Goal: Task Accomplishment & Management: Use online tool/utility

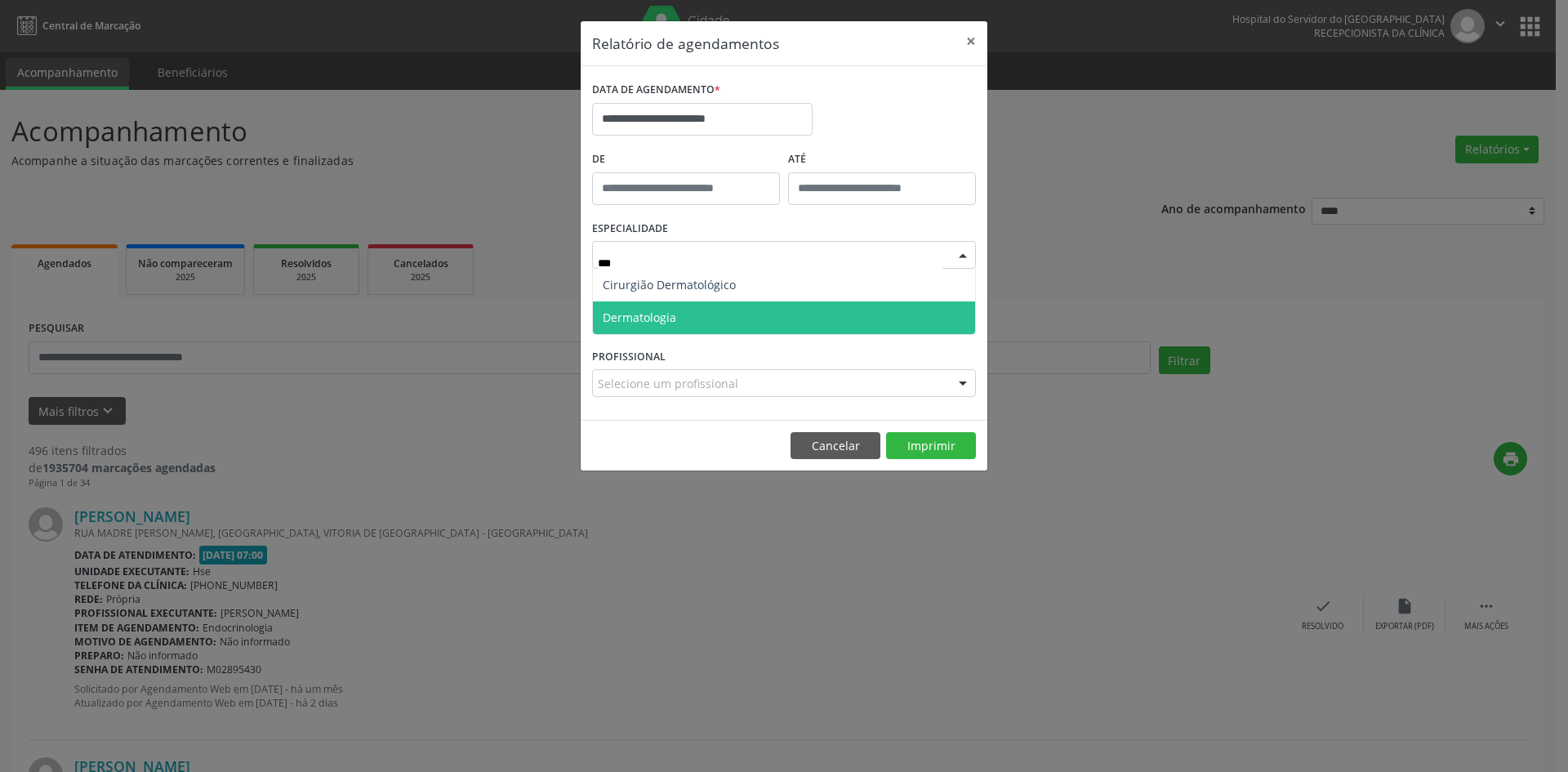
click at [710, 322] on span "Dermatologia" at bounding box center [784, 318] width 382 height 33
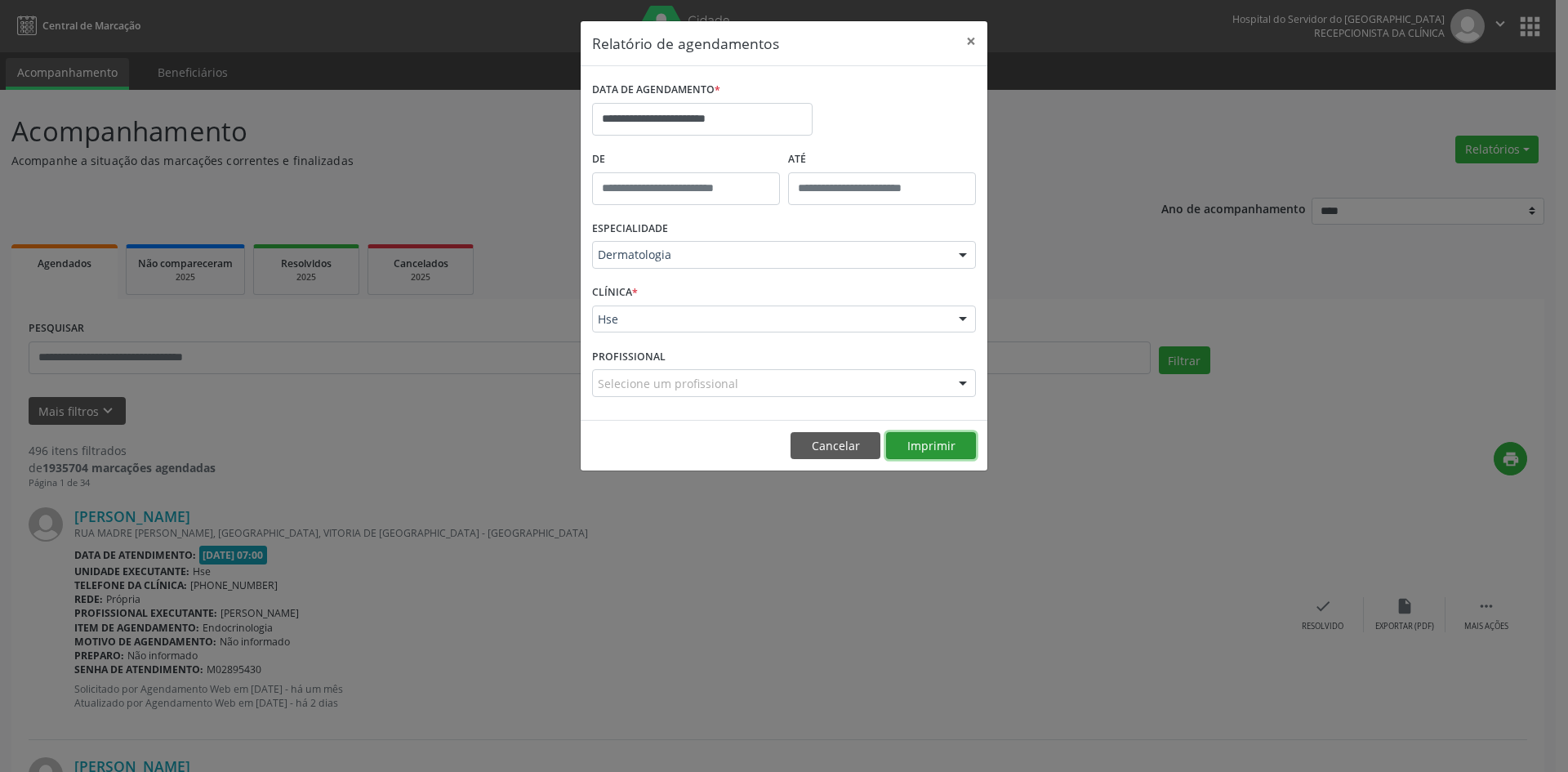
click at [927, 450] on button "Imprimir" at bounding box center [930, 445] width 90 height 28
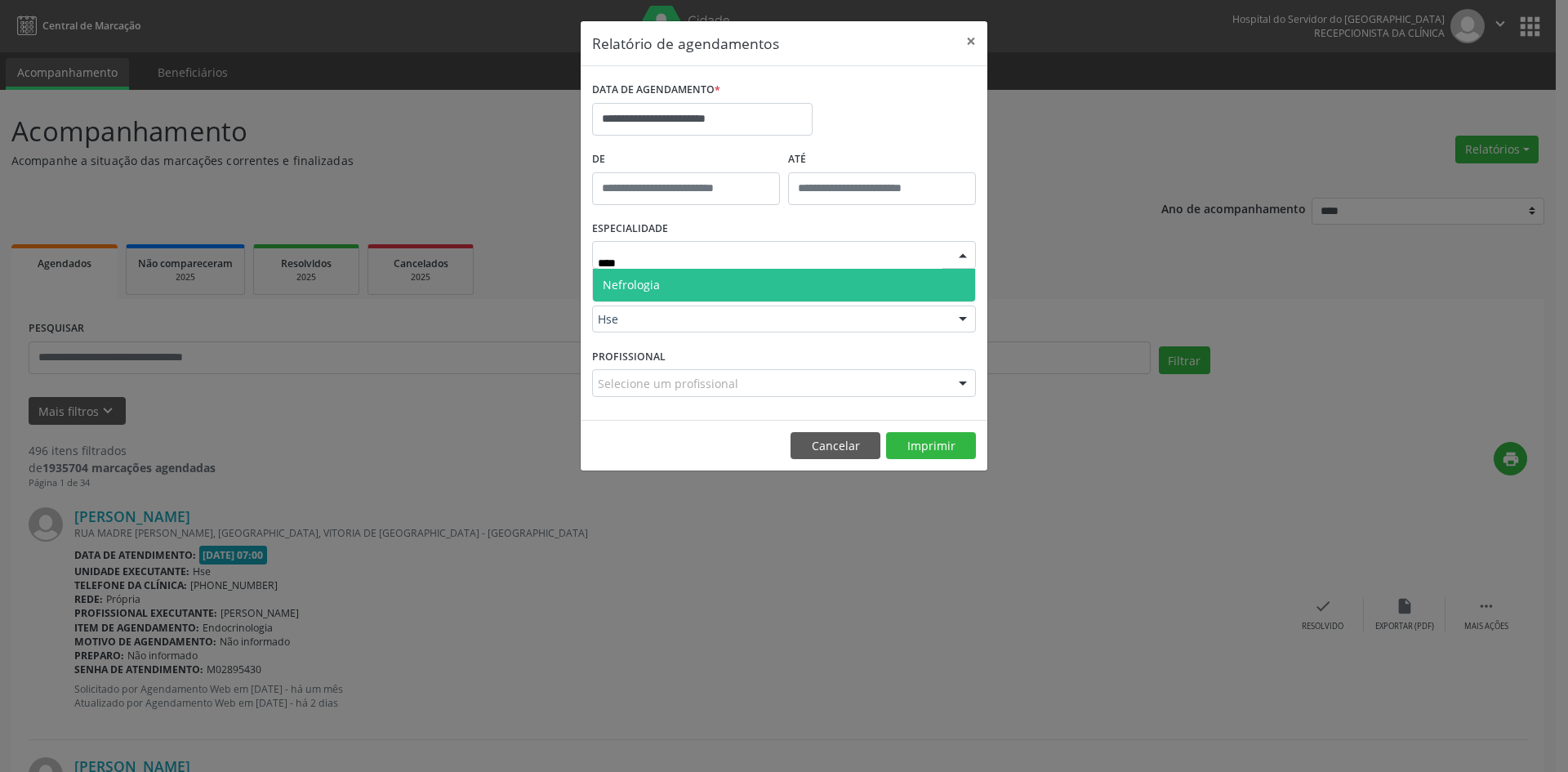
type input "*****"
click at [734, 289] on span "Nefrologia" at bounding box center [784, 285] width 382 height 33
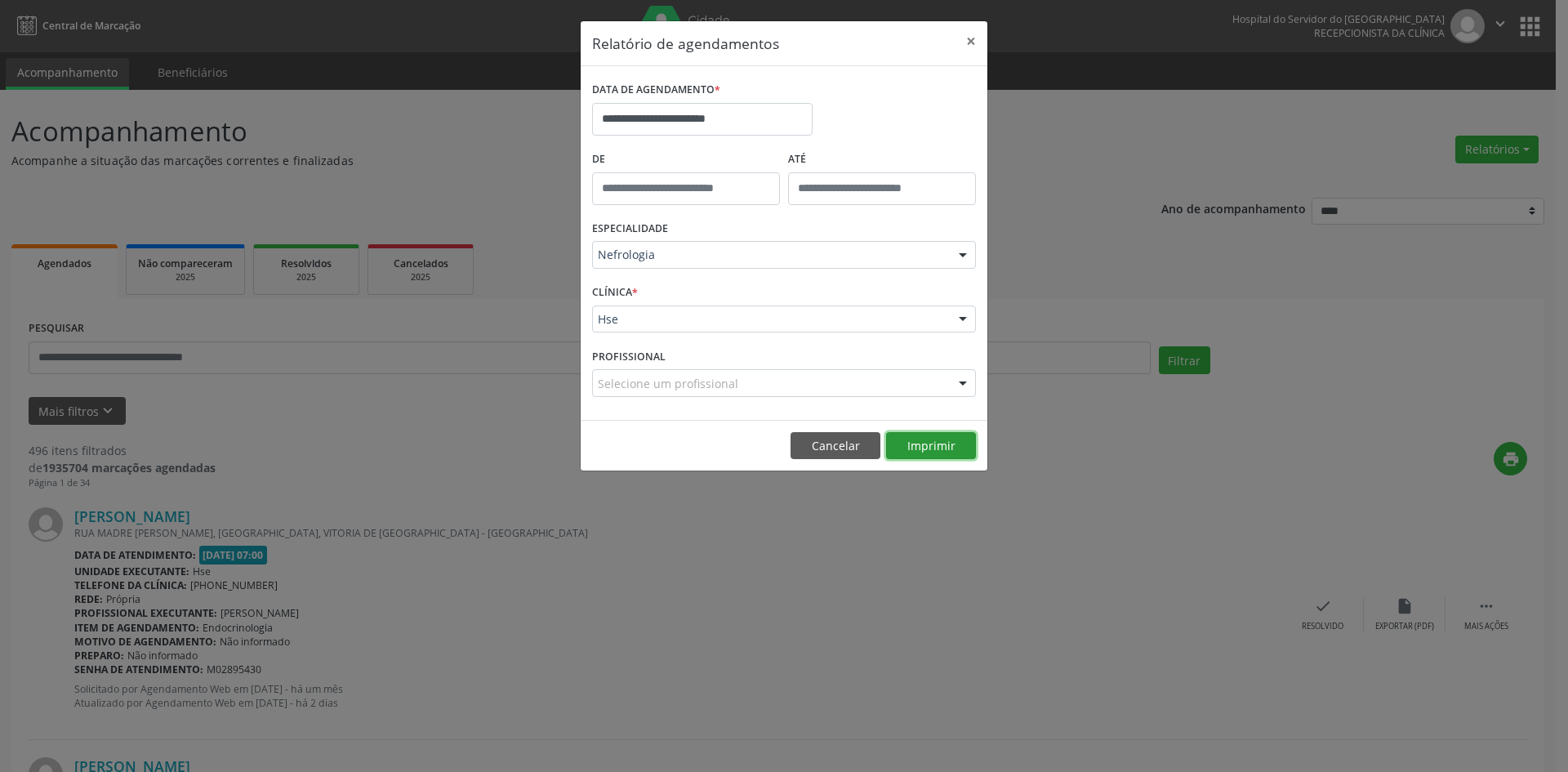
click at [926, 443] on button "Imprimir" at bounding box center [930, 445] width 90 height 28
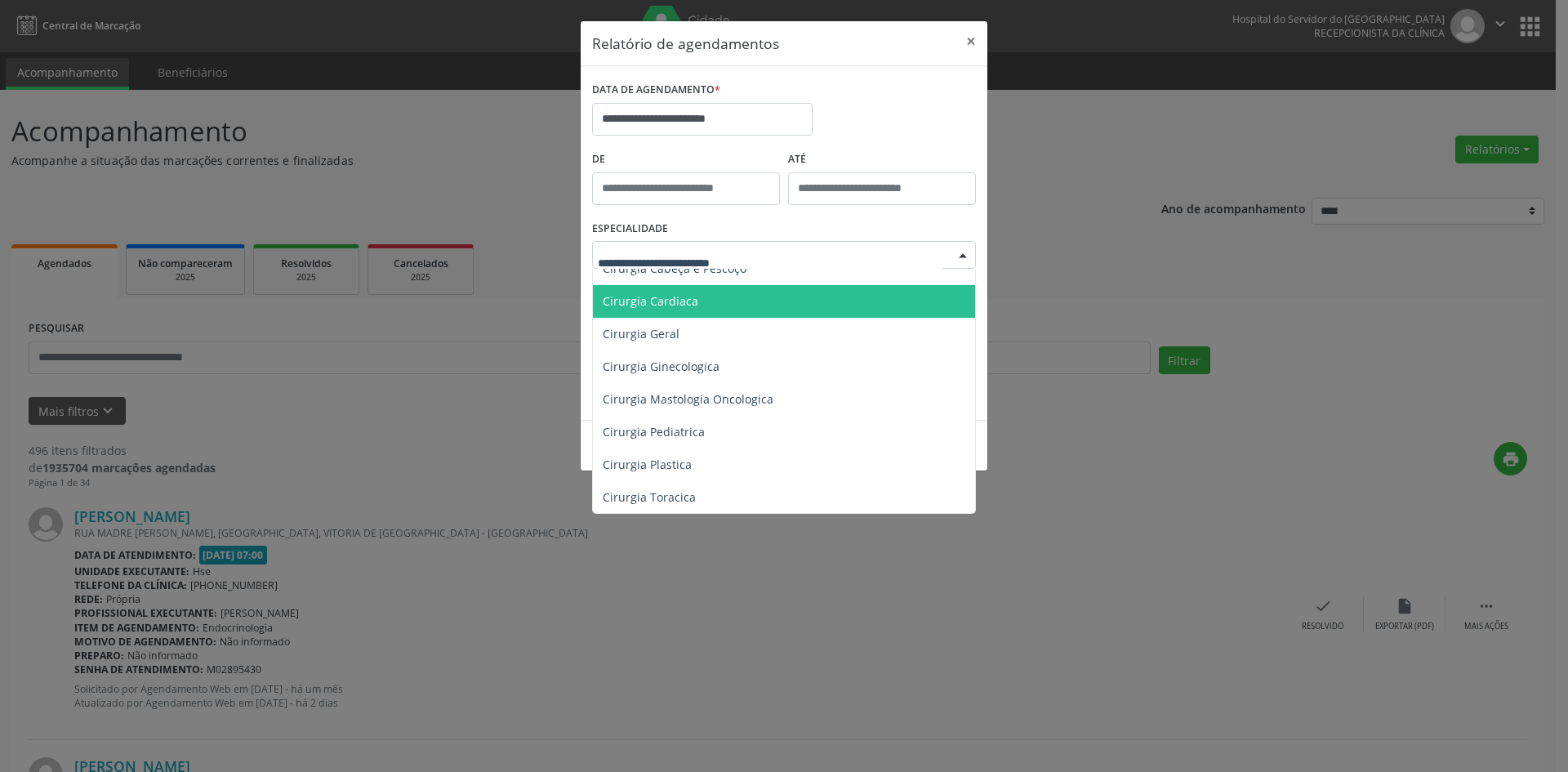
scroll to position [327, 0]
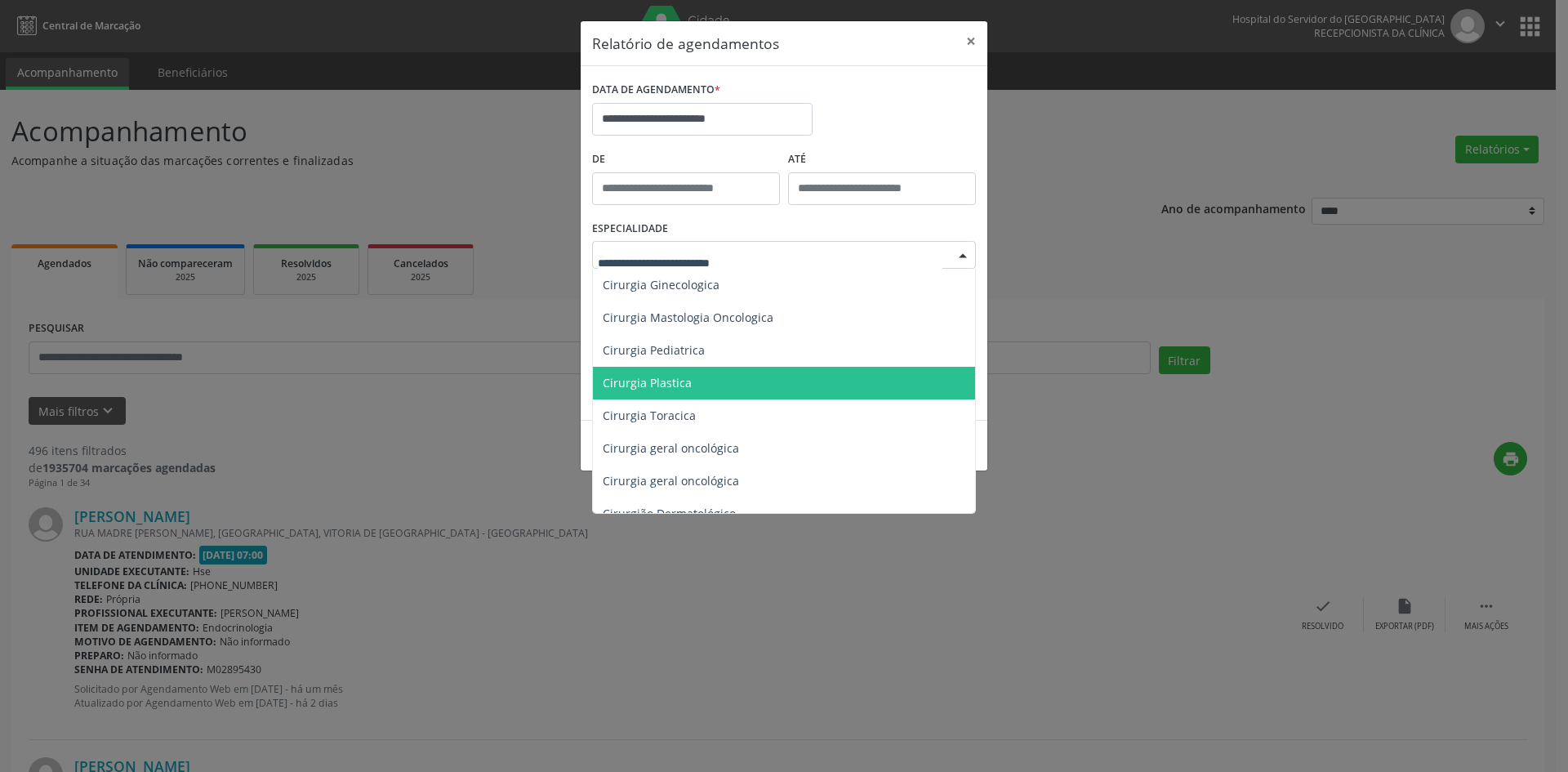
click at [723, 379] on span "Cirurgia Plastica" at bounding box center [784, 383] width 385 height 33
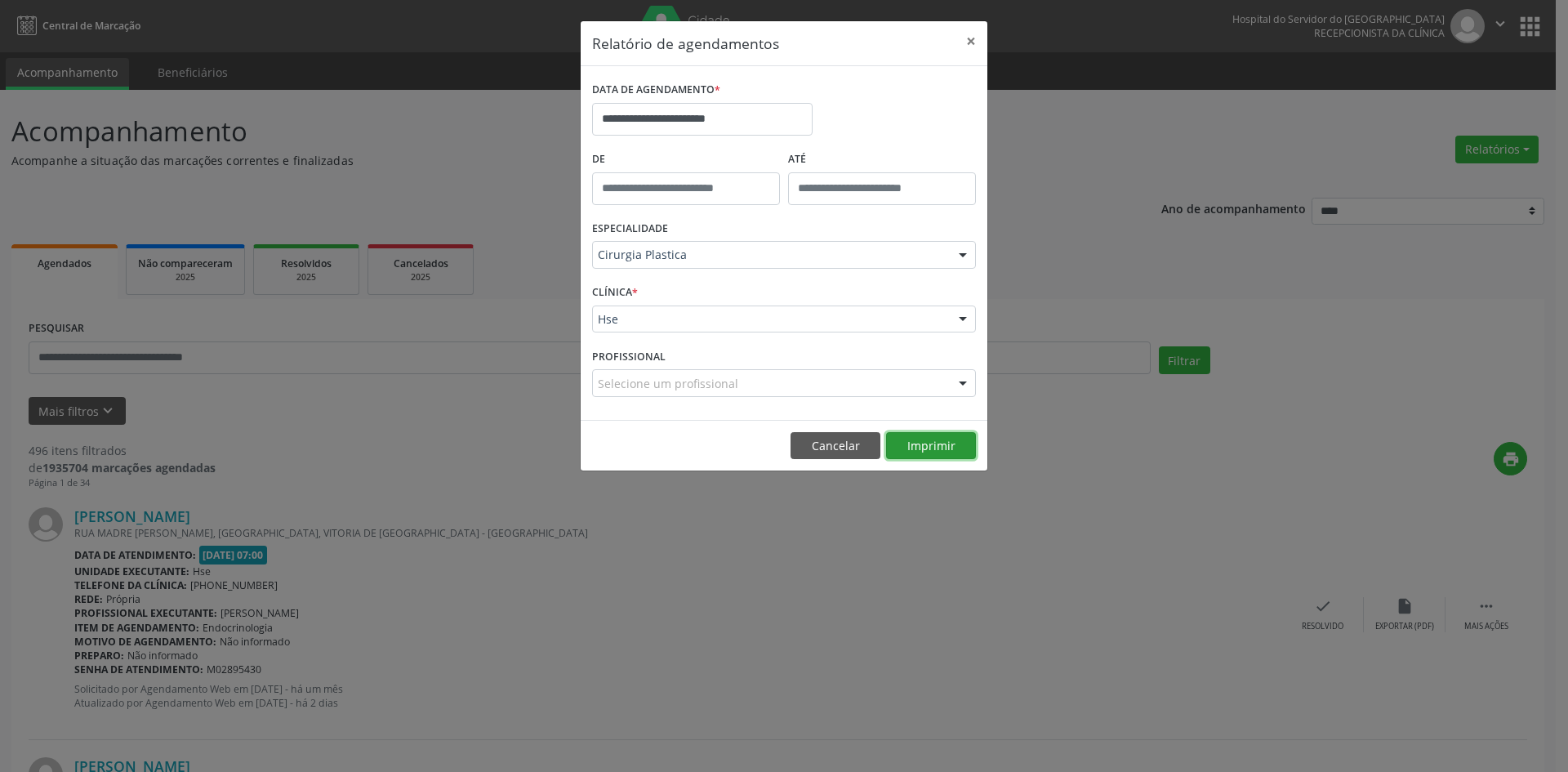
click at [917, 446] on button "Imprimir" at bounding box center [930, 445] width 90 height 28
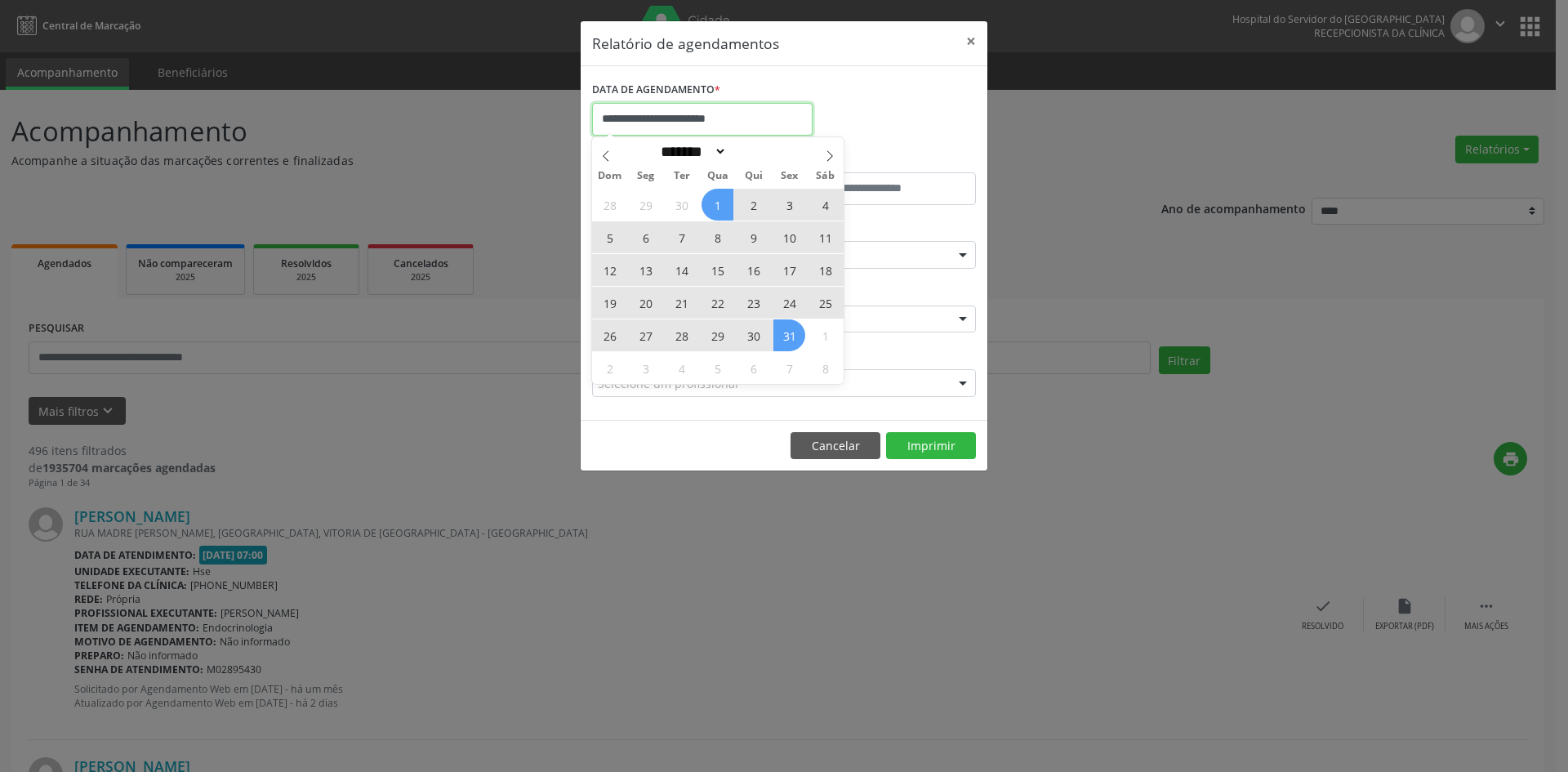
click at [773, 121] on input "**********" at bounding box center [702, 119] width 221 height 33
click at [832, 157] on icon at bounding box center [830, 156] width 5 height 11
select select "**"
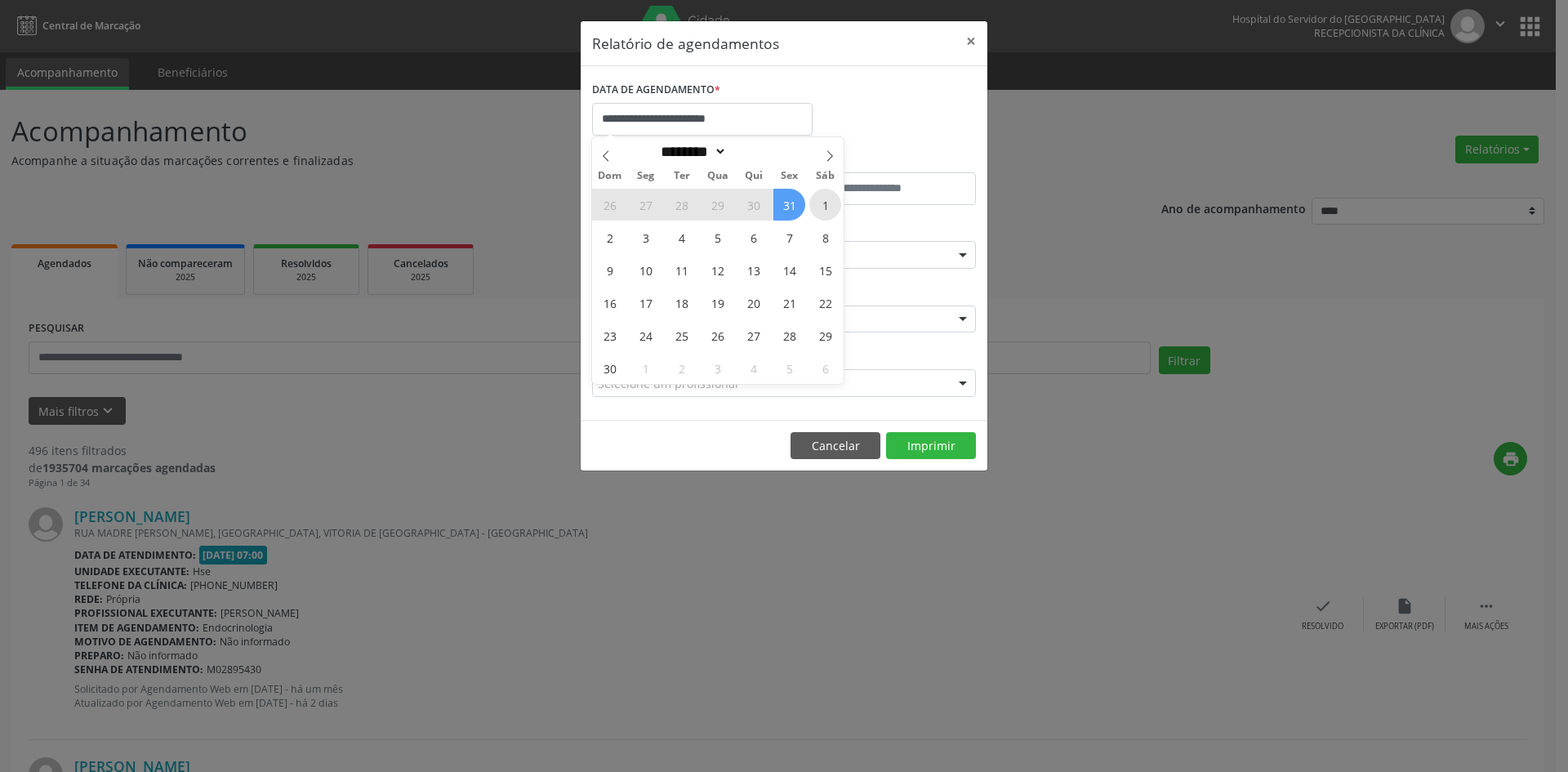
click at [820, 208] on span "1" at bounding box center [824, 204] width 32 height 32
type input "**********"
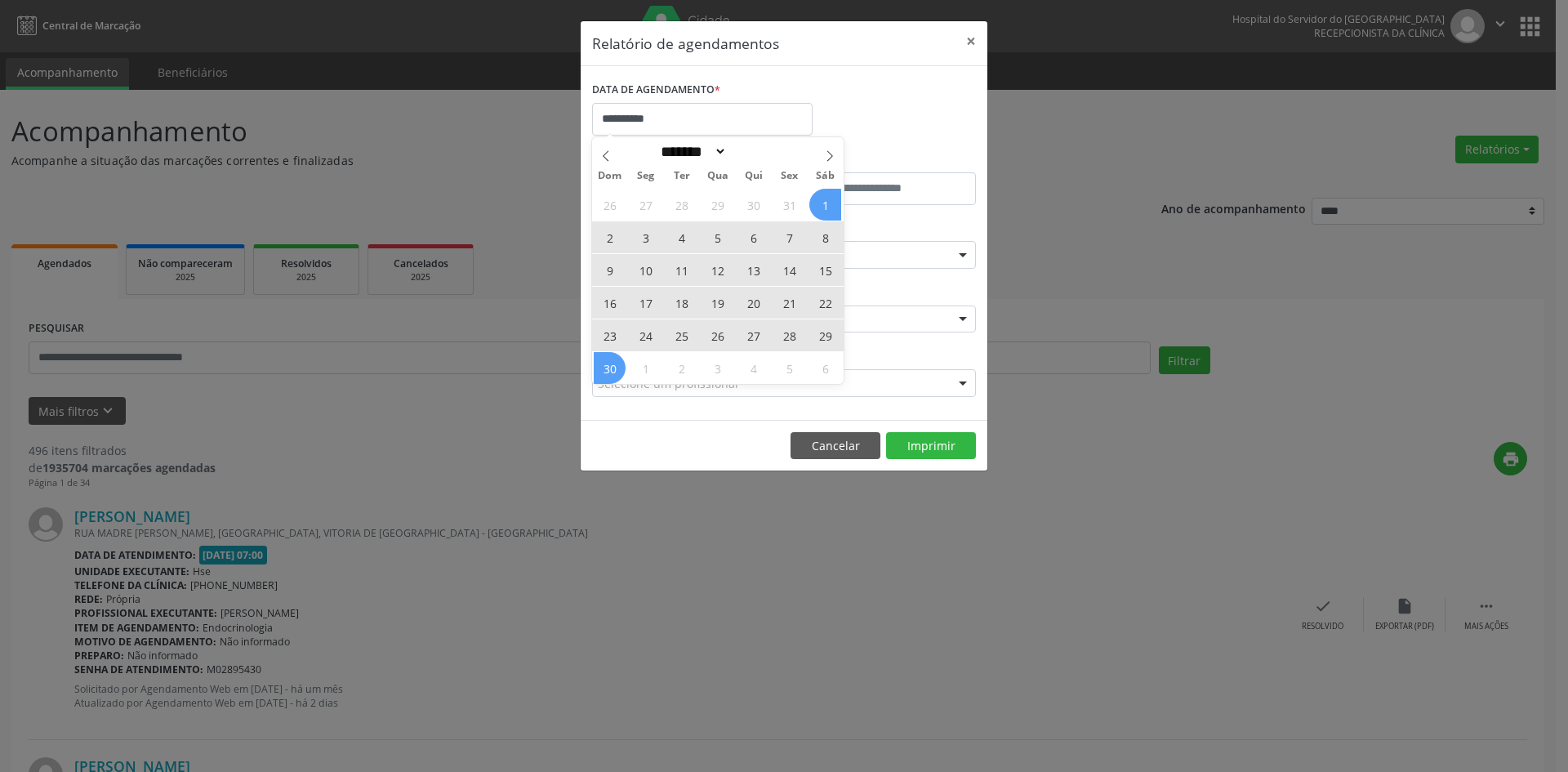
drag, startPoint x: 822, startPoint y: 205, endPoint x: 617, endPoint y: 366, distance: 260.7
click at [617, 366] on div "26 27 28 29 30 31 1 2 3 4 5 6 7 8 9 10 11 12 13 14 15 16 17 18 19 20 21 22 23 2…" at bounding box center [717, 286] width 252 height 196
click at [617, 366] on span "30" at bounding box center [609, 367] width 32 height 32
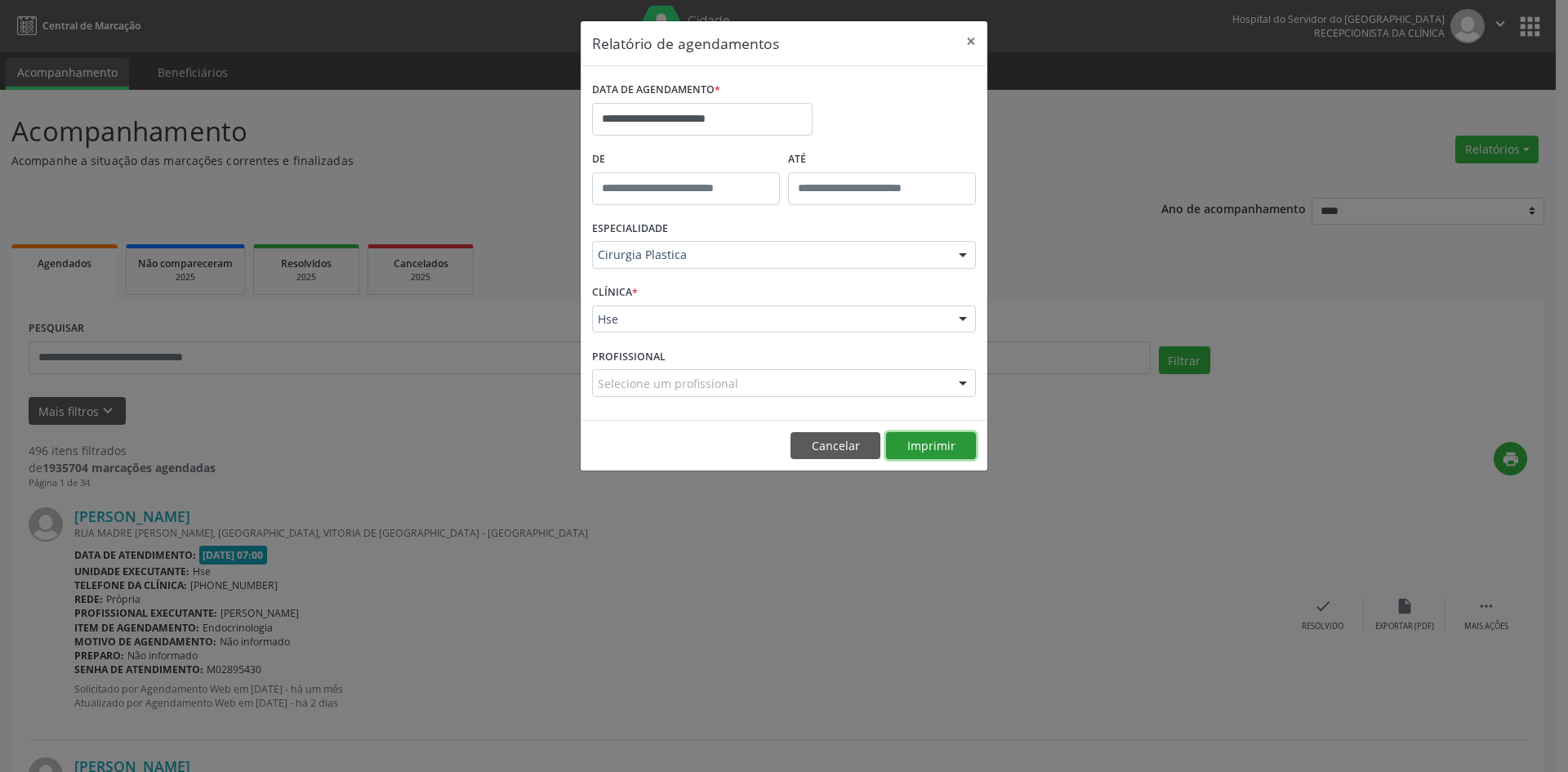
click at [918, 448] on button "Imprimir" at bounding box center [930, 445] width 90 height 28
click at [682, 119] on input "**********" at bounding box center [702, 119] width 221 height 33
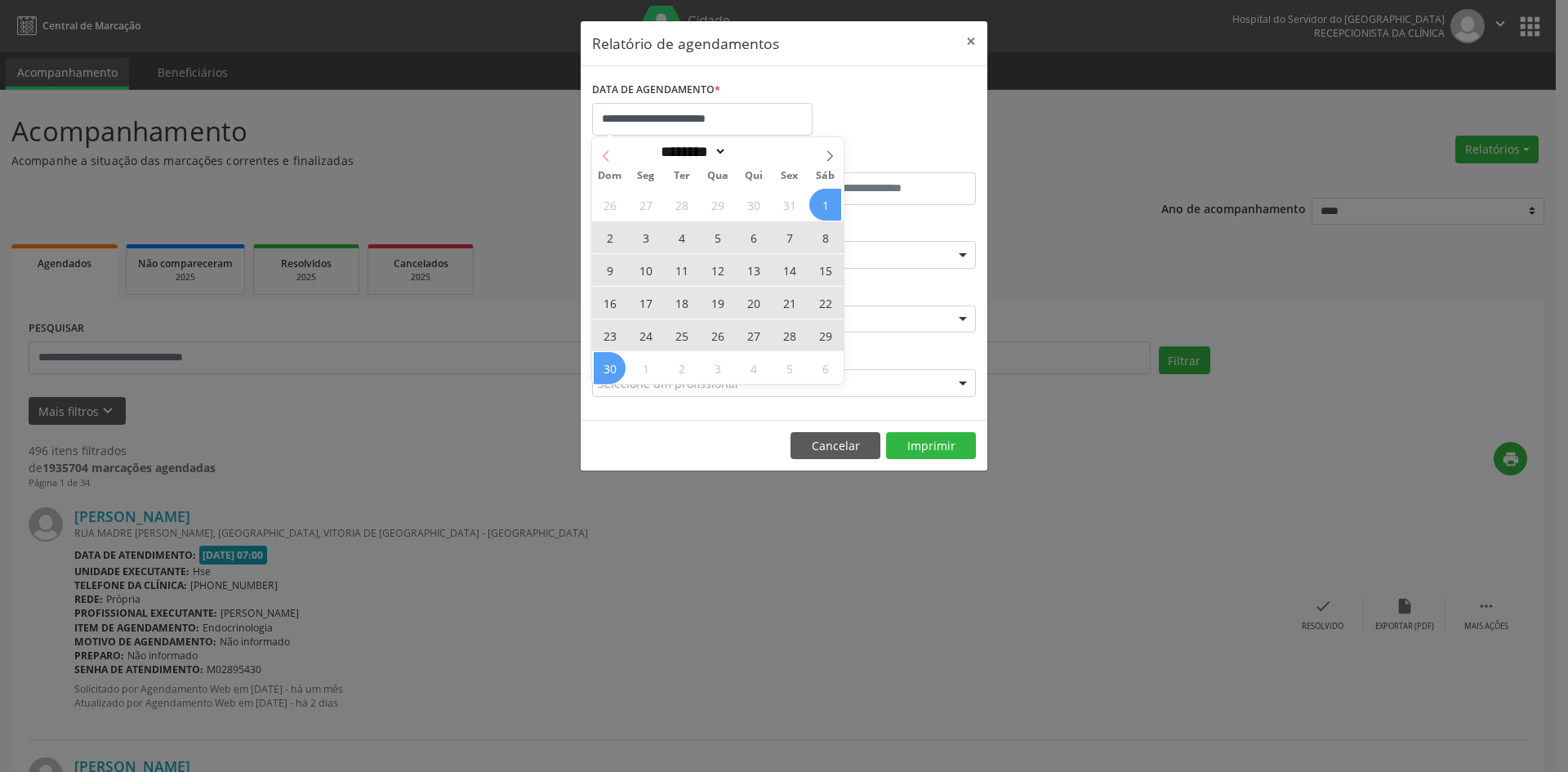
click at [608, 156] on icon at bounding box center [605, 156] width 12 height 12
select select "*"
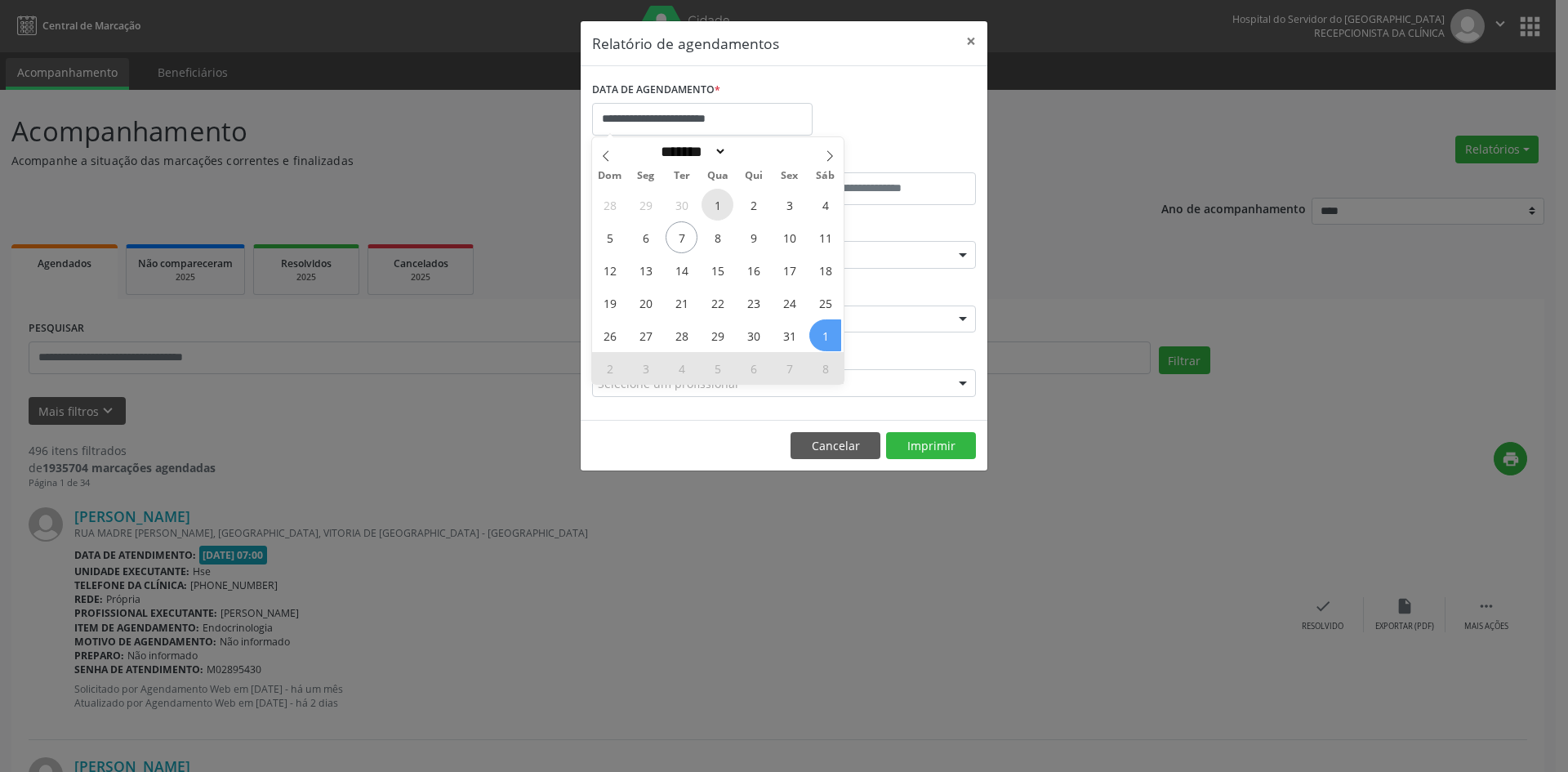
click at [716, 210] on span "1" at bounding box center [717, 204] width 32 height 32
type input "**********"
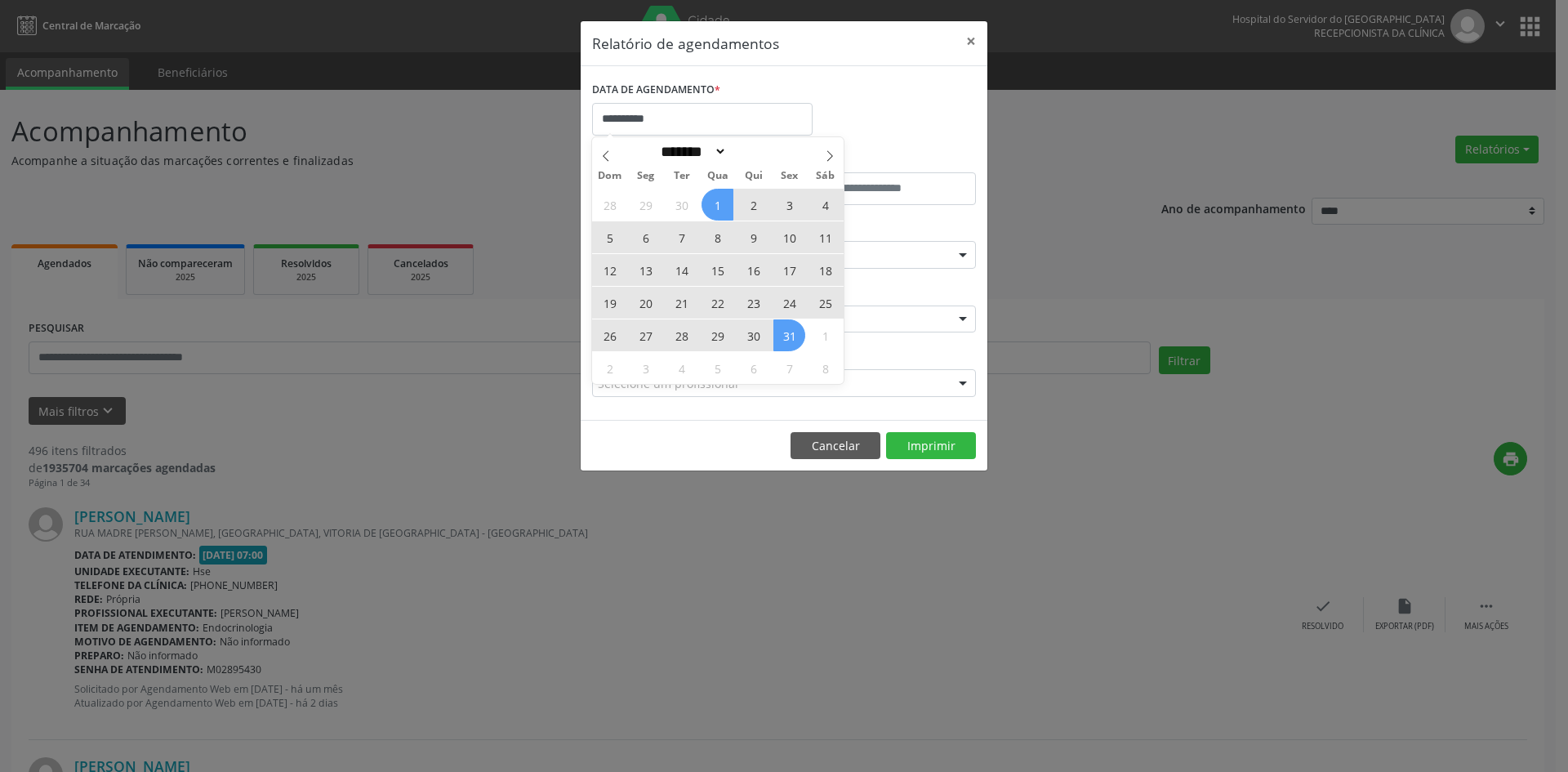
drag, startPoint x: 725, startPoint y: 234, endPoint x: 781, endPoint y: 331, distance: 112.0
click at [781, 331] on div "28 29 30 1 2 3 4 5 6 7 8 9 10 11 12 13 14 15 16 17 18 19 20 21 22 23 24 25 26 2…" at bounding box center [717, 286] width 252 height 196
click at [781, 331] on span "31" at bounding box center [789, 335] width 32 height 32
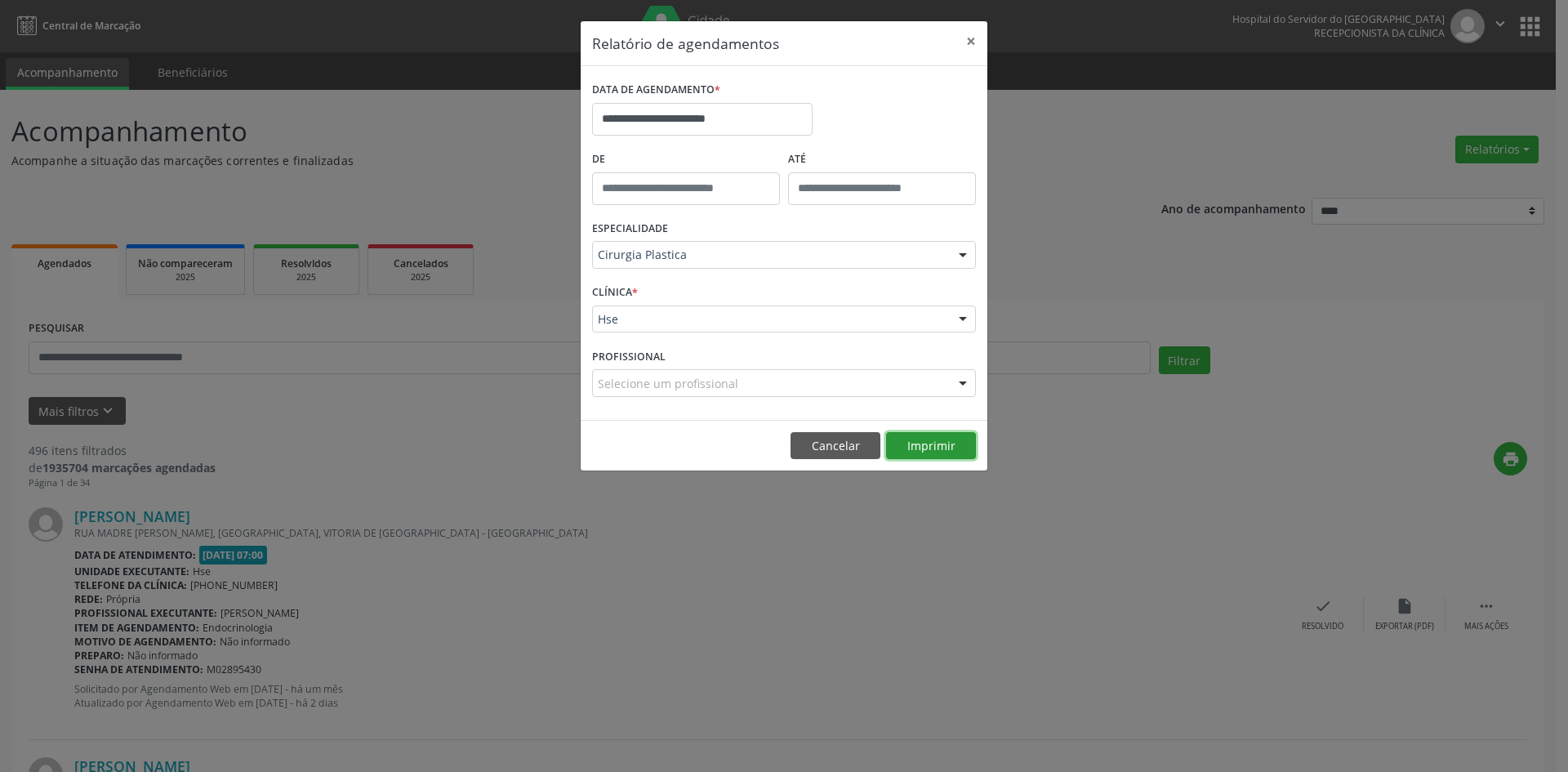
click at [926, 447] on button "Imprimir" at bounding box center [930, 445] width 90 height 28
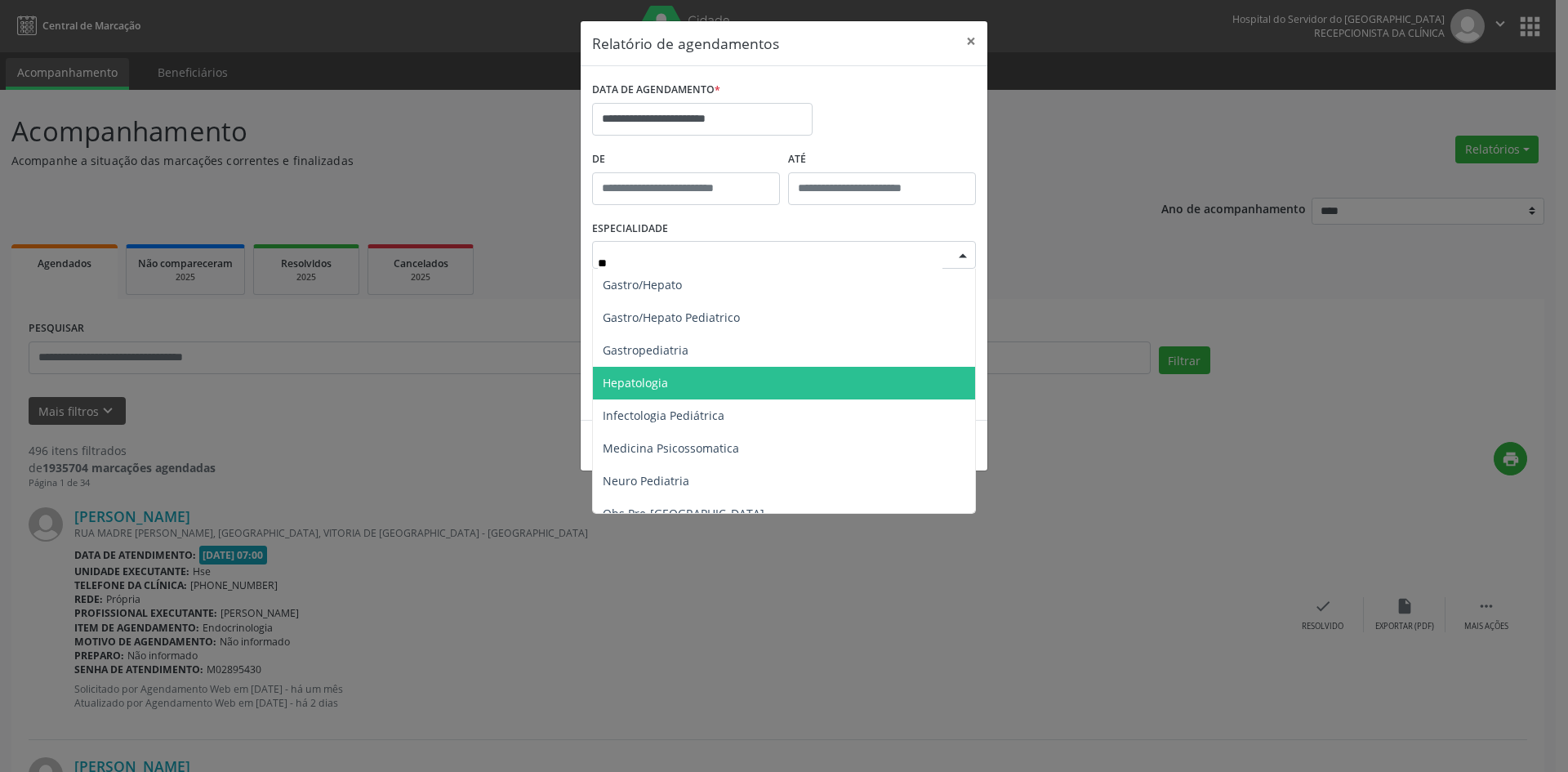
scroll to position [0, 0]
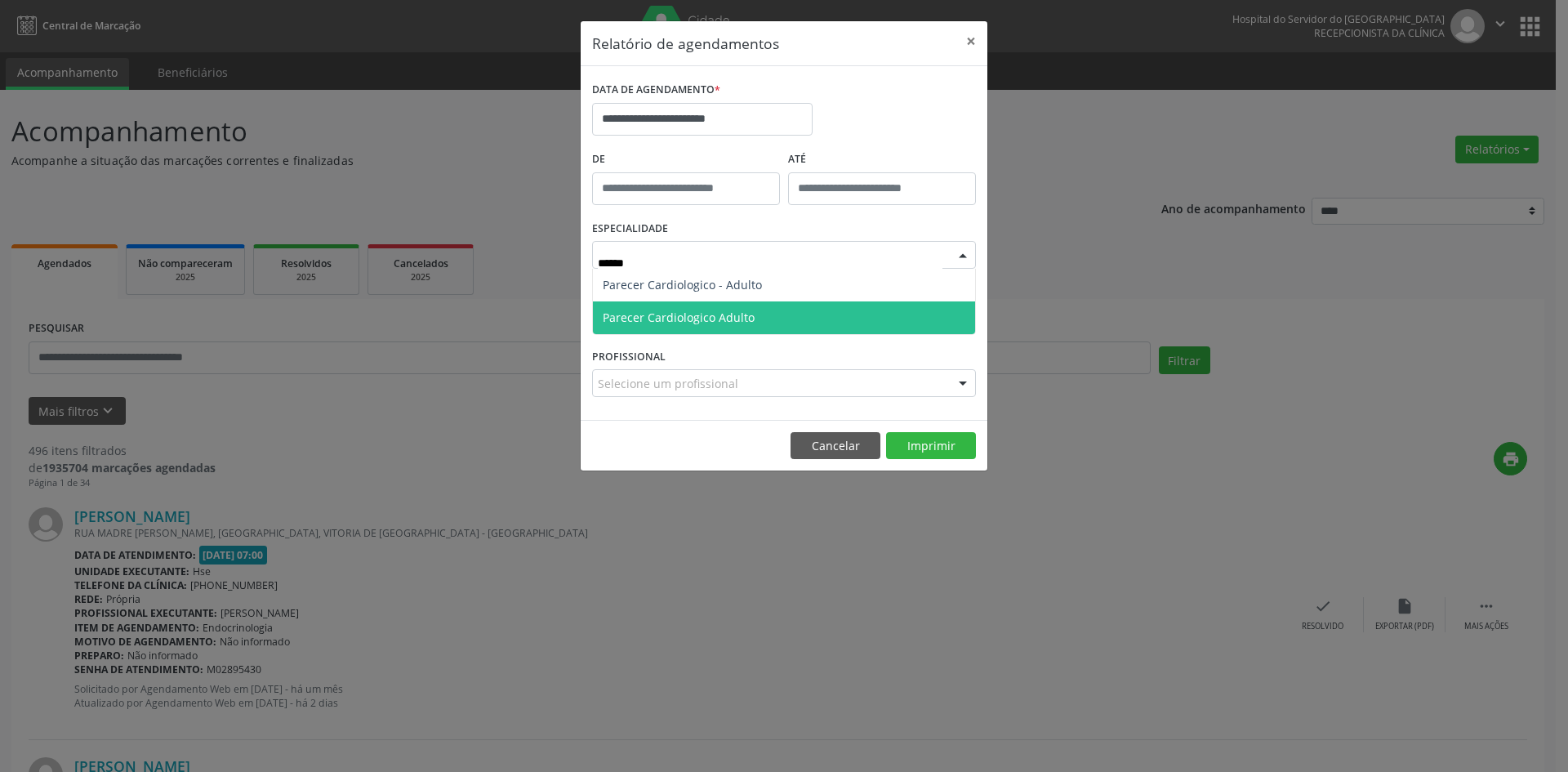
type input "*******"
click at [740, 310] on span "Parecer Cardiologico Adulto" at bounding box center [679, 317] width 152 height 15
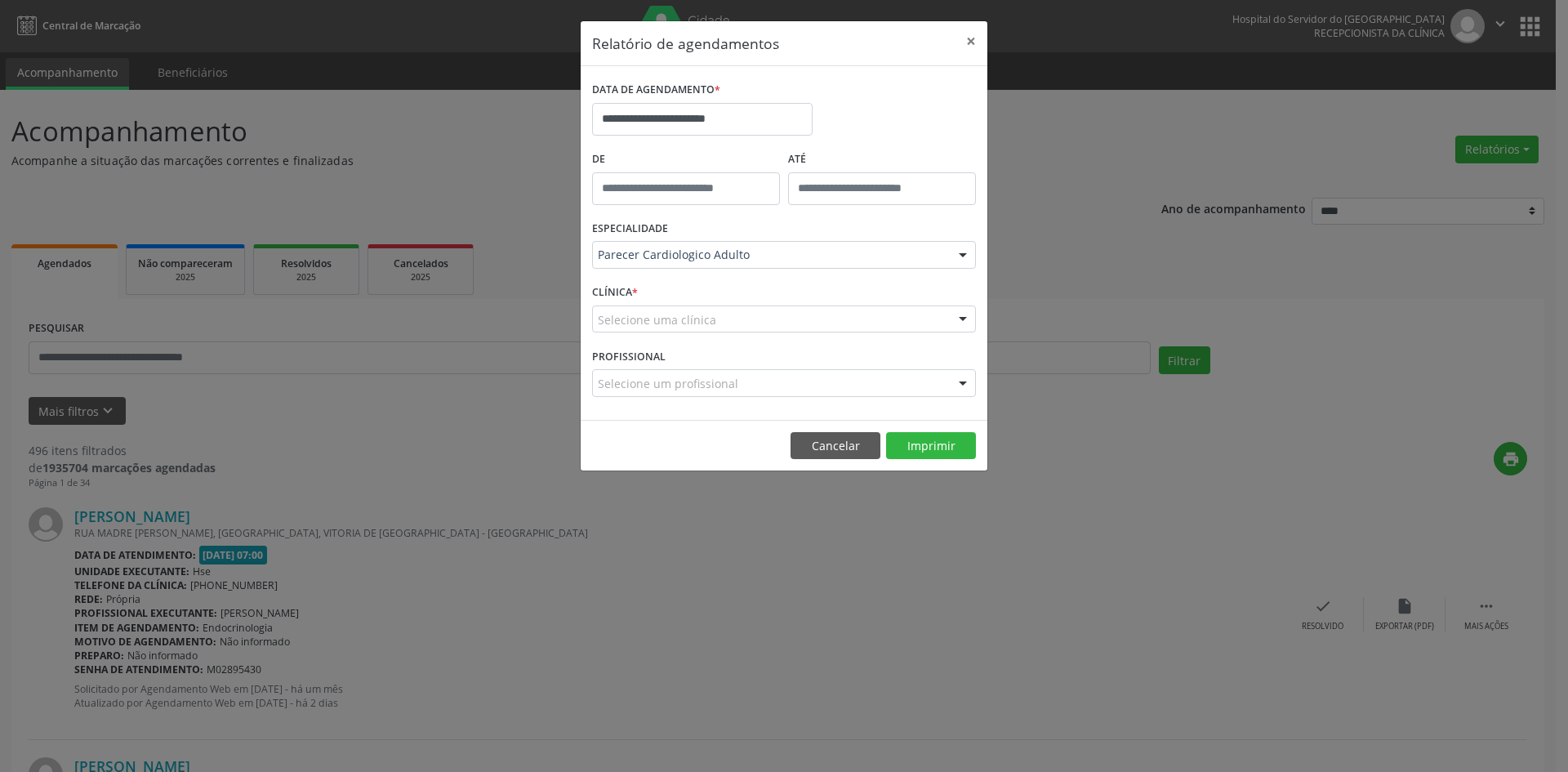
click at [865, 319] on div "Selecione uma clínica" at bounding box center [784, 319] width 384 height 28
click at [965, 383] on div at bounding box center [963, 384] width 24 height 28
click at [822, 316] on div "Selecione uma clínica" at bounding box center [784, 319] width 384 height 28
click at [961, 381] on div at bounding box center [963, 384] width 24 height 28
click at [787, 384] on input "text" at bounding box center [770, 391] width 345 height 33
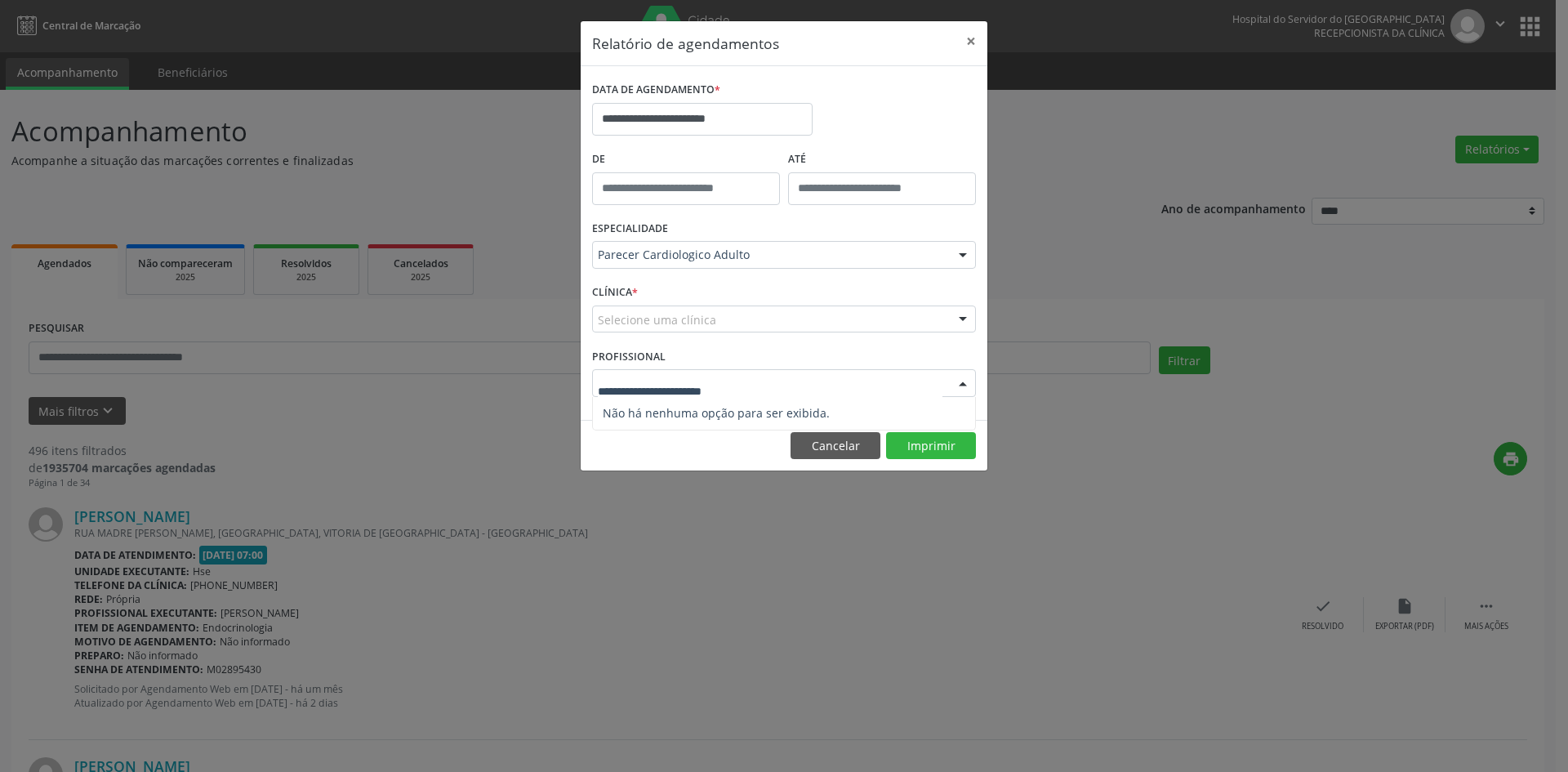
click at [730, 317] on div "Selecione uma clínica" at bounding box center [784, 319] width 384 height 28
click at [733, 319] on input "text" at bounding box center [770, 328] width 345 height 33
click at [734, 319] on input "text" at bounding box center [770, 328] width 345 height 33
drag, startPoint x: 740, startPoint y: 324, endPoint x: 819, endPoint y: 443, distance: 142.8
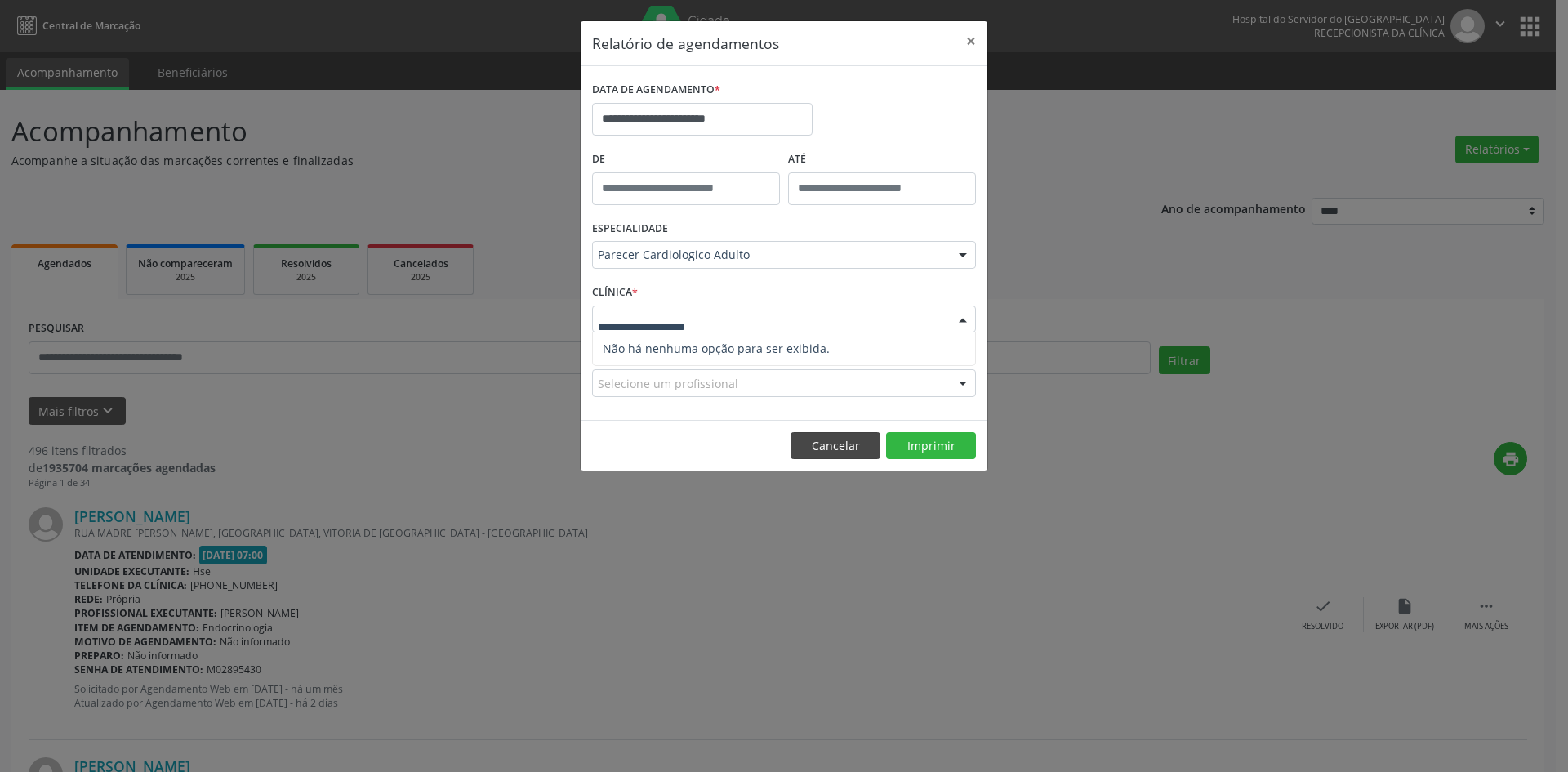
click at [746, 333] on div "Nenhum resultado encontrado para: " " Não há nenhuma opção para ser exibida." at bounding box center [784, 319] width 384 height 28
click at [859, 451] on button "Cancelar" at bounding box center [835, 445] width 90 height 28
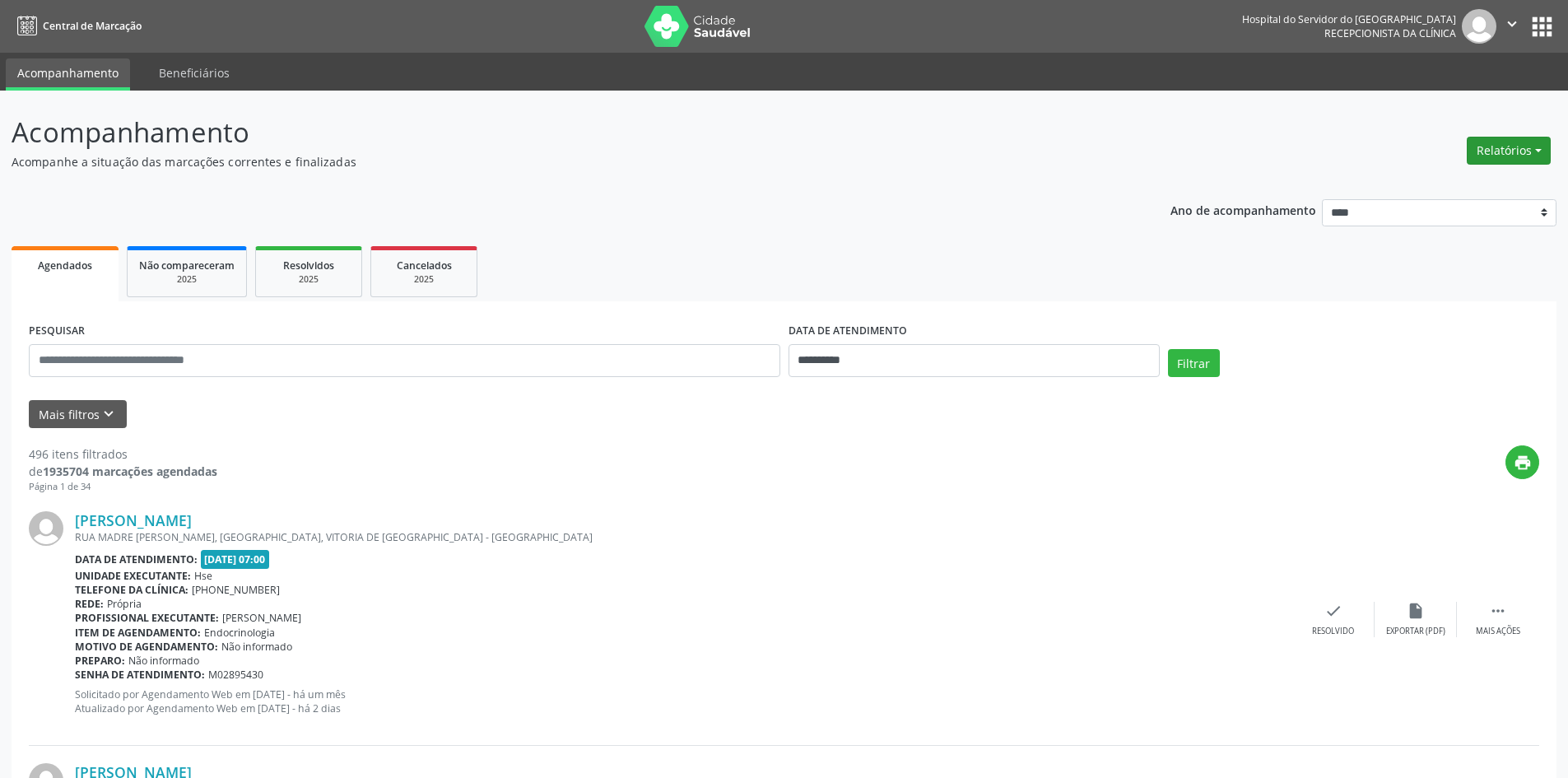
click at [1498, 154] on button "Relatórios" at bounding box center [1509, 150] width 84 height 28
click at [1421, 187] on link "Agendamentos" at bounding box center [1463, 185] width 177 height 23
select select "*"
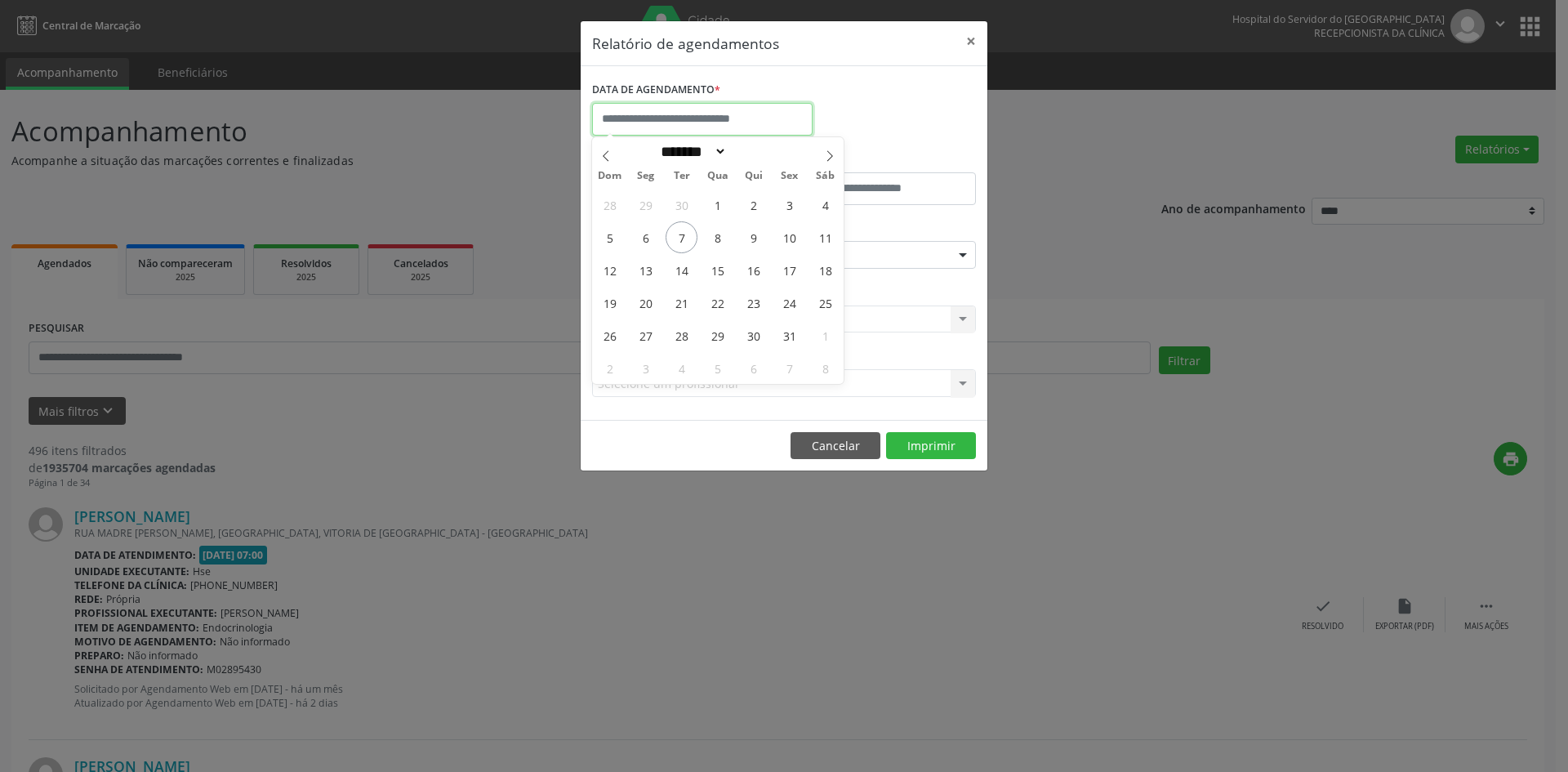
click at [719, 123] on input "text" at bounding box center [702, 119] width 221 height 33
click at [718, 202] on span "1" at bounding box center [717, 204] width 32 height 32
type input "**********"
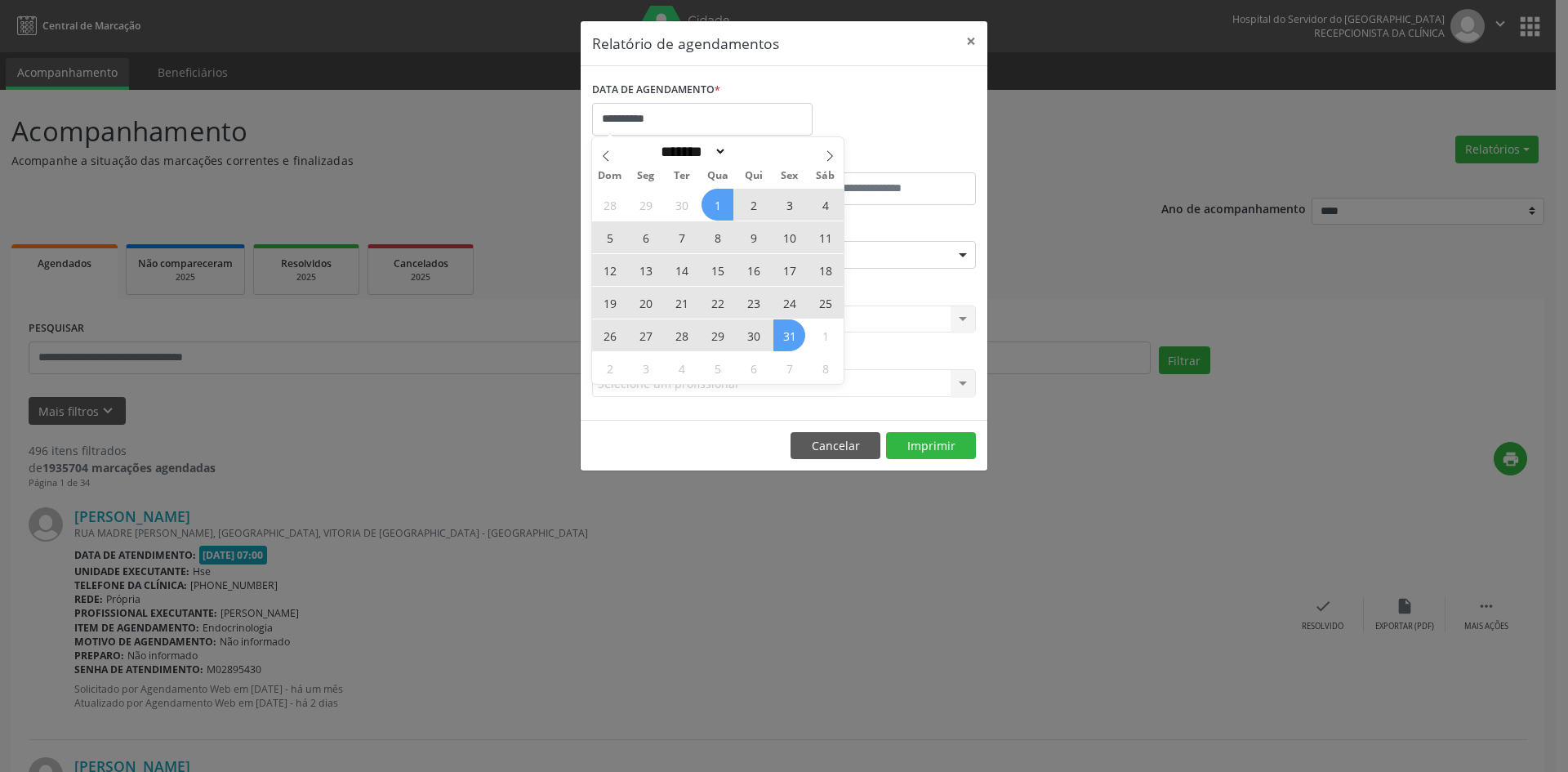
drag, startPoint x: 718, startPoint y: 202, endPoint x: 782, endPoint y: 337, distance: 149.4
click at [782, 337] on div "28 29 30 1 2 3 4 5 6 7 8 9 10 11 12 13 14 15 16 17 18 19 20 21 22 23 24 25 26 2…" at bounding box center [717, 286] width 252 height 196
click at [782, 337] on span "31" at bounding box center [789, 335] width 32 height 32
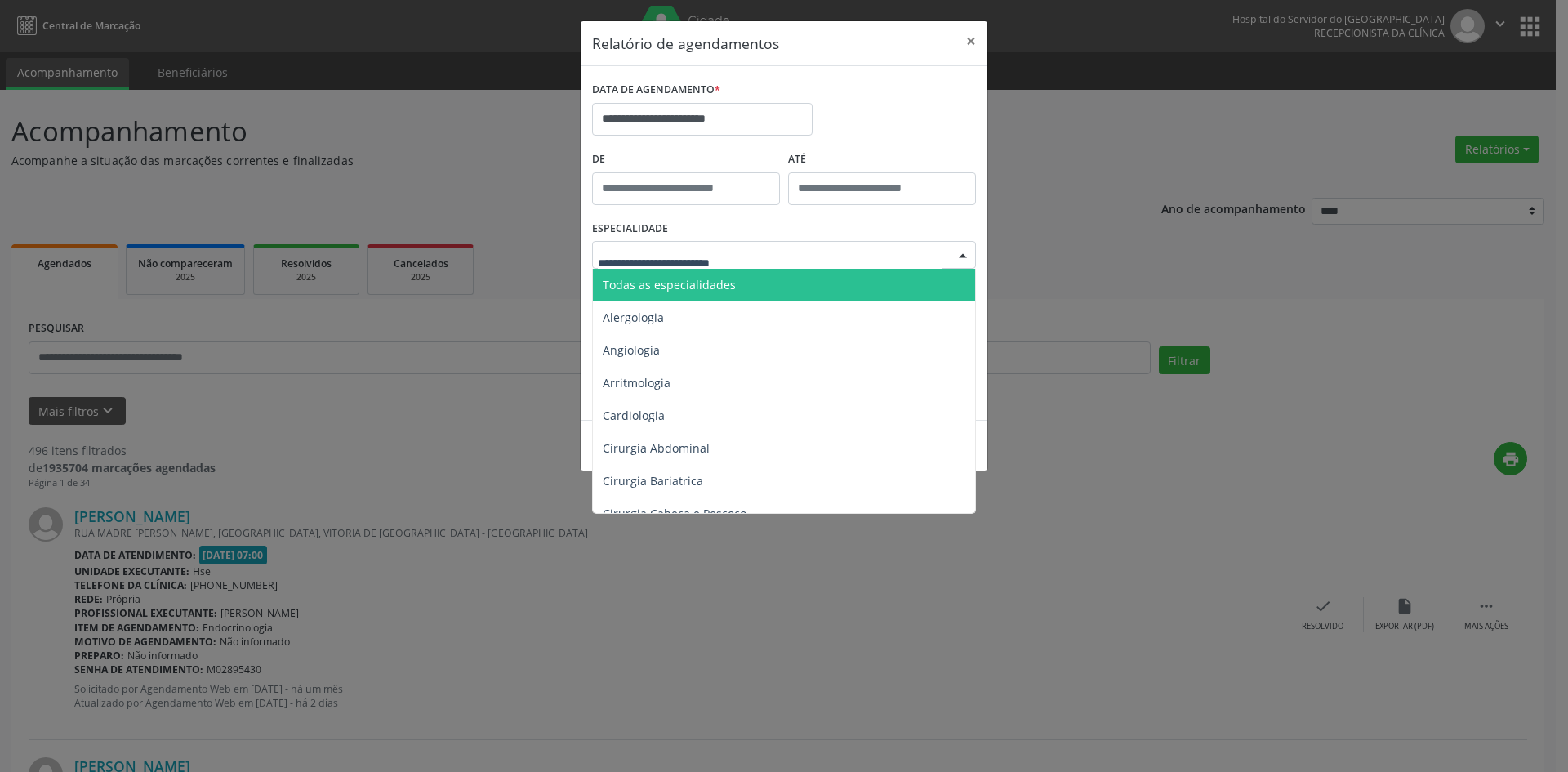
click at [786, 260] on div at bounding box center [784, 254] width 384 height 28
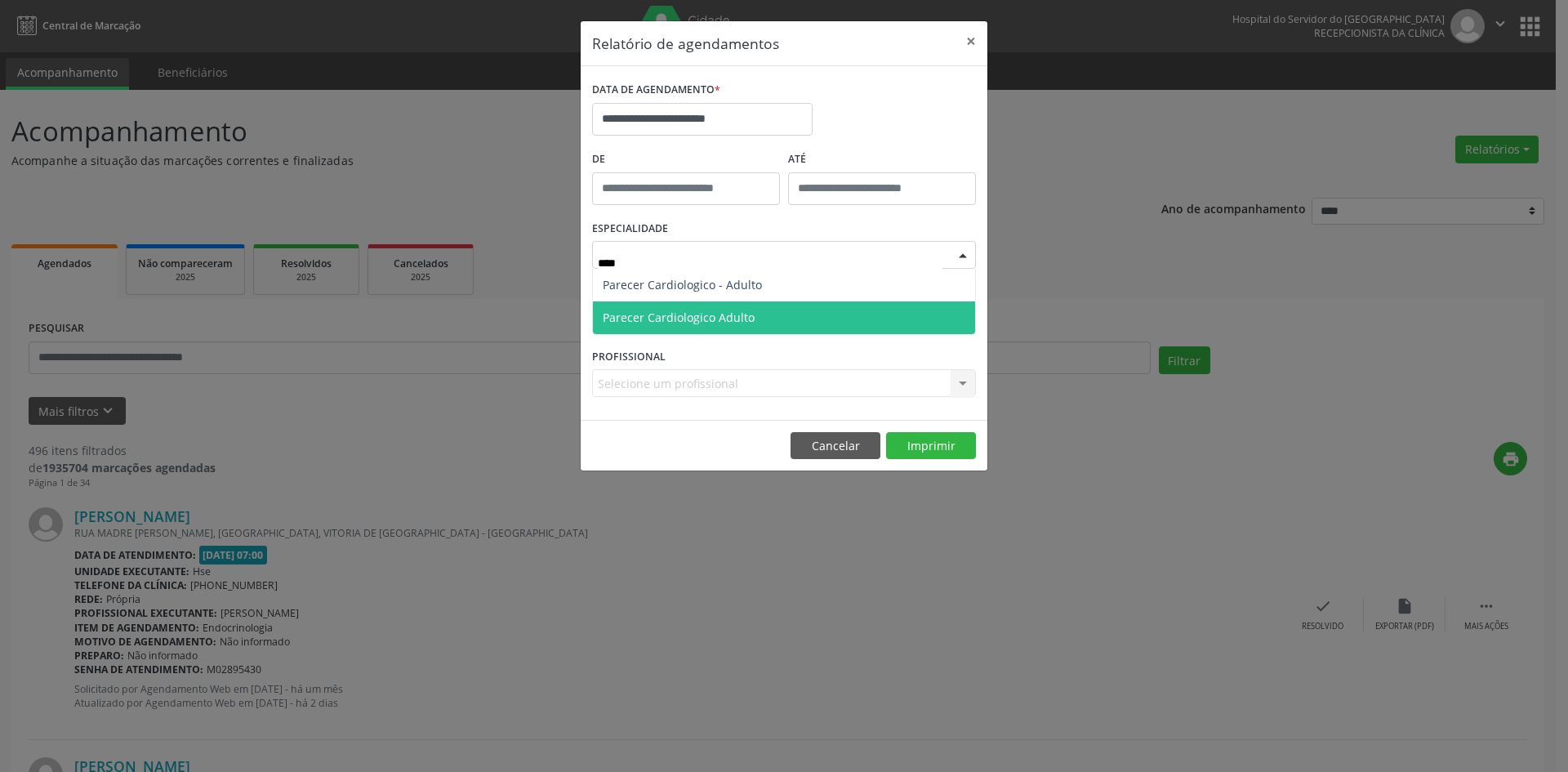
type input "*****"
click at [735, 313] on span "Parecer Cardiologico Adulto" at bounding box center [679, 317] width 152 height 15
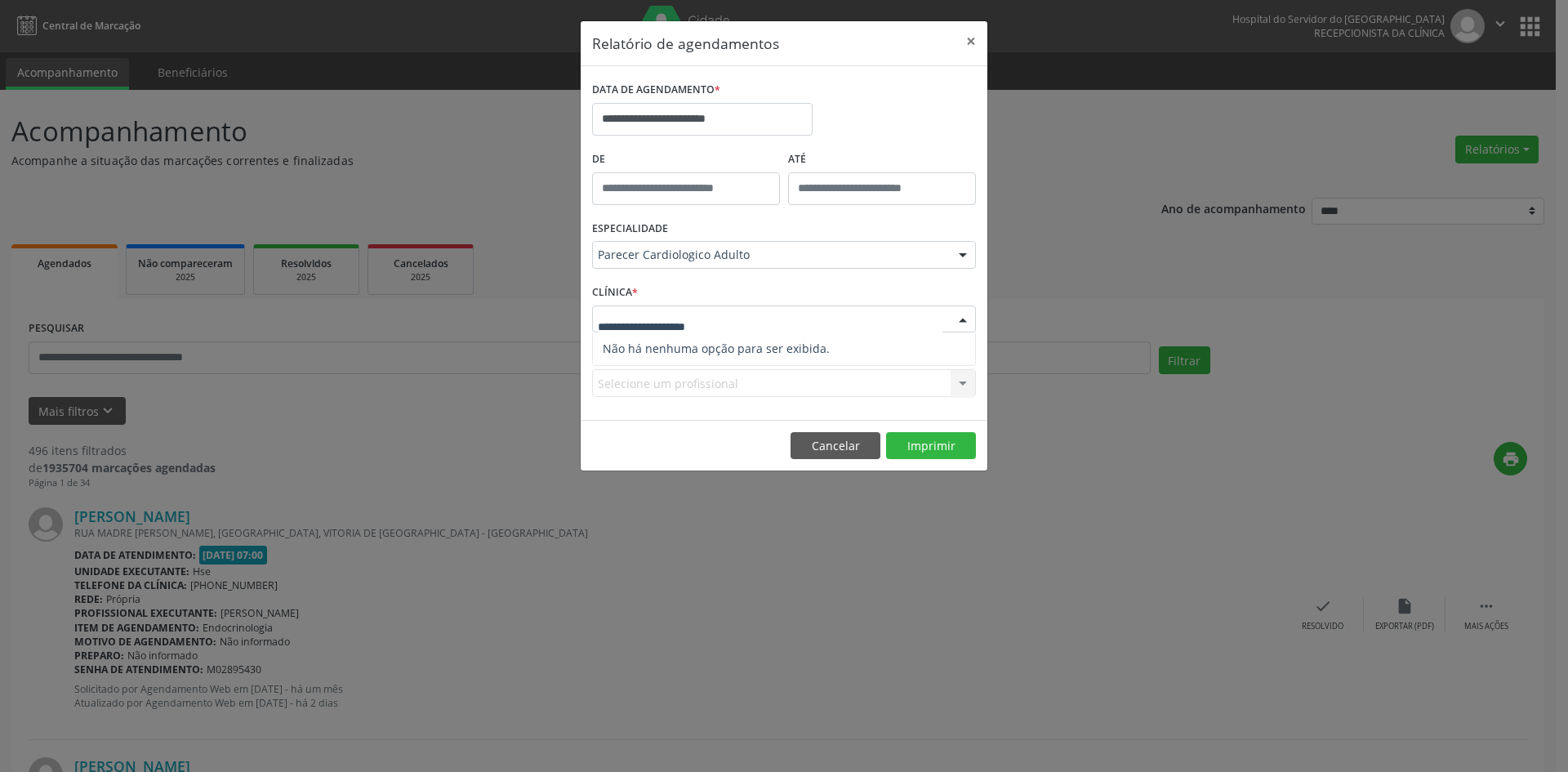
click at [784, 313] on div at bounding box center [784, 319] width 384 height 28
click at [960, 377] on div "Selecione um profissional Nenhum resultado encontrado para: " " Não há nenhuma …" at bounding box center [784, 383] width 384 height 28
click at [955, 383] on div "Selecione um profissional Nenhum resultado encontrado para: " " Não há nenhuma …" at bounding box center [784, 383] width 384 height 28
drag, startPoint x: 908, startPoint y: 385, endPoint x: 896, endPoint y: 383, distance: 12.2
click at [908, 385] on div "Selecione um profissional Nenhum resultado encontrado para: " " Não há nenhuma …" at bounding box center [784, 383] width 384 height 28
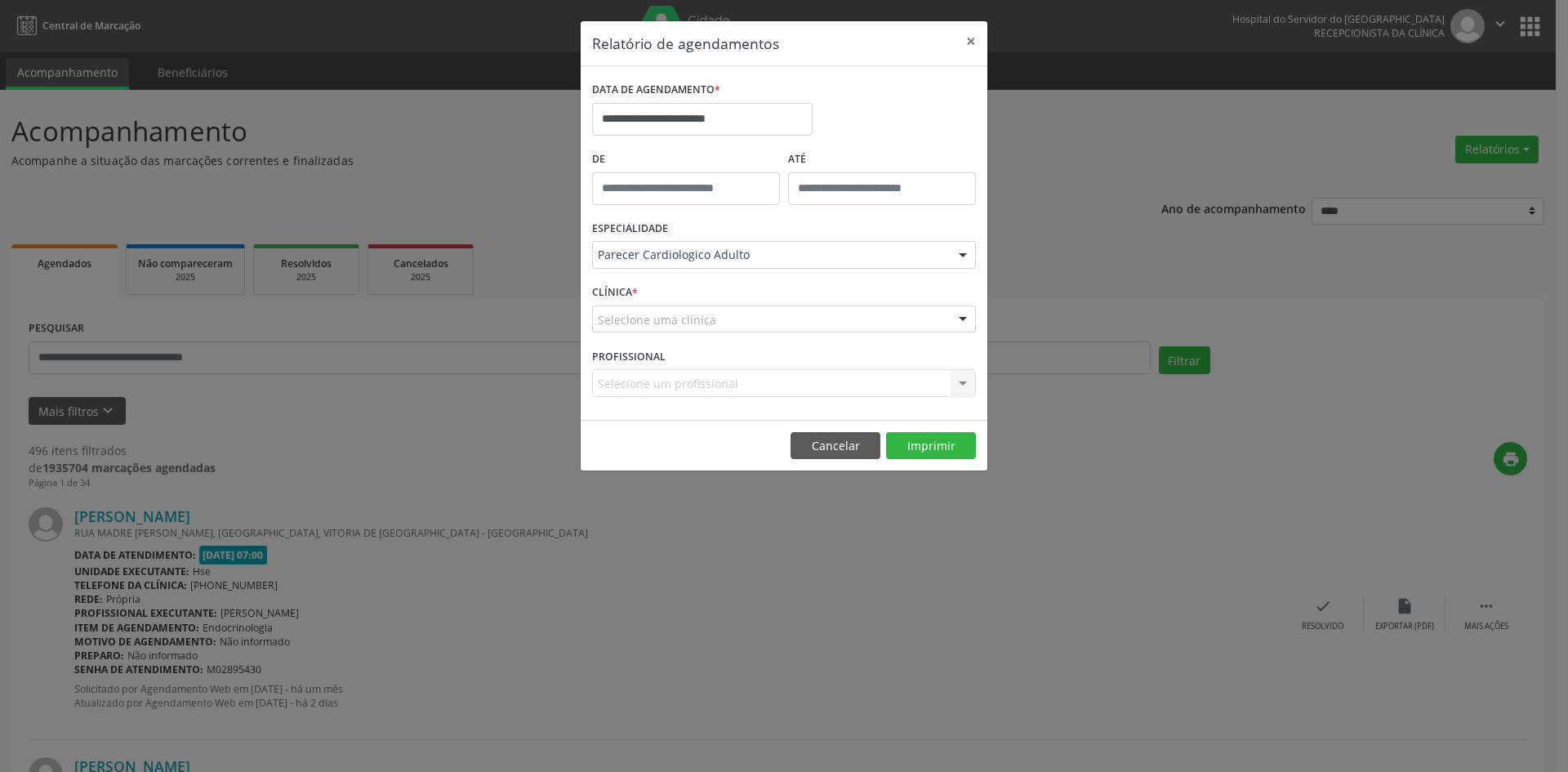
drag, startPoint x: 896, startPoint y: 383, endPoint x: 878, endPoint y: 376, distance: 19.3
click at [881, 379] on div "Selecione um profissional Nenhum resultado encontrado para: " " Não há nenhuma …" at bounding box center [784, 383] width 384 height 28
click at [847, 327] on div at bounding box center [784, 319] width 384 height 28
click at [847, 327] on input "text" at bounding box center [770, 328] width 345 height 33
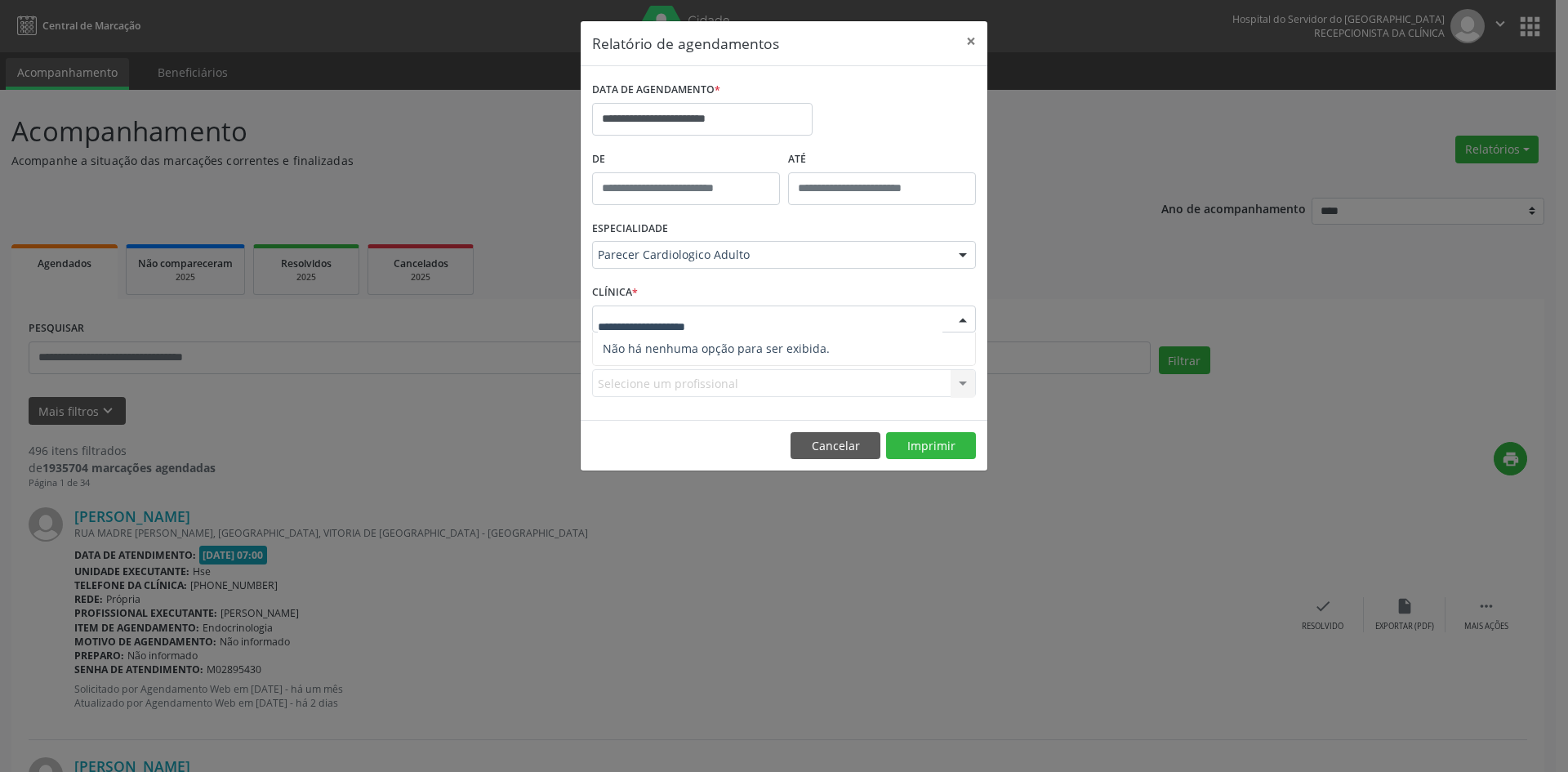
click at [847, 327] on input "text" at bounding box center [770, 328] width 345 height 33
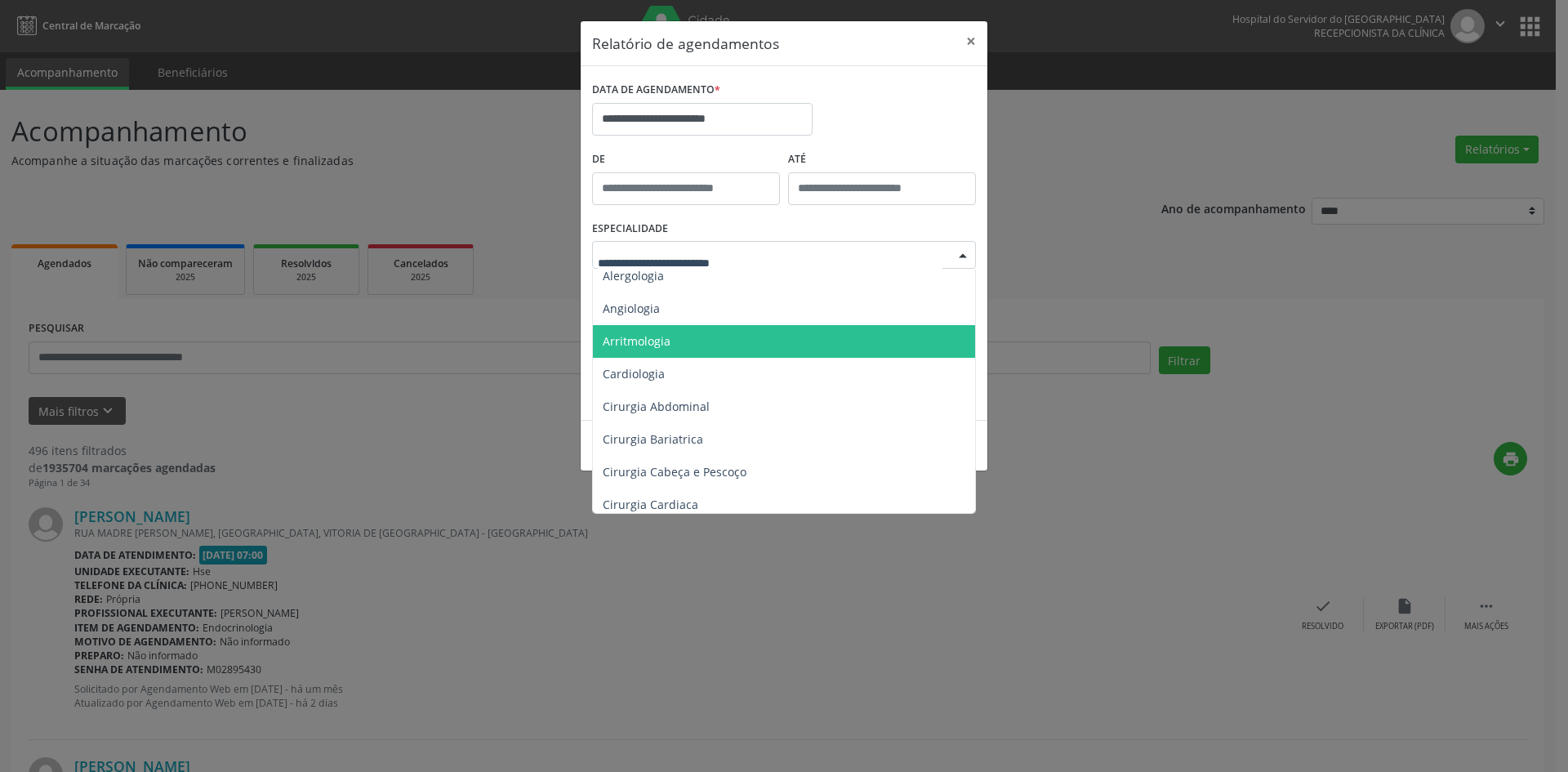
scroll to position [164, 0]
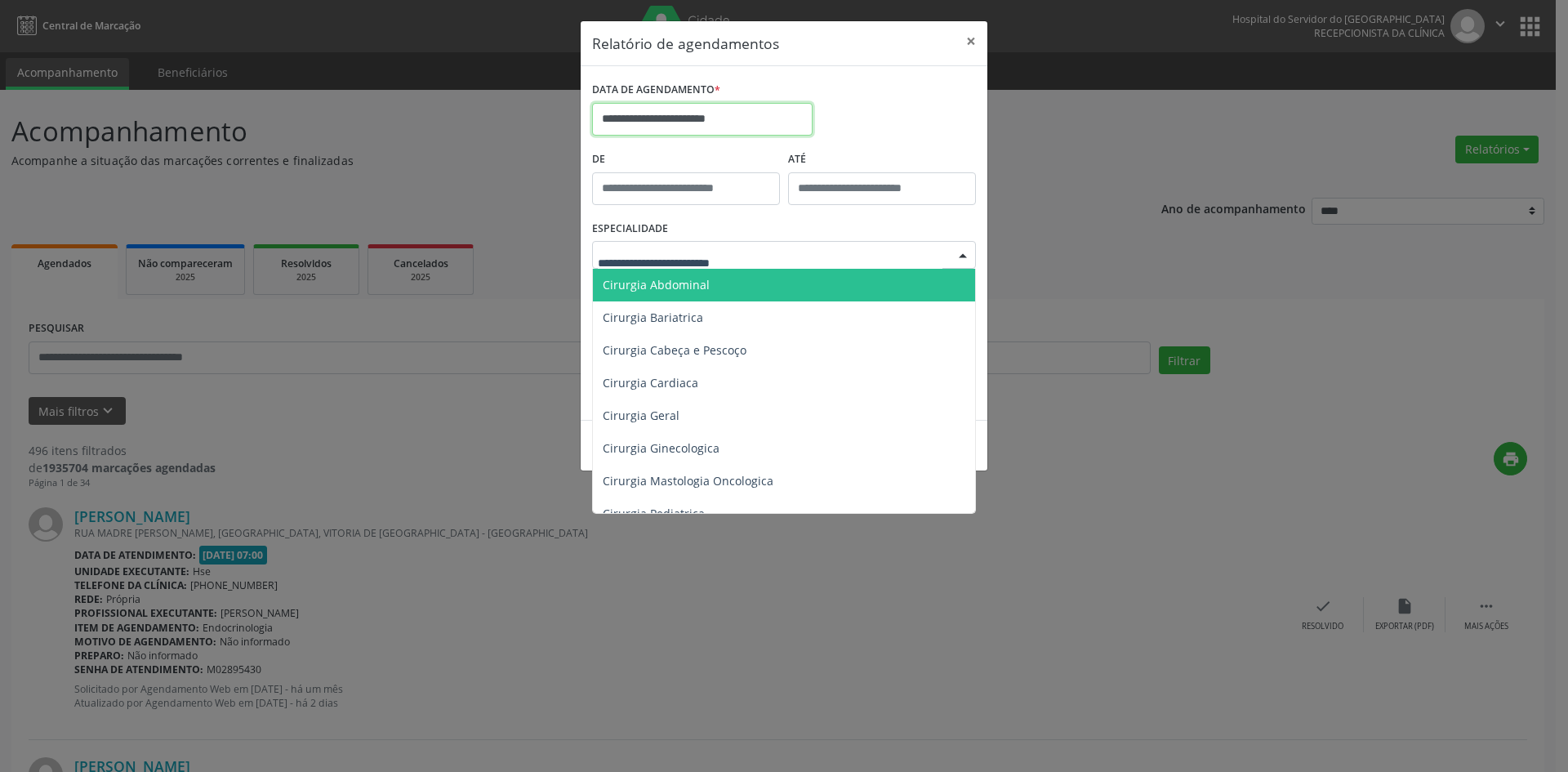
click at [764, 119] on input "**********" at bounding box center [702, 119] width 221 height 33
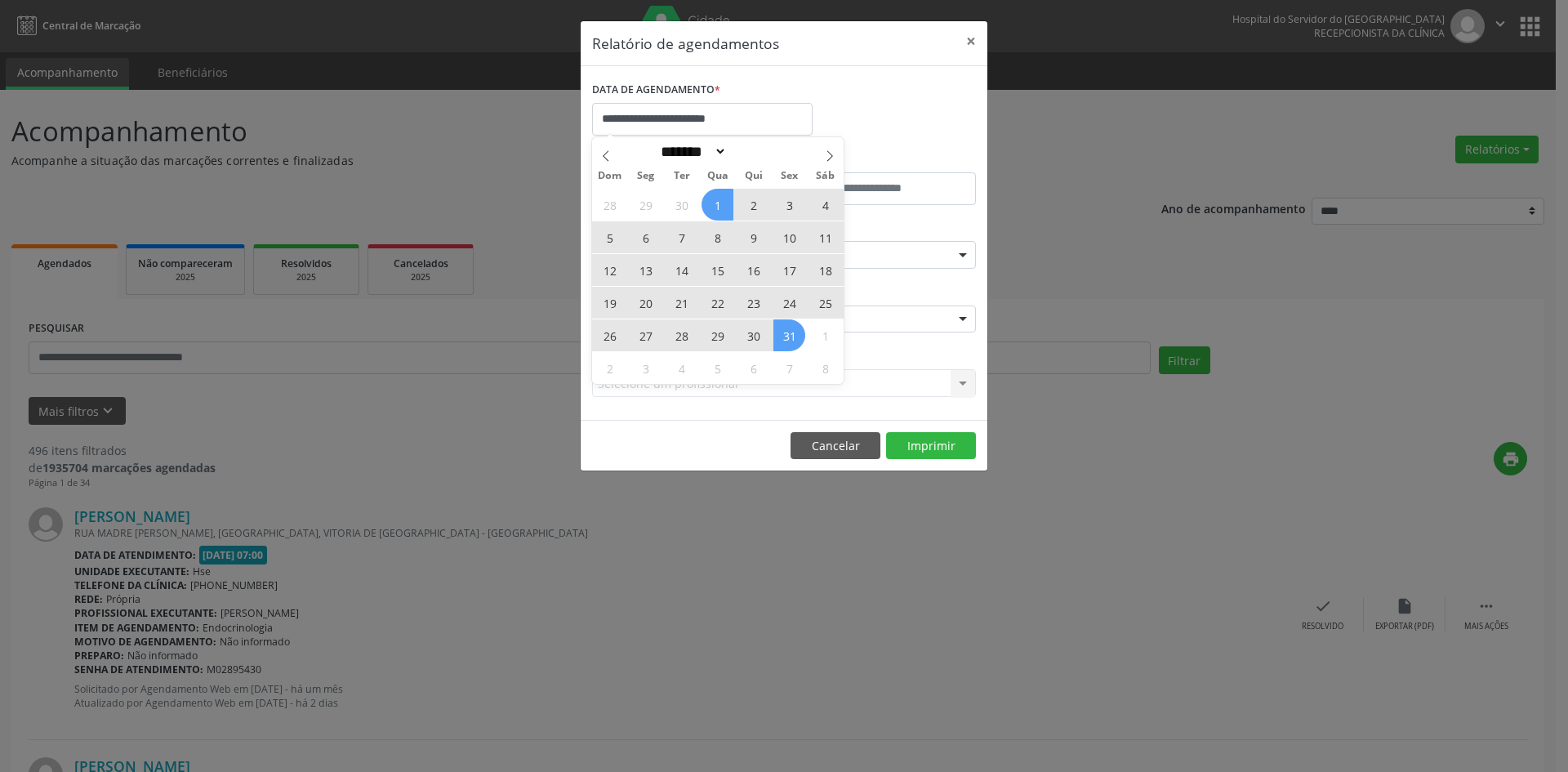
click at [715, 195] on span "1" at bounding box center [717, 204] width 32 height 32
type input "**********"
drag, startPoint x: 715, startPoint y: 195, endPoint x: 782, endPoint y: 329, distance: 149.8
click at [782, 329] on div "28 29 30 1 2 3 4 5 6 7 8 9 10 11 12 13 14 15 16 17 18 19 20 21 22 23 24 25 26 2…" at bounding box center [717, 286] width 252 height 196
click at [782, 329] on span "31" at bounding box center [789, 335] width 32 height 32
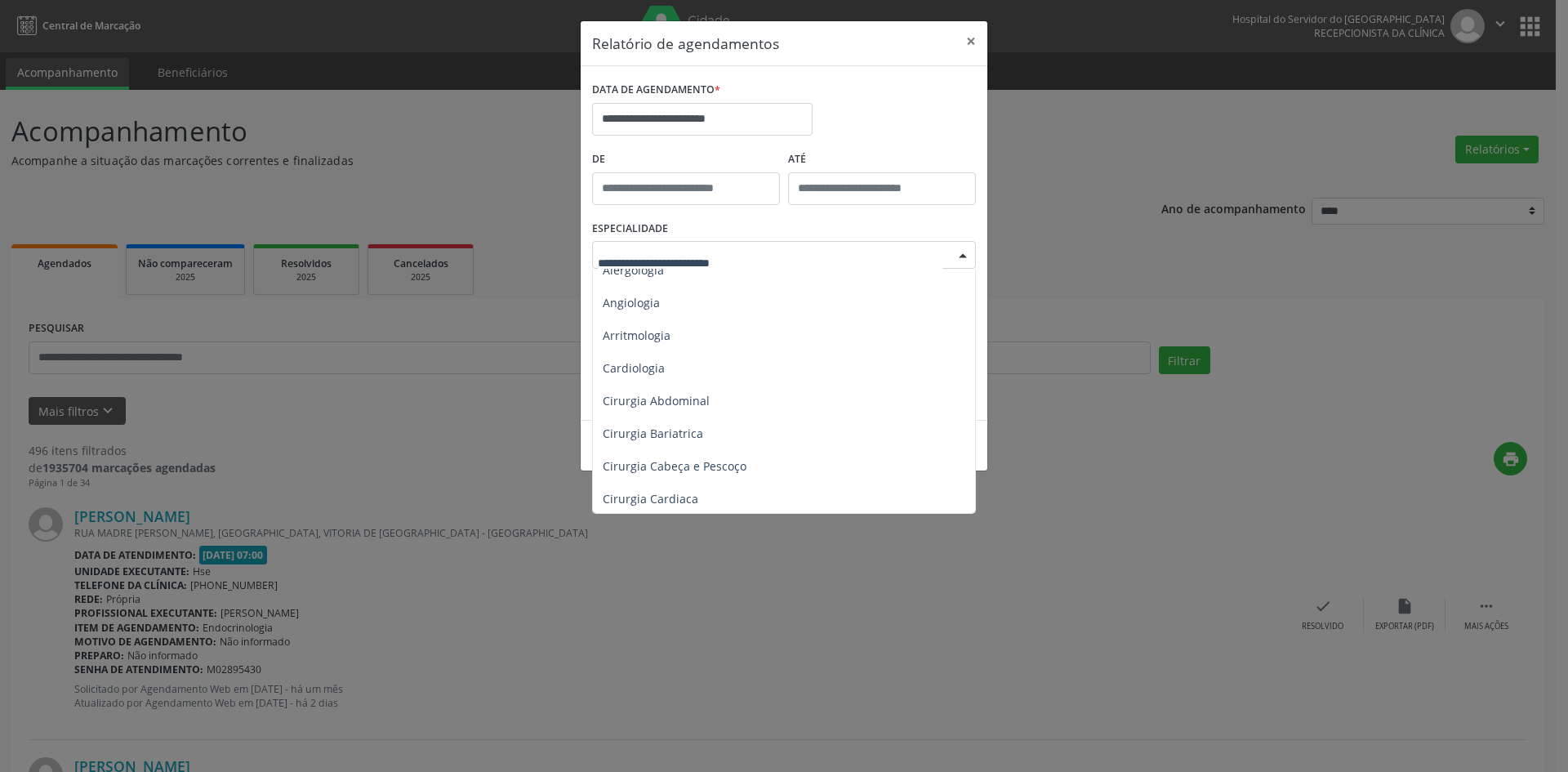
scroll to position [0, 0]
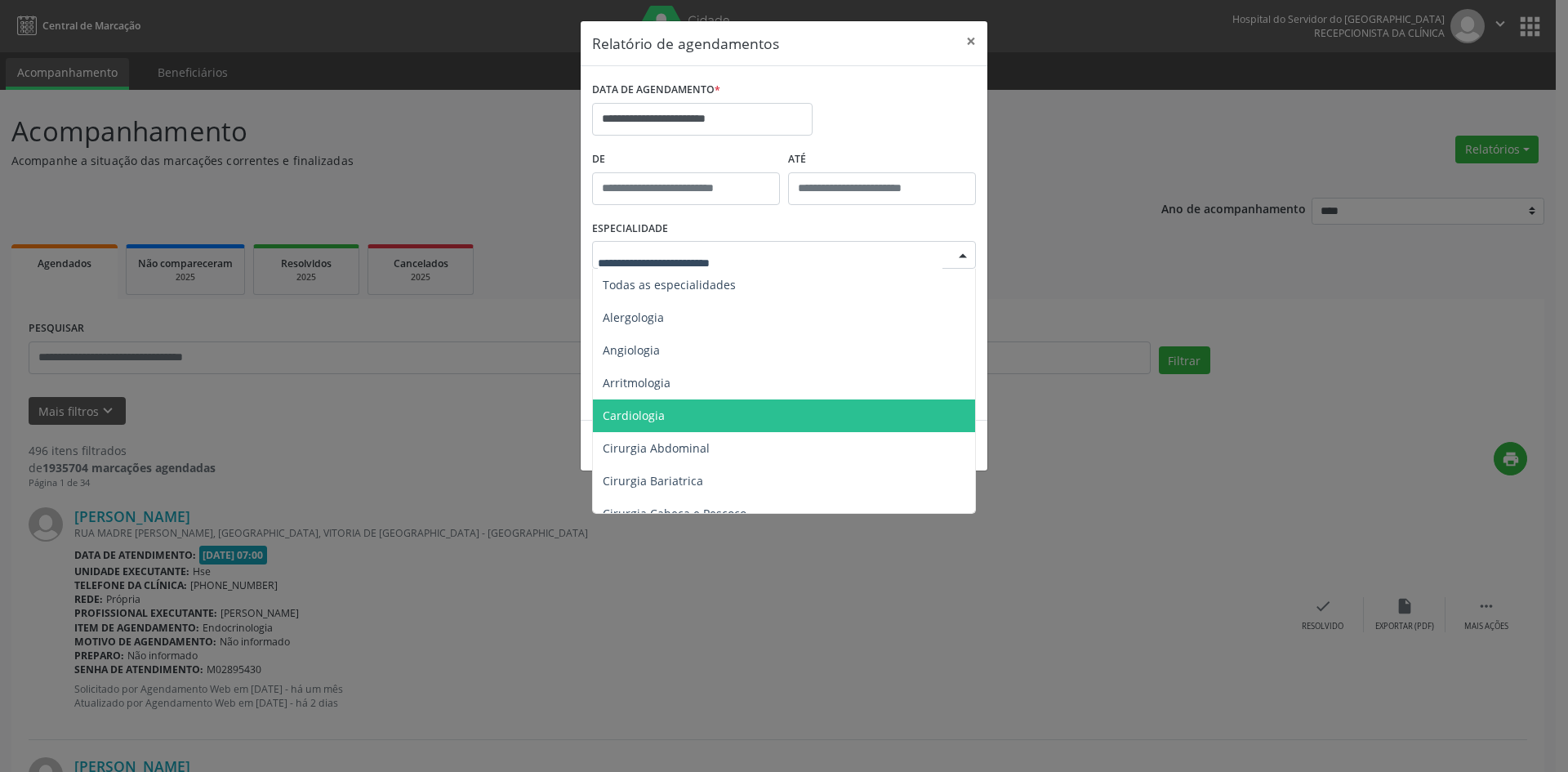
click at [804, 422] on span "Cardiologia" at bounding box center [784, 415] width 385 height 33
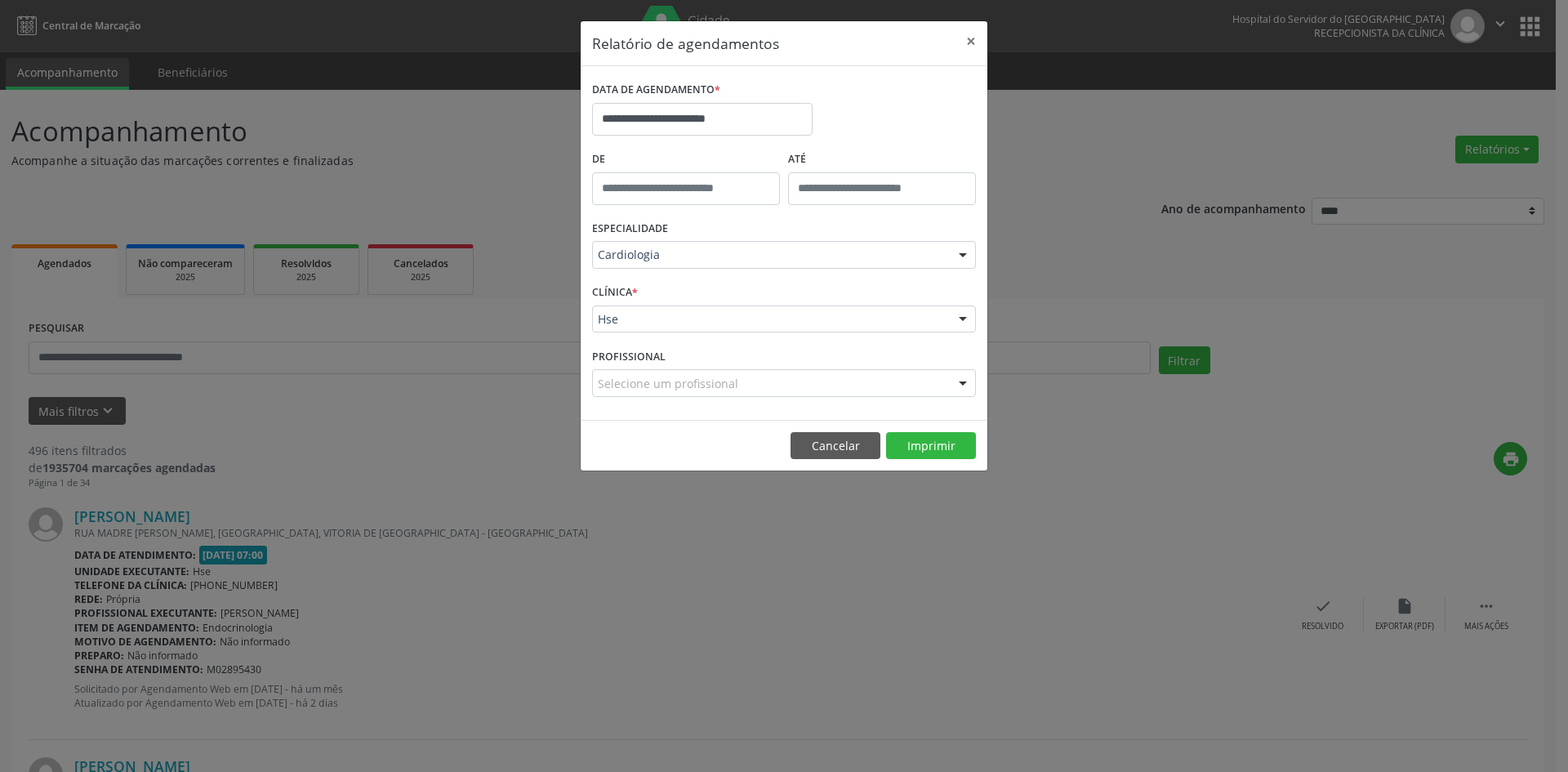
click at [957, 380] on div at bounding box center [963, 384] width 24 height 28
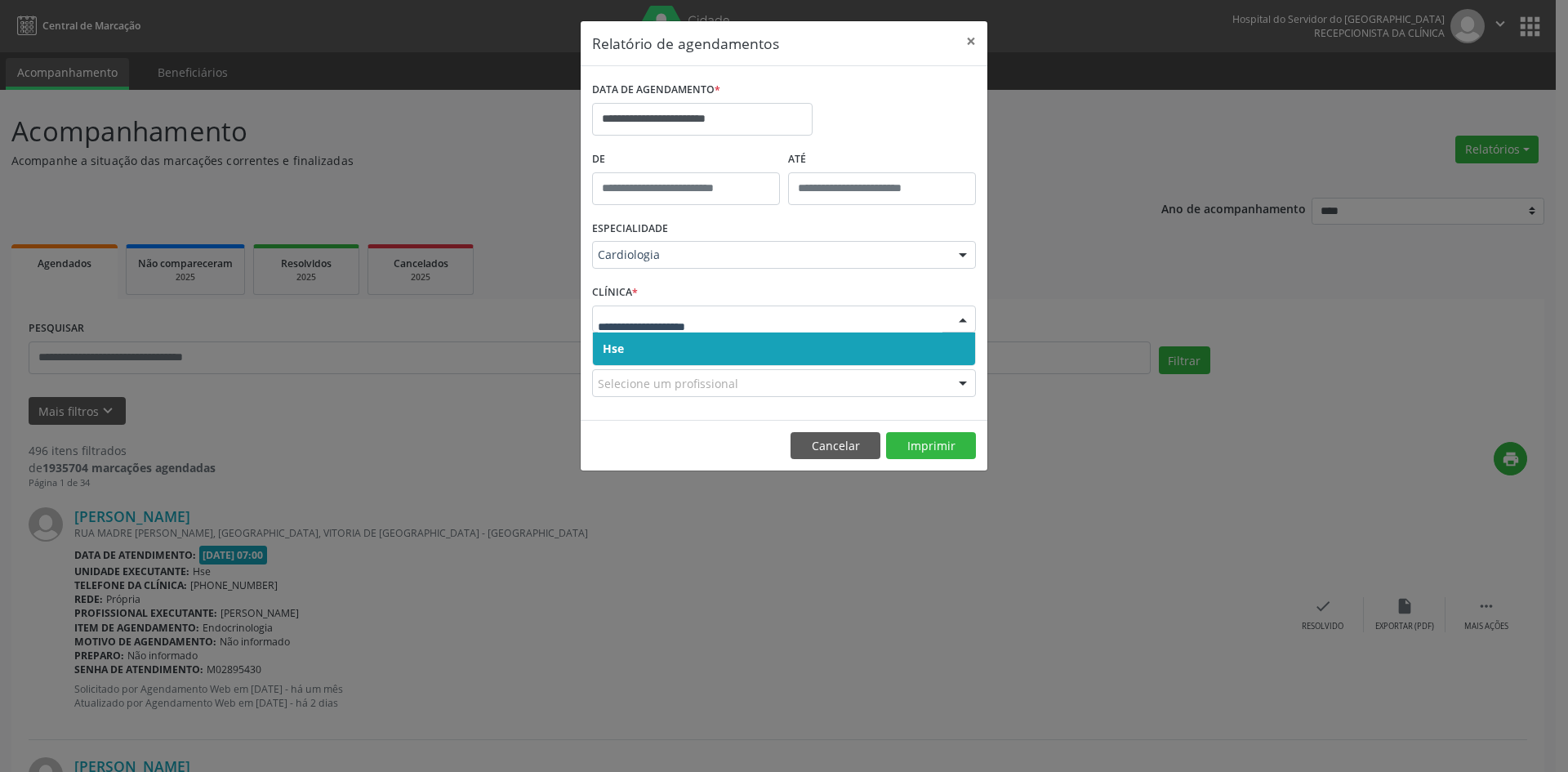
click at [835, 346] on span "Hse" at bounding box center [784, 348] width 382 height 33
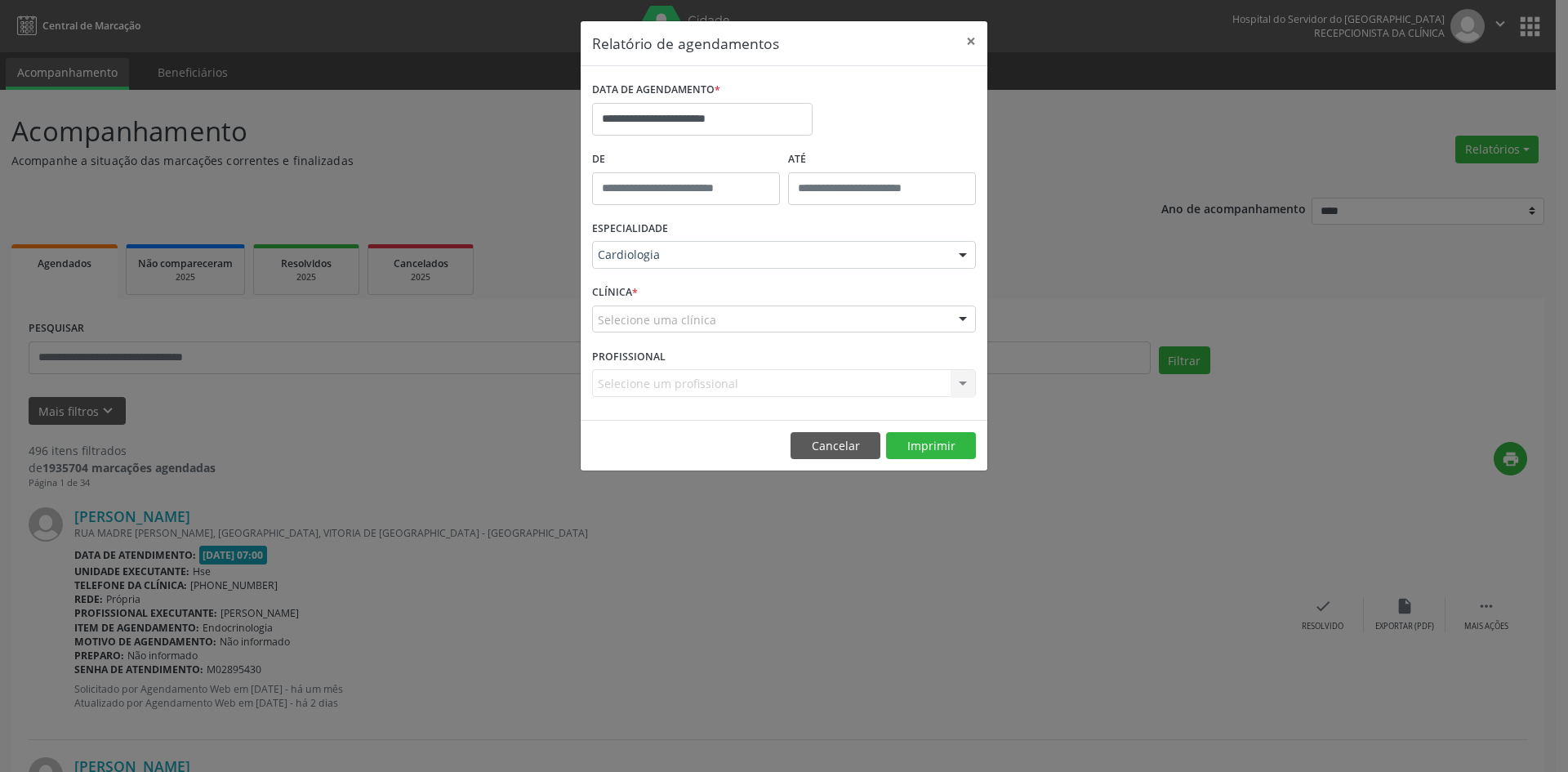
click at [835, 319] on div "Selecione uma clínica" at bounding box center [784, 319] width 384 height 28
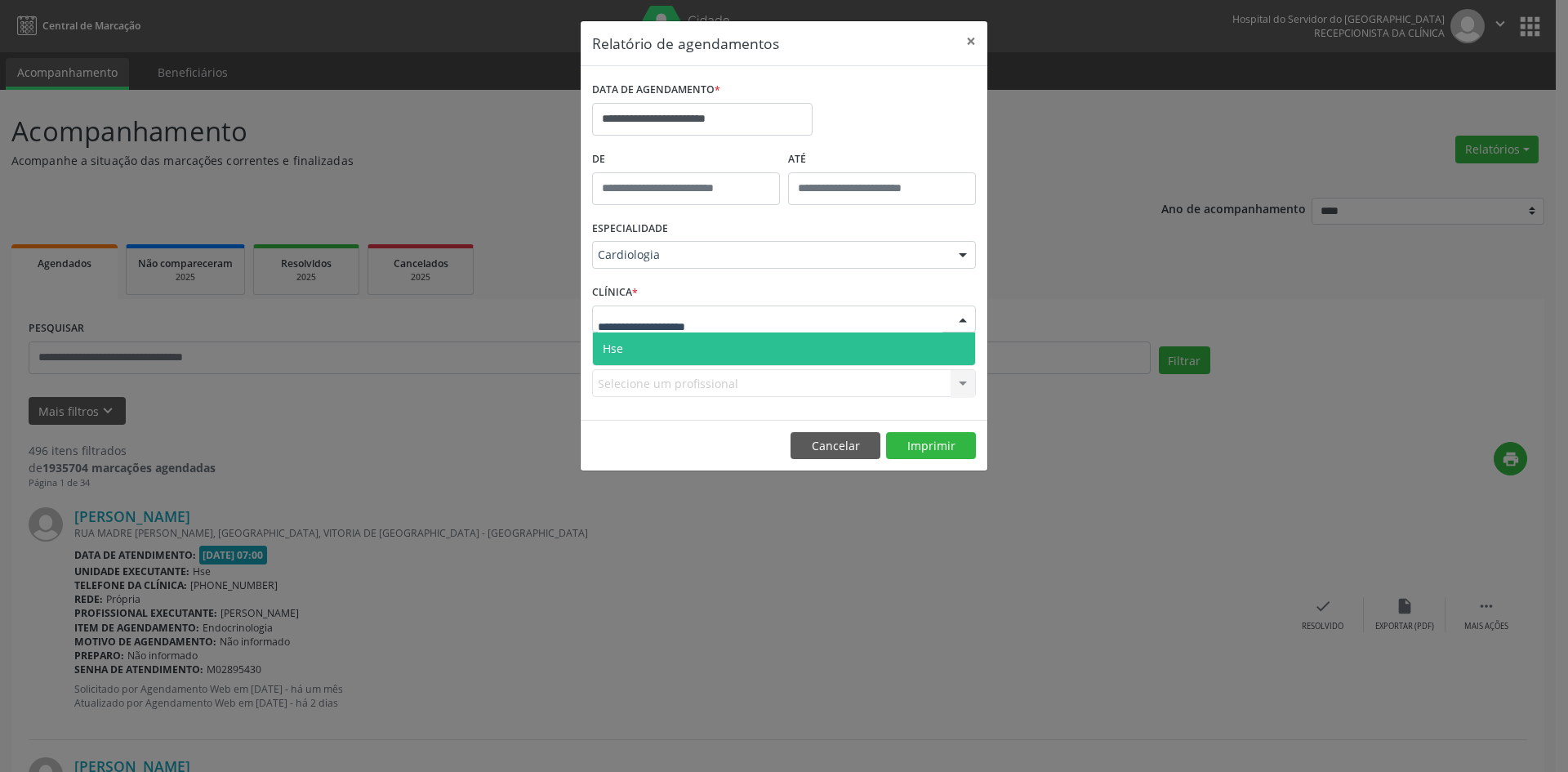
click at [842, 342] on span "Hse" at bounding box center [784, 348] width 382 height 33
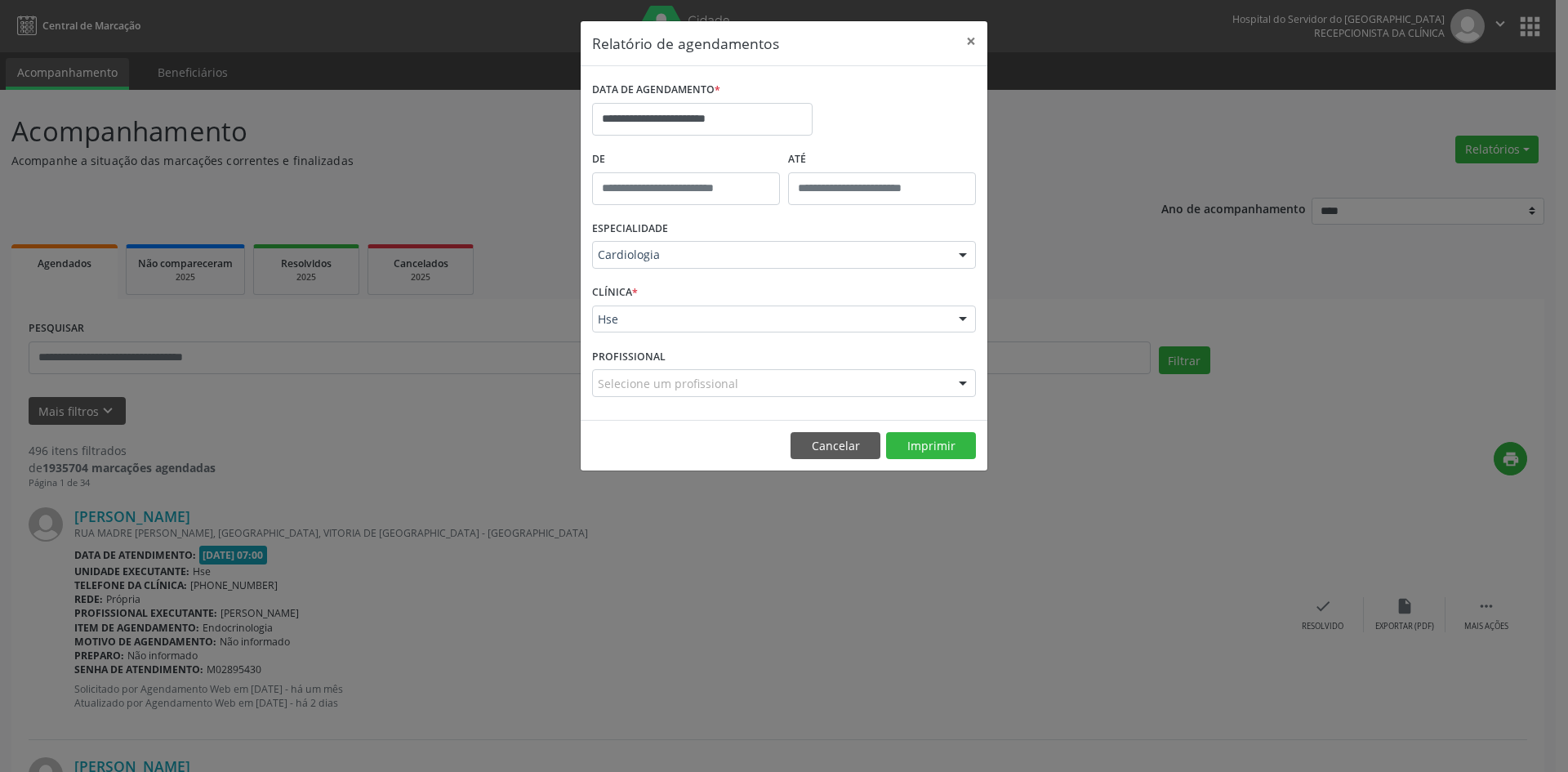
click at [830, 385] on div "Selecione um profissional" at bounding box center [784, 383] width 384 height 28
type input "****"
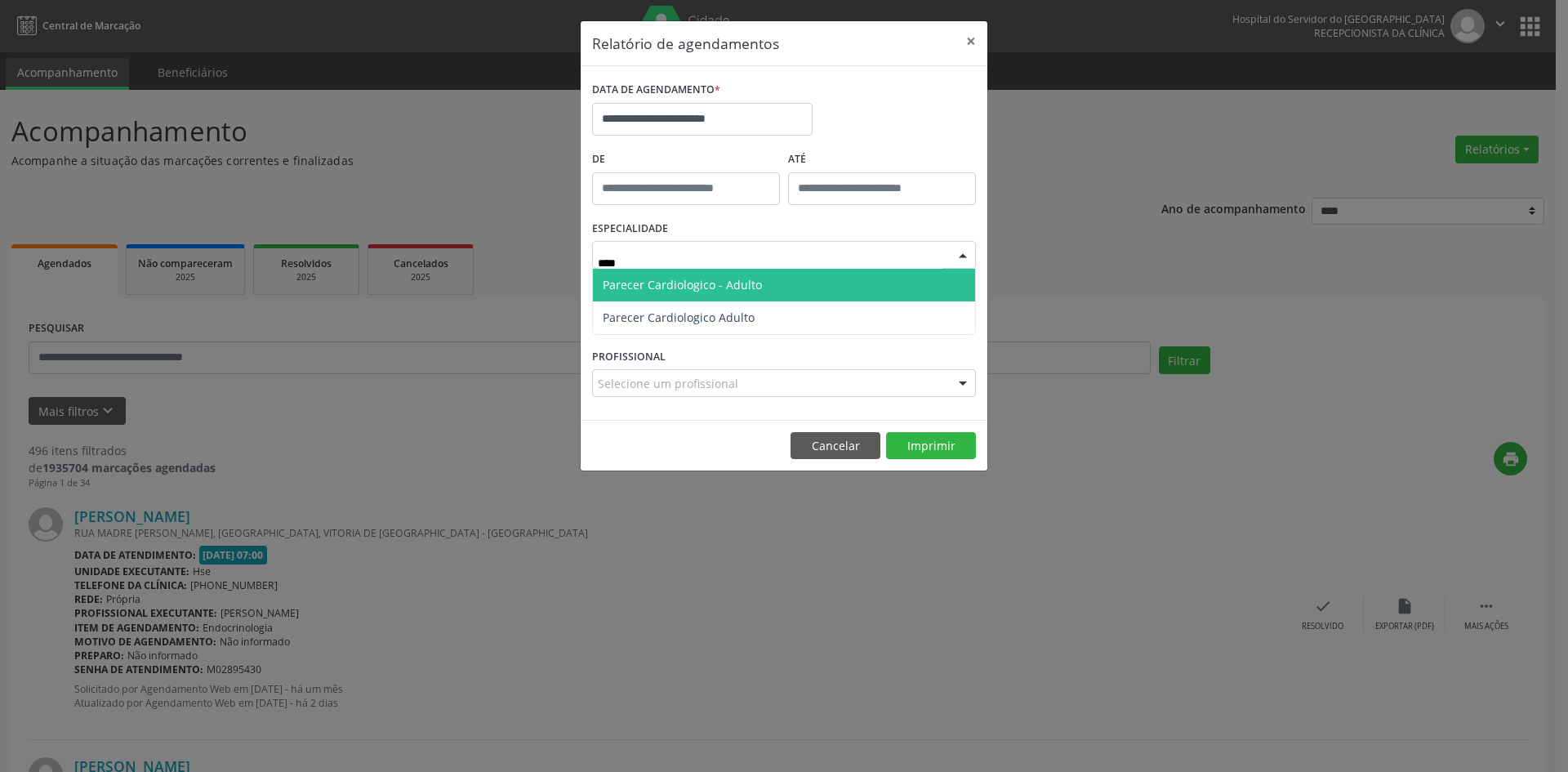
click at [784, 278] on span "Parecer Cardiologico - Adulto" at bounding box center [784, 285] width 382 height 33
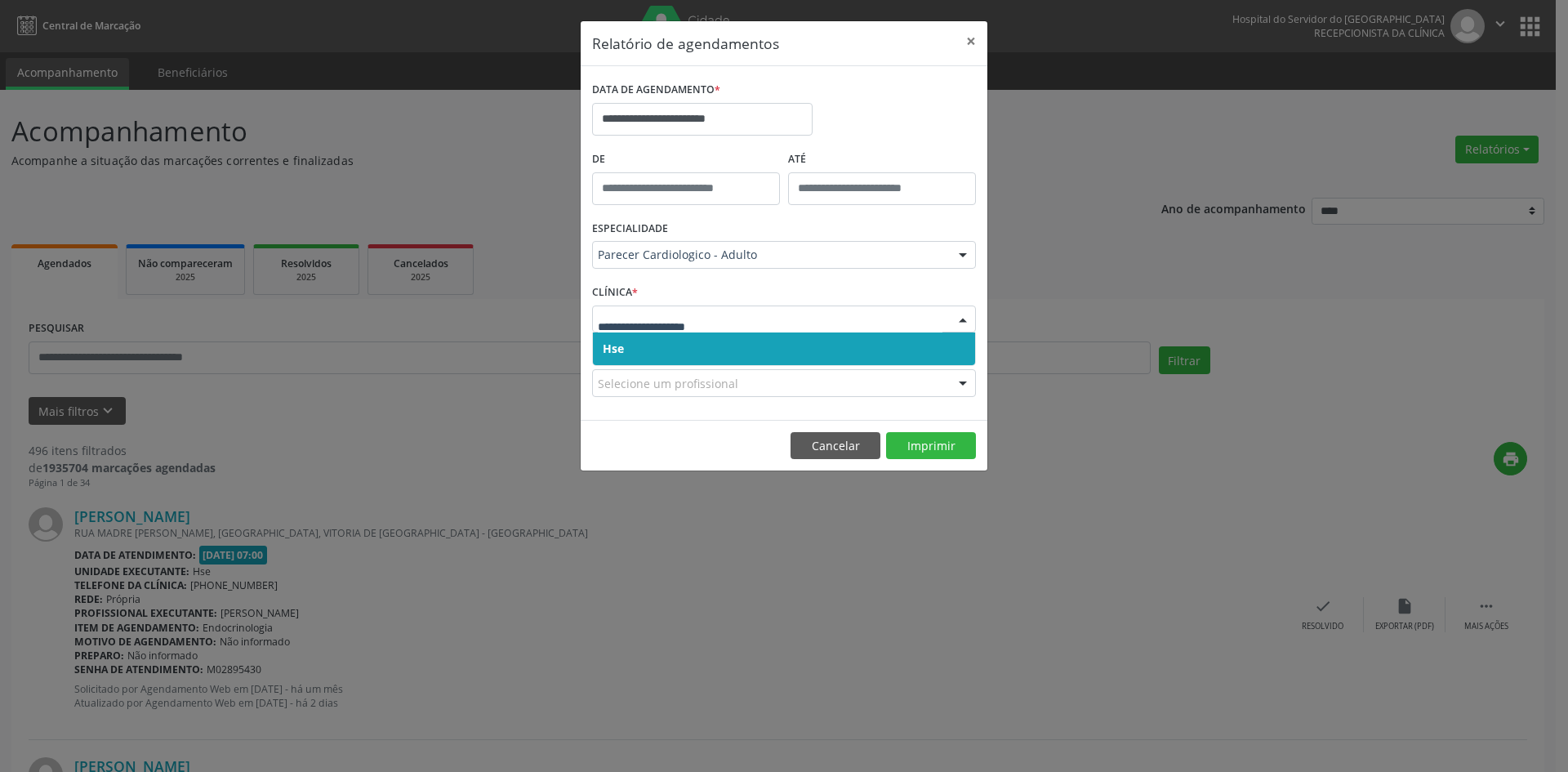
click at [781, 348] on span "Hse" at bounding box center [784, 348] width 382 height 33
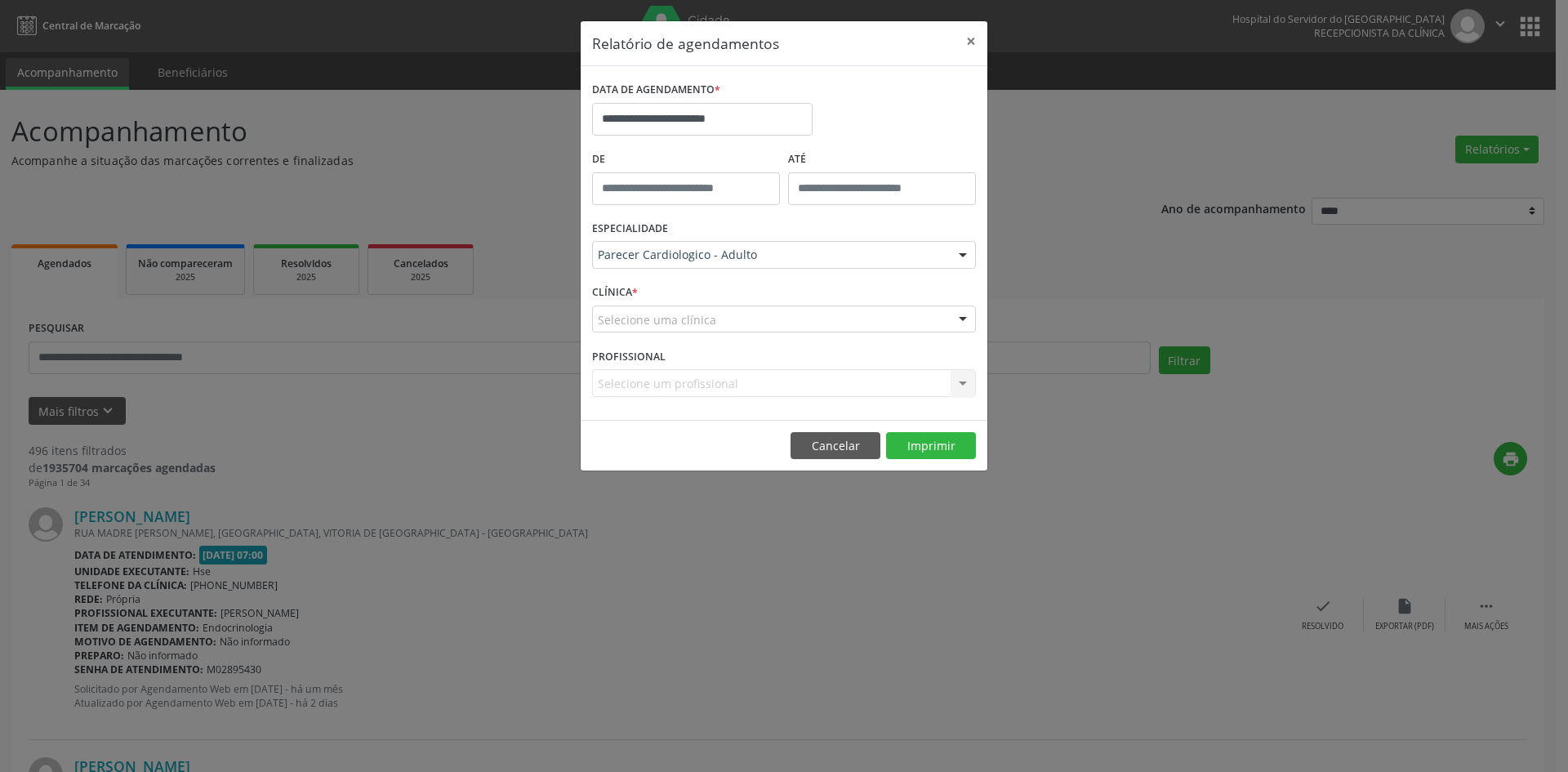
click at [781, 318] on div "Selecione uma clínica" at bounding box center [784, 319] width 384 height 28
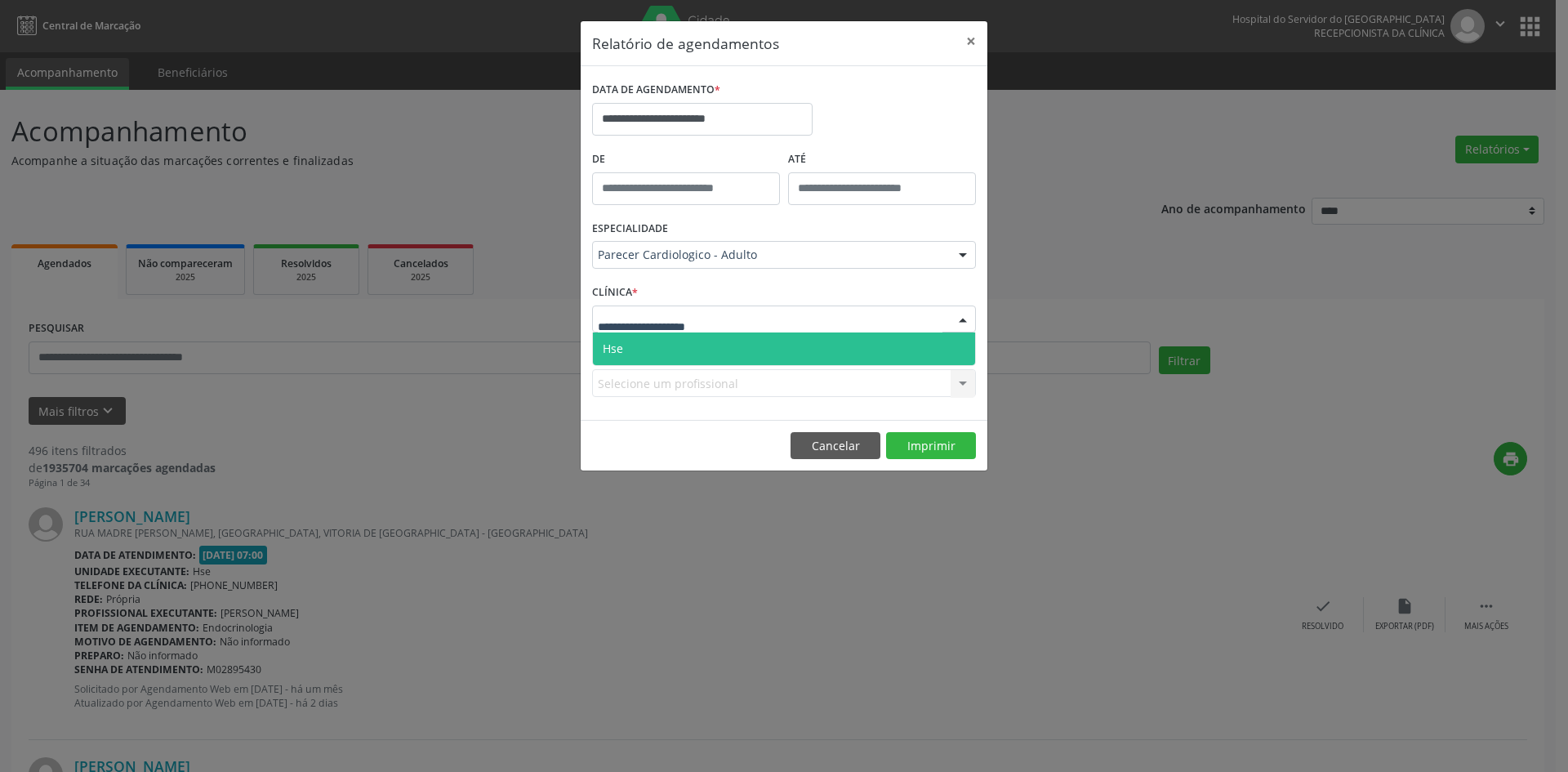
click at [787, 348] on span "Hse" at bounding box center [784, 348] width 382 height 33
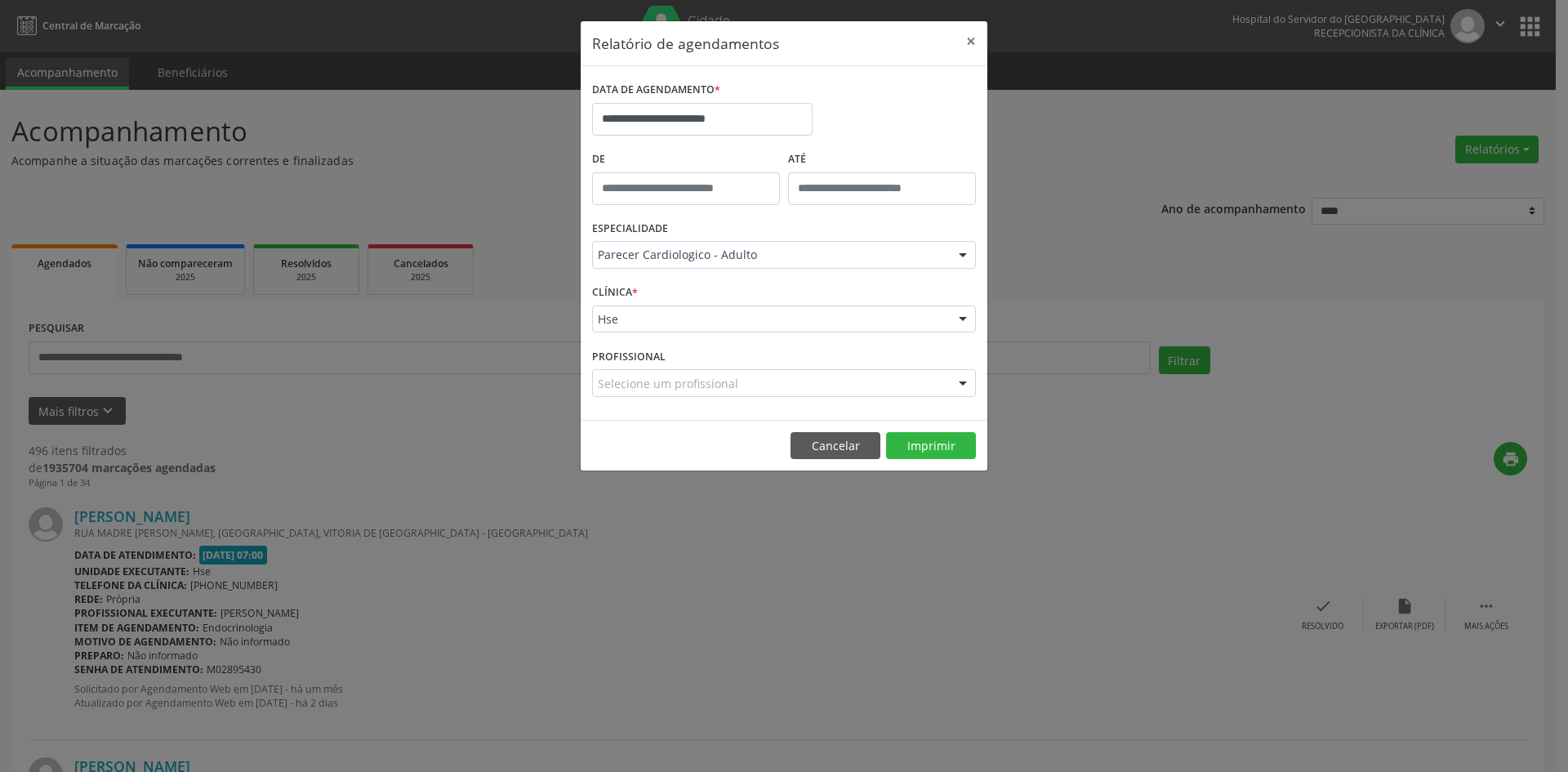
click at [965, 384] on div at bounding box center [963, 384] width 24 height 28
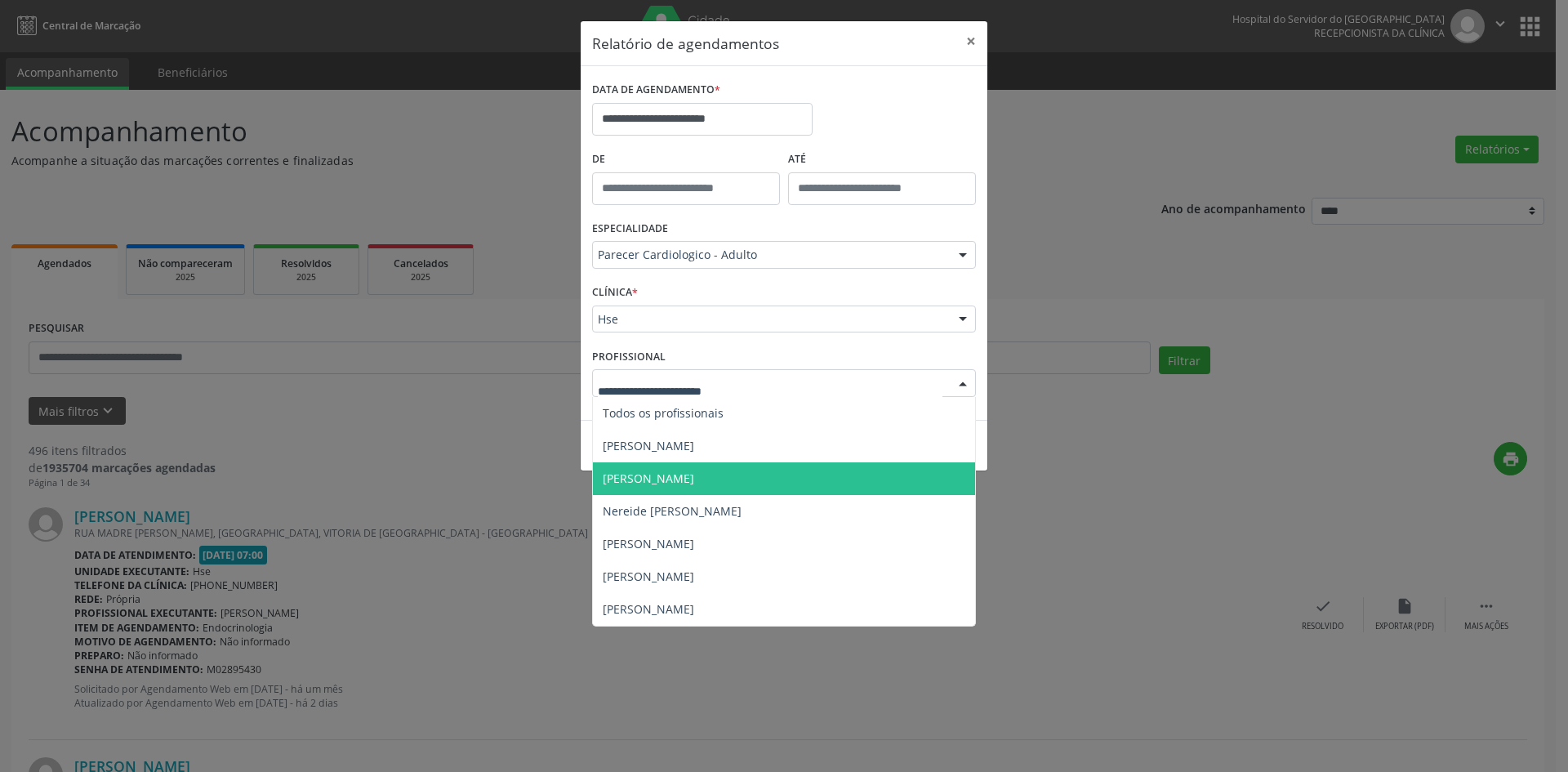
click at [753, 475] on span "[PERSON_NAME]" at bounding box center [784, 479] width 382 height 33
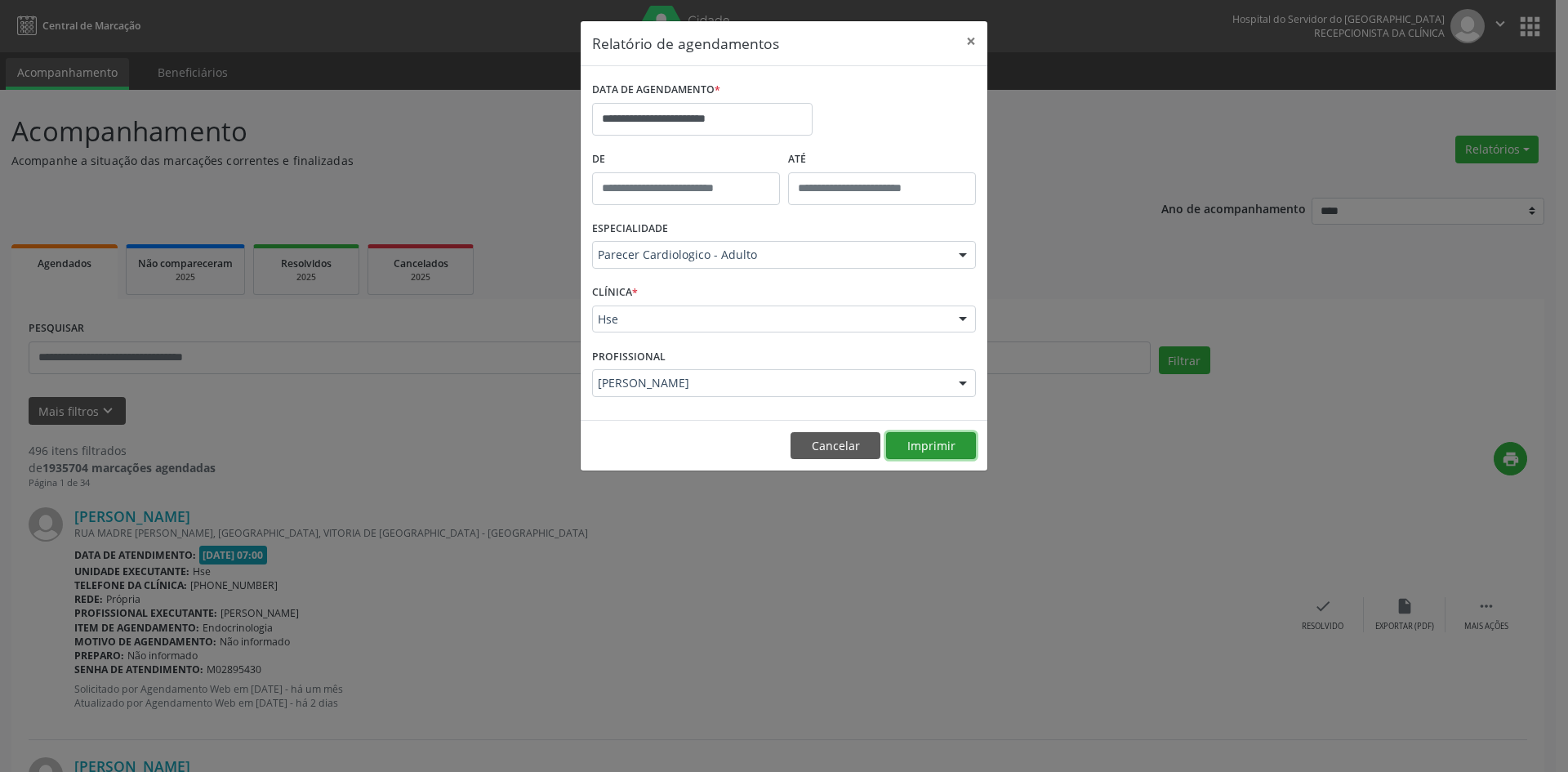
click at [943, 448] on button "Imprimir" at bounding box center [930, 445] width 90 height 28
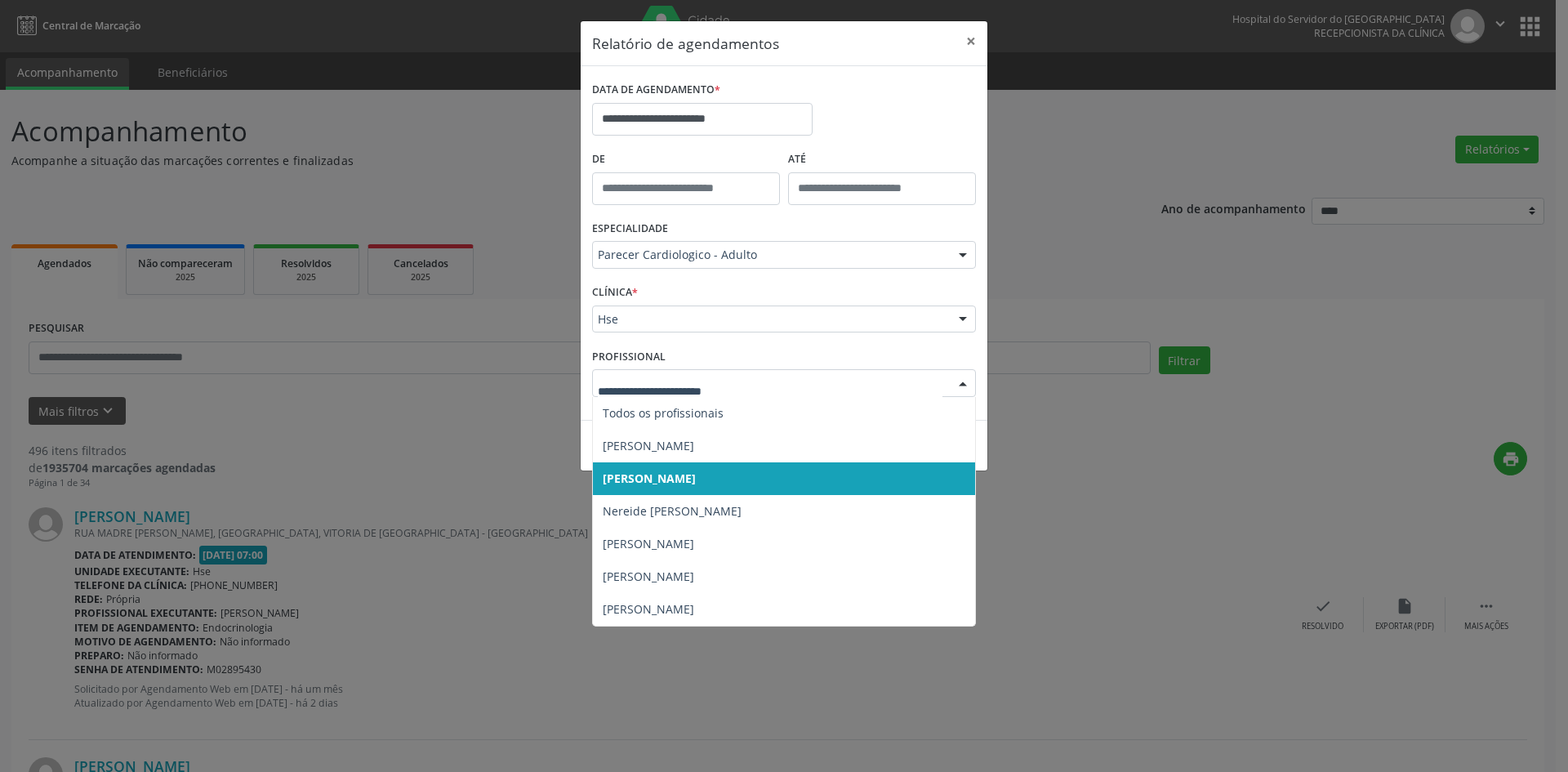
click at [963, 384] on div at bounding box center [963, 384] width 24 height 28
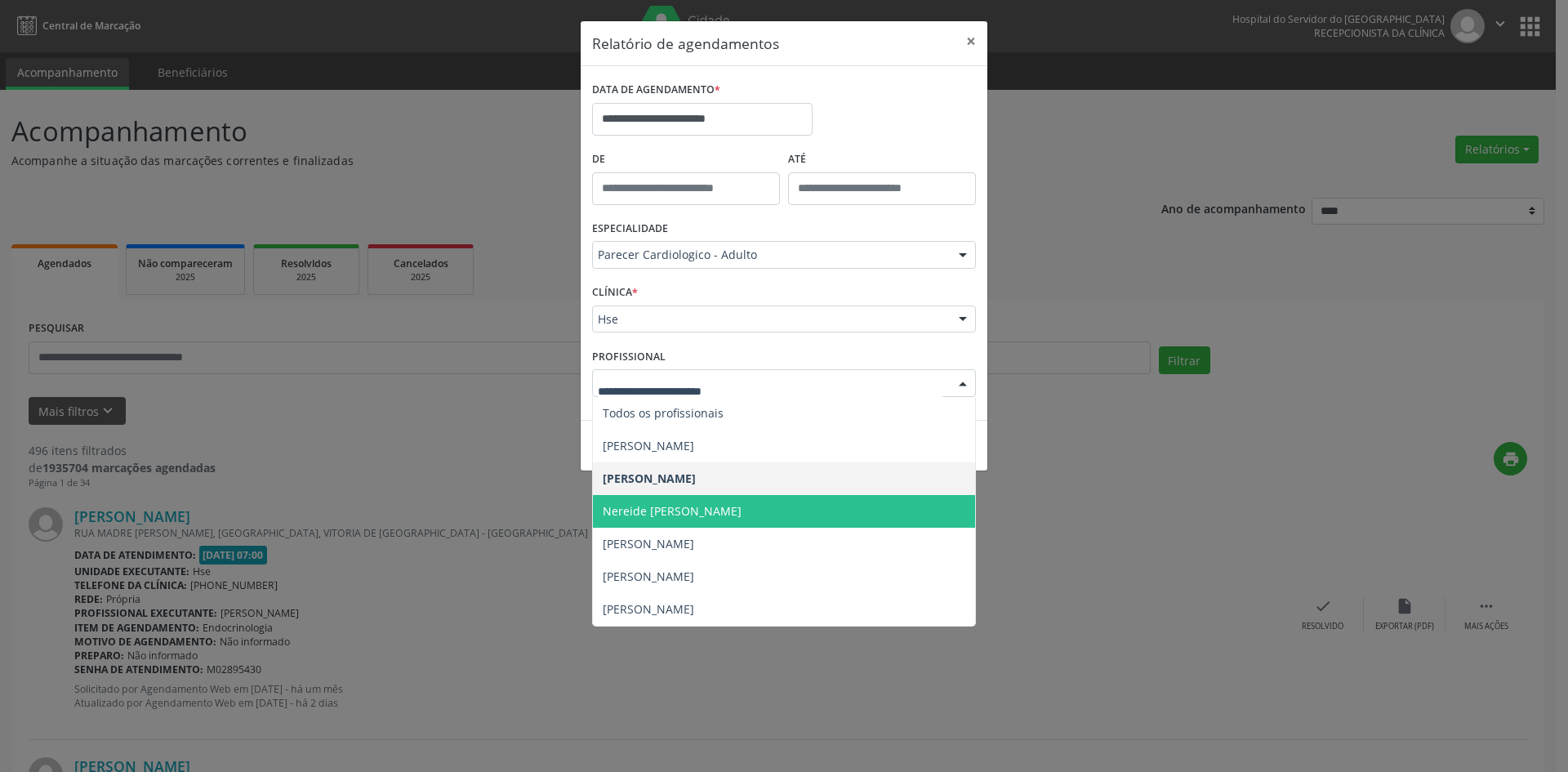
click at [806, 510] on span "Nereide [PERSON_NAME]" at bounding box center [784, 511] width 382 height 33
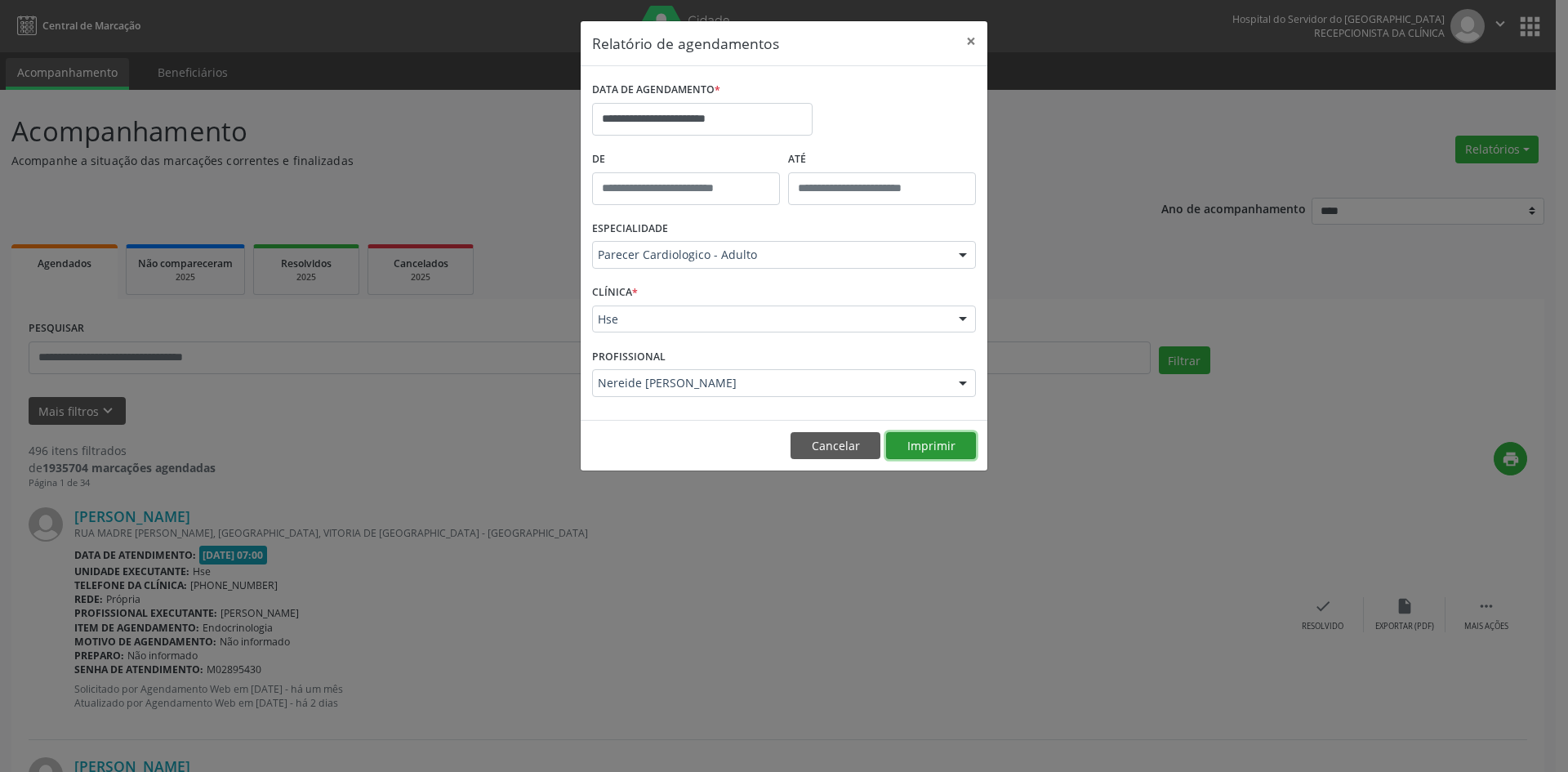
click at [927, 443] on button "Imprimir" at bounding box center [930, 445] width 90 height 28
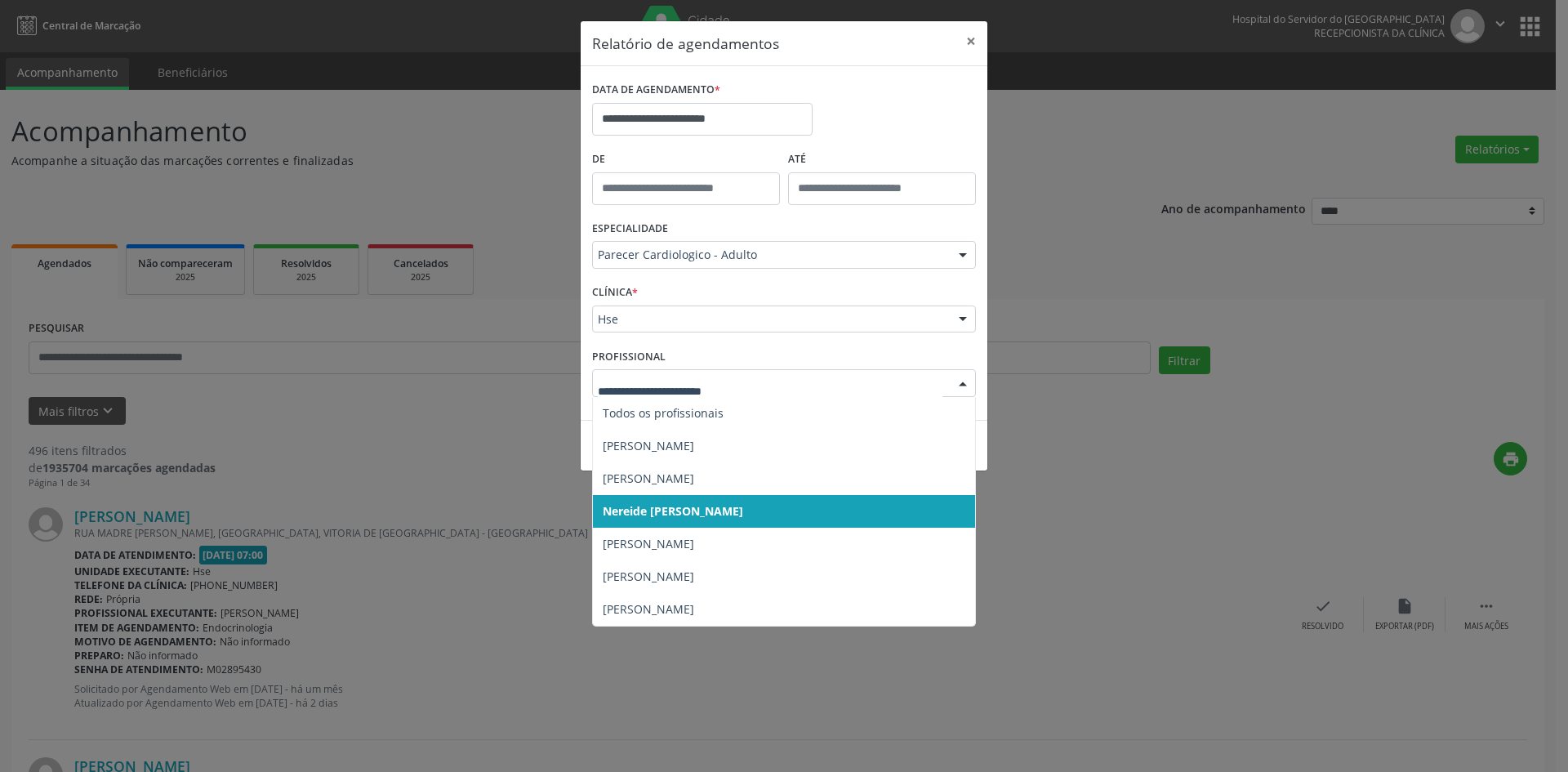
click at [960, 384] on div at bounding box center [963, 384] width 24 height 28
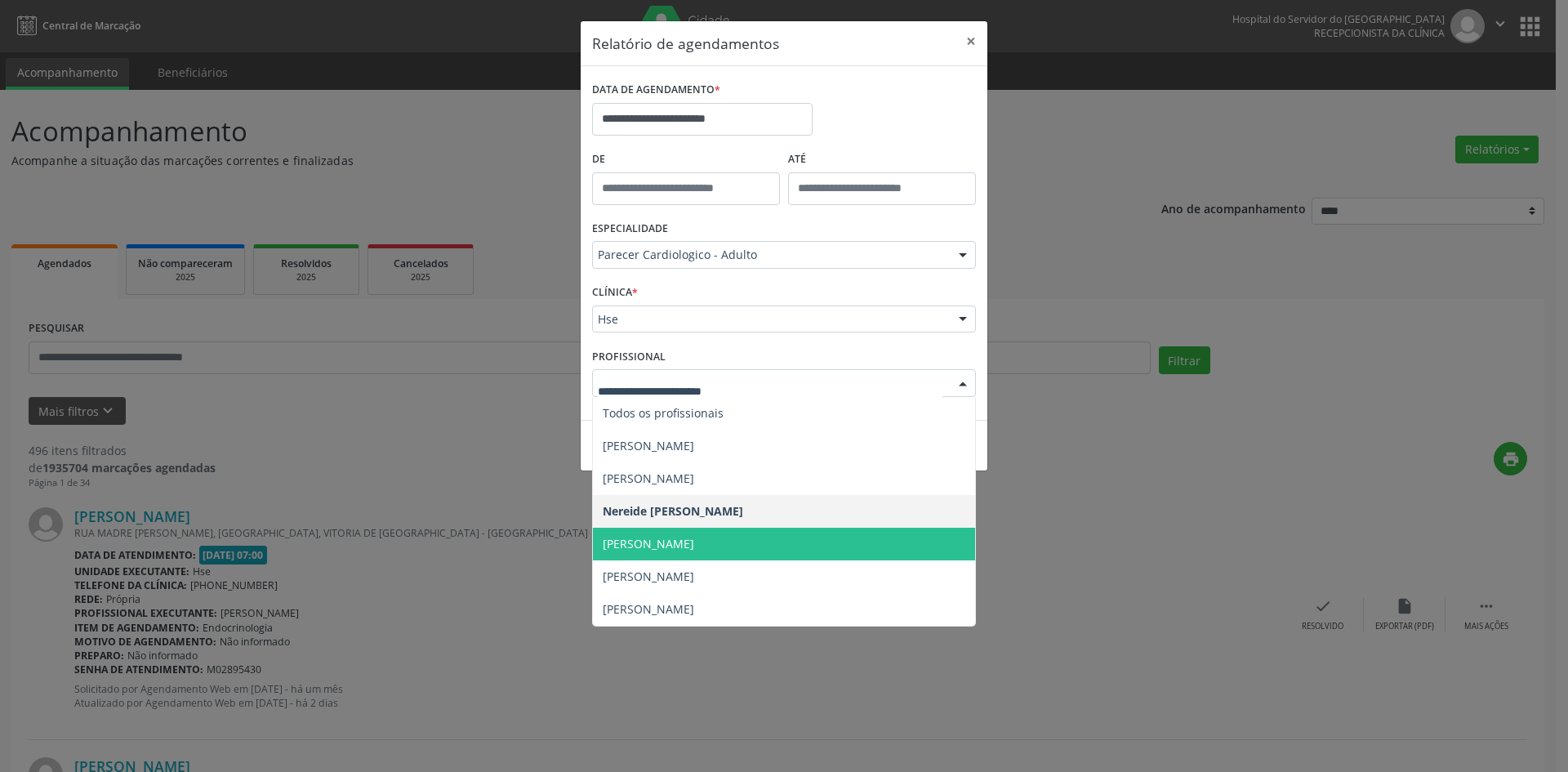
click at [820, 548] on span "[PERSON_NAME]" at bounding box center [784, 544] width 382 height 33
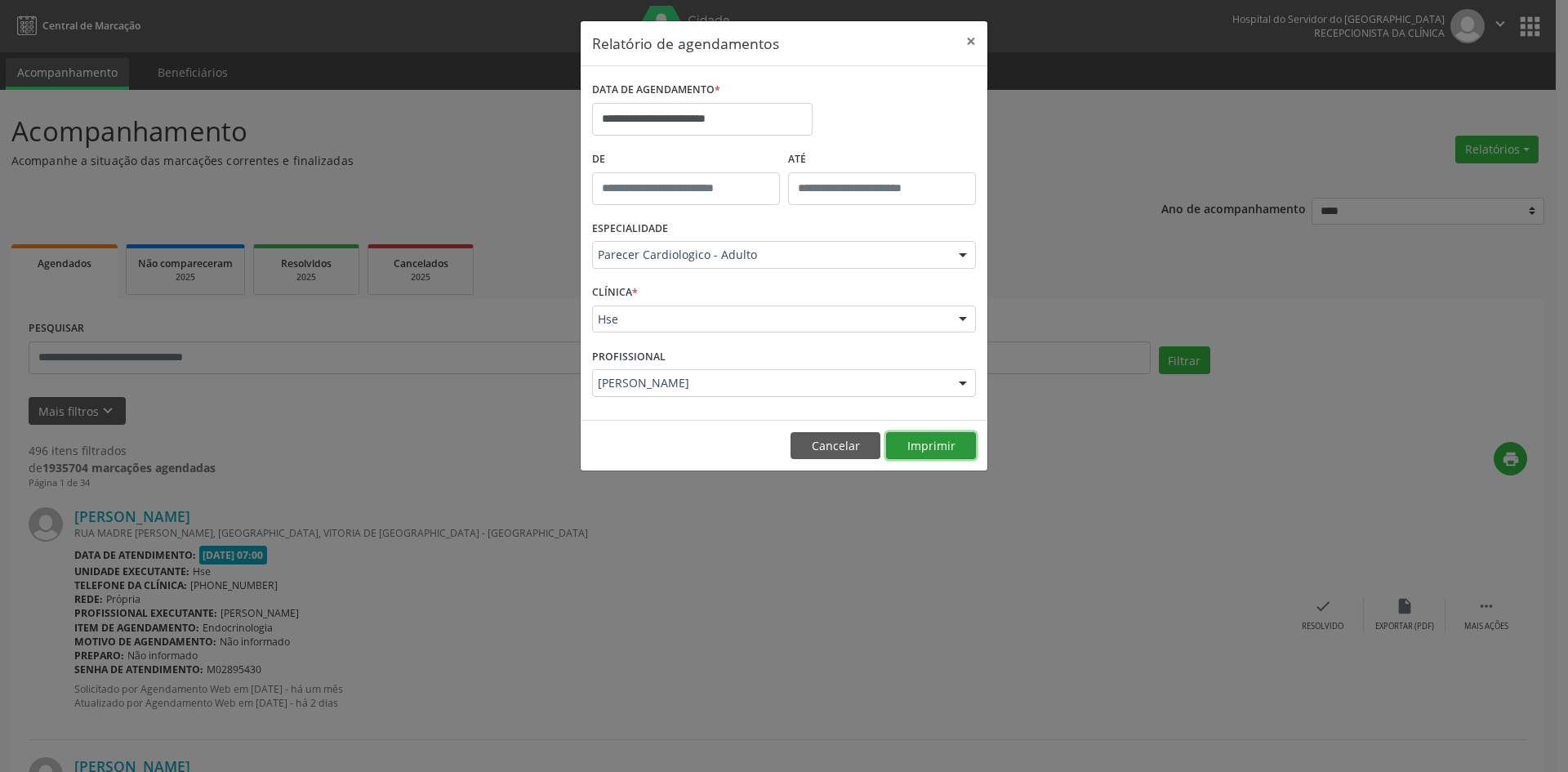
click at [921, 448] on button "Imprimir" at bounding box center [930, 445] width 90 height 28
click at [965, 383] on div at bounding box center [963, 384] width 24 height 28
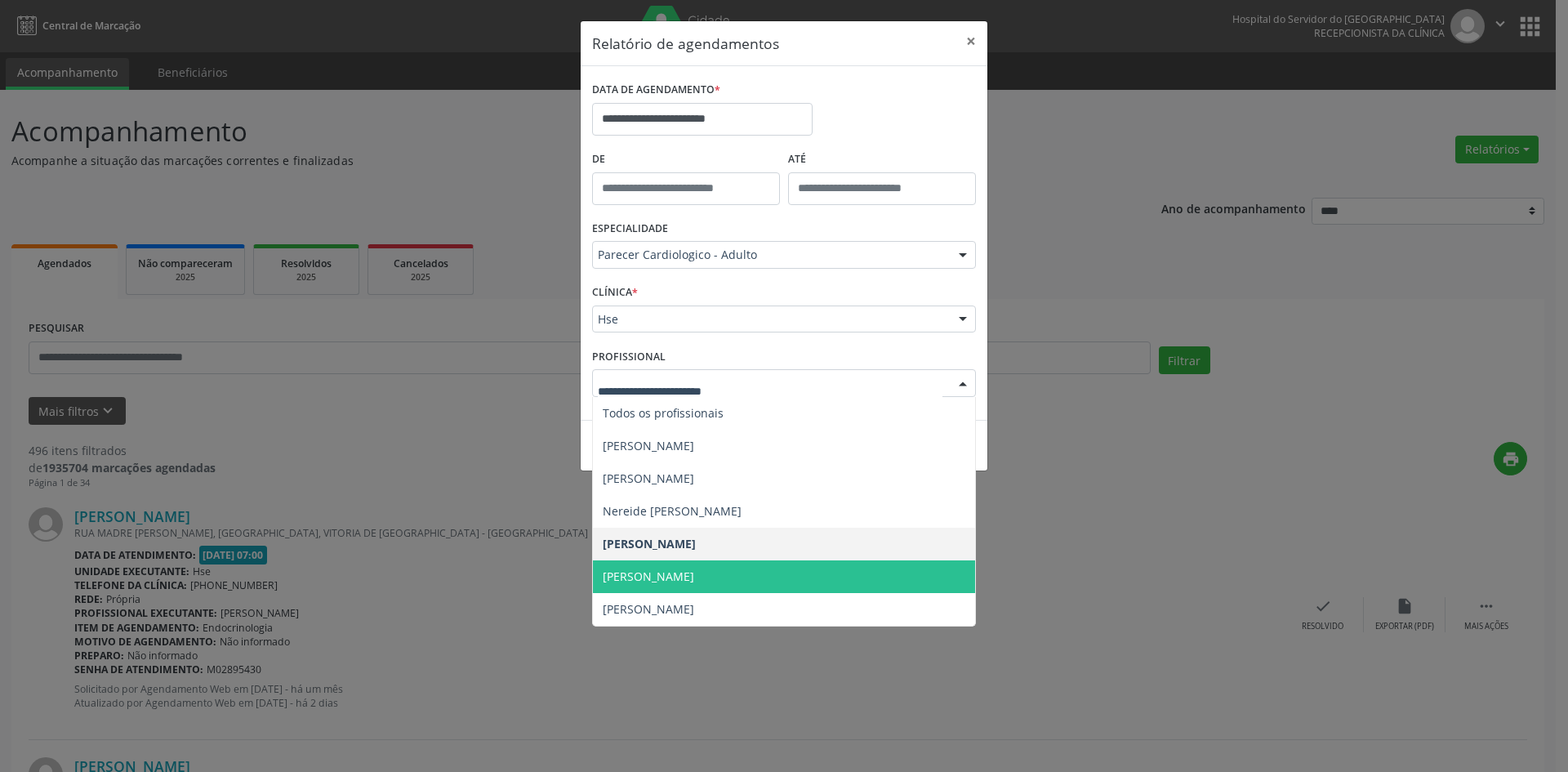
click at [838, 570] on span "[PERSON_NAME]" at bounding box center [784, 577] width 382 height 33
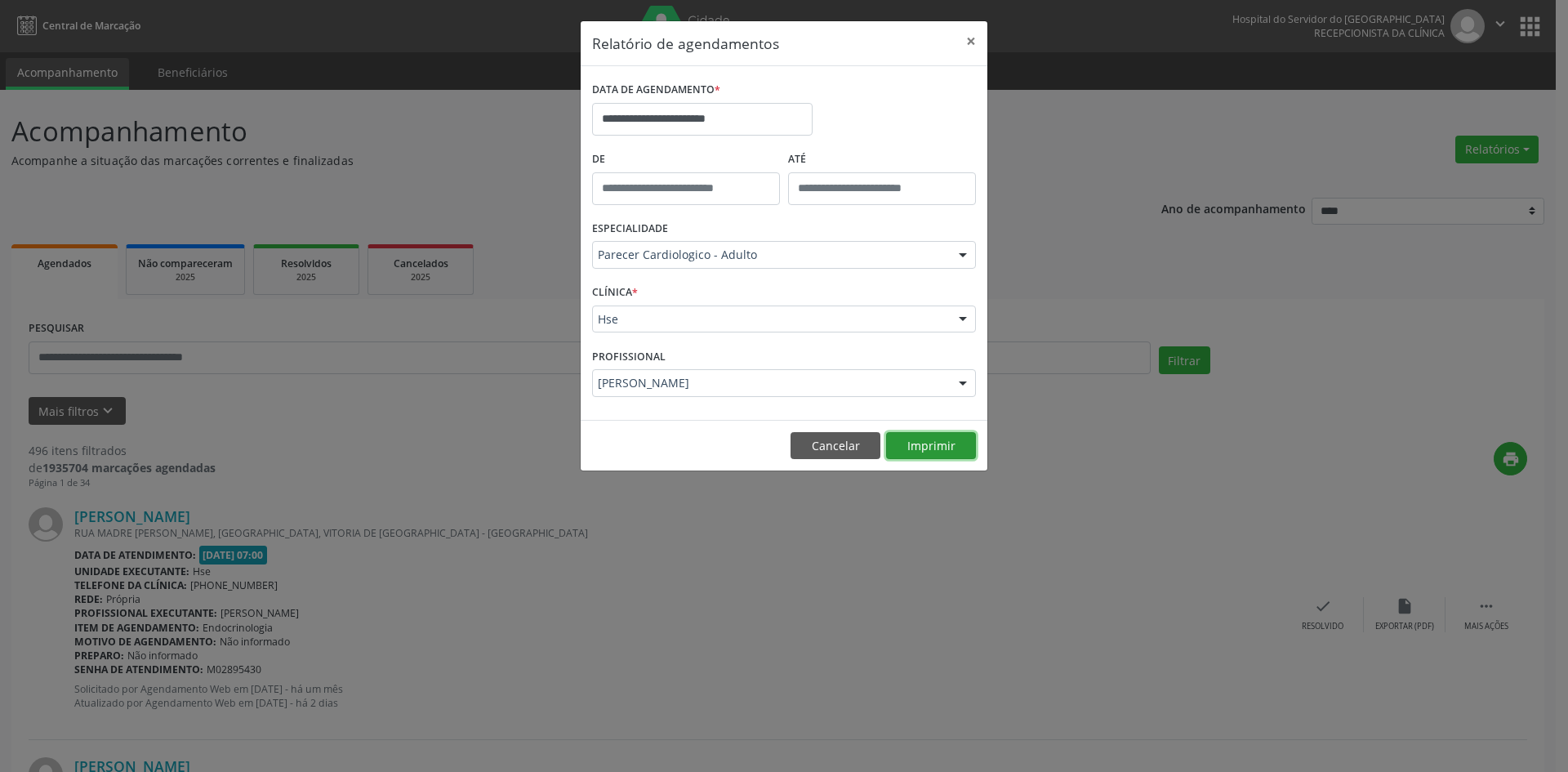
click at [932, 443] on button "Imprimir" at bounding box center [930, 445] width 90 height 28
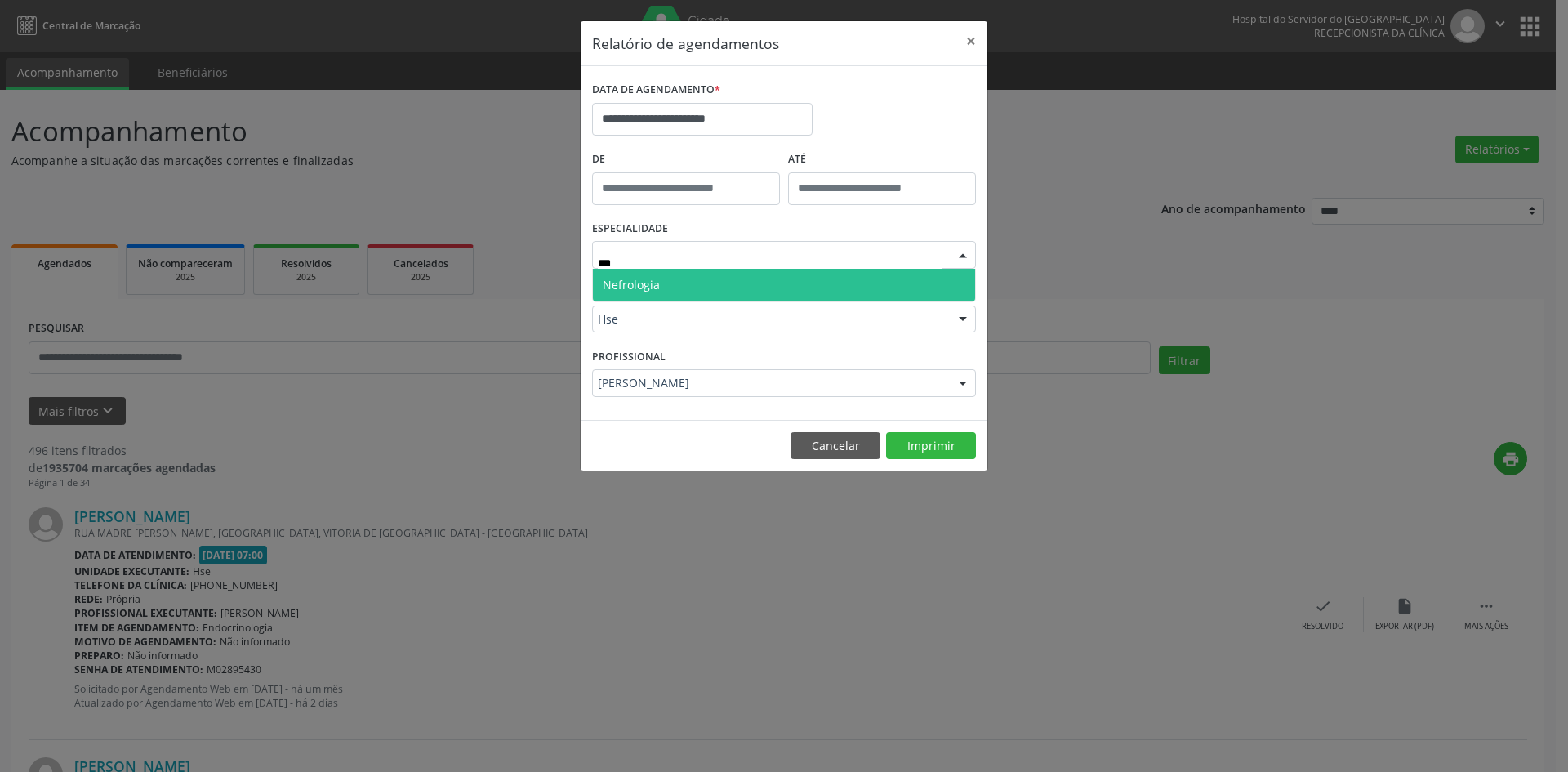
type input "****"
click at [792, 280] on span "Nefrologia" at bounding box center [784, 285] width 382 height 33
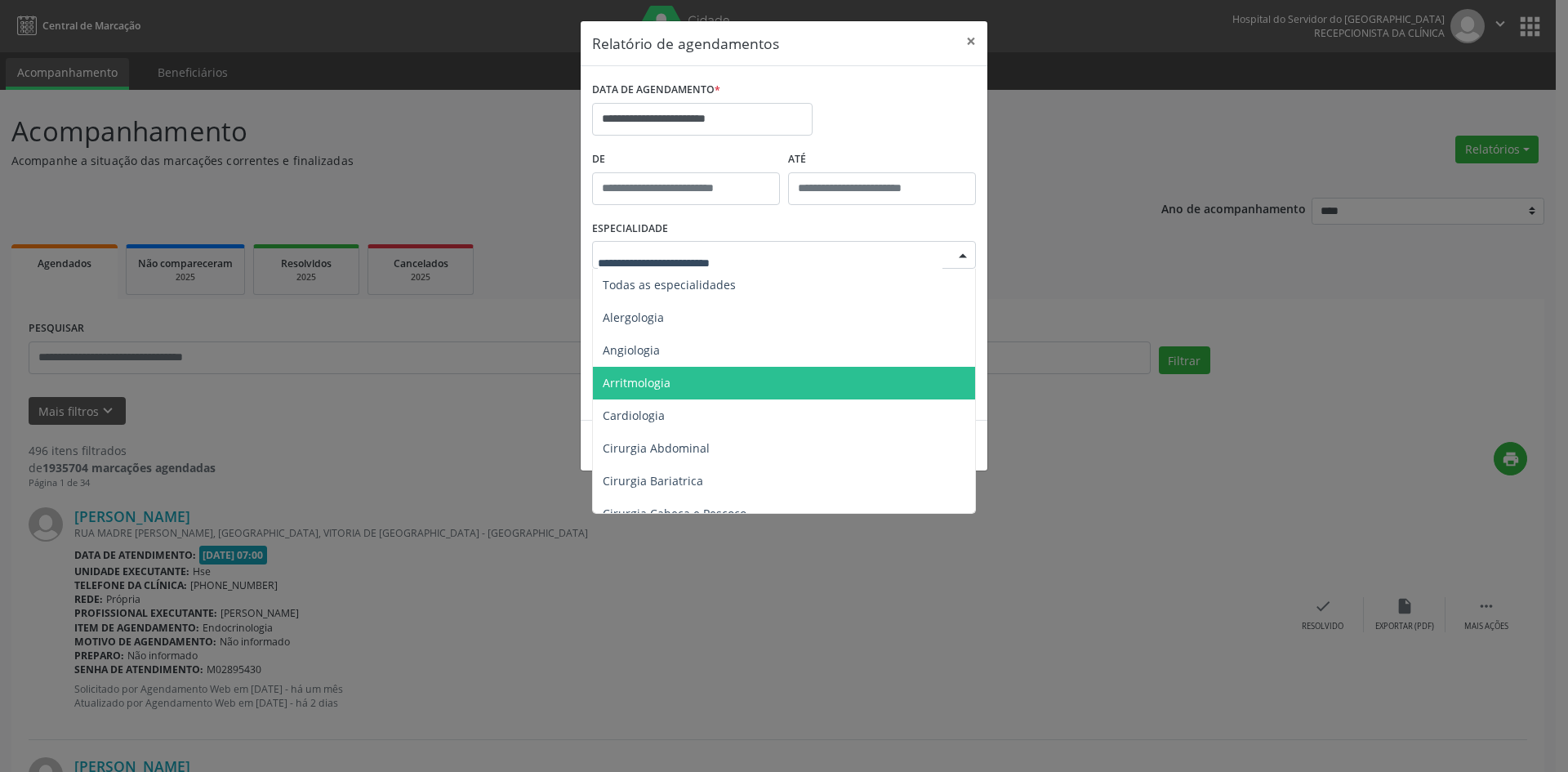
click at [526, 357] on div "**********" at bounding box center [784, 386] width 1568 height 772
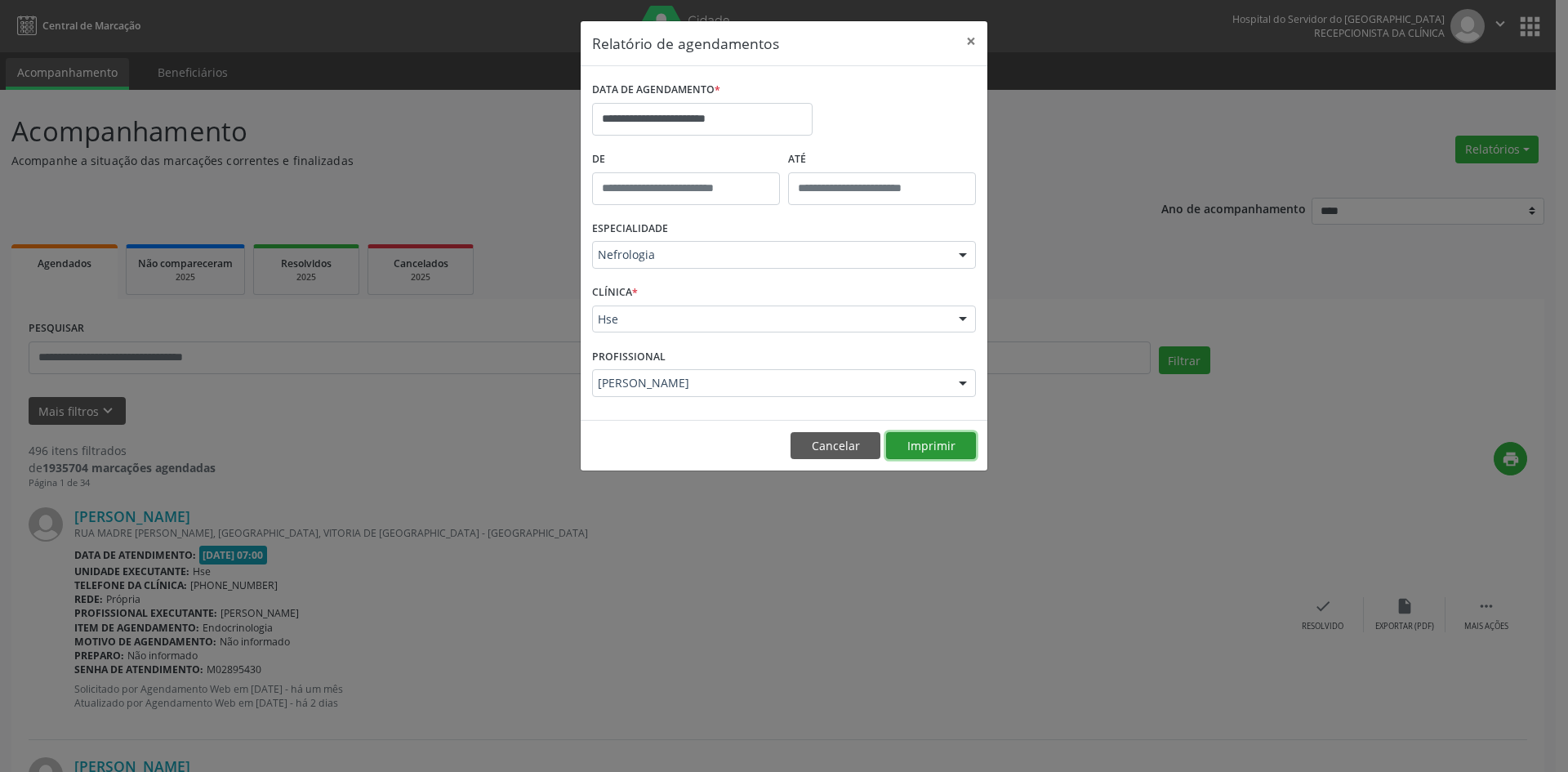
click at [929, 442] on button "Imprimir" at bounding box center [930, 445] width 90 height 28
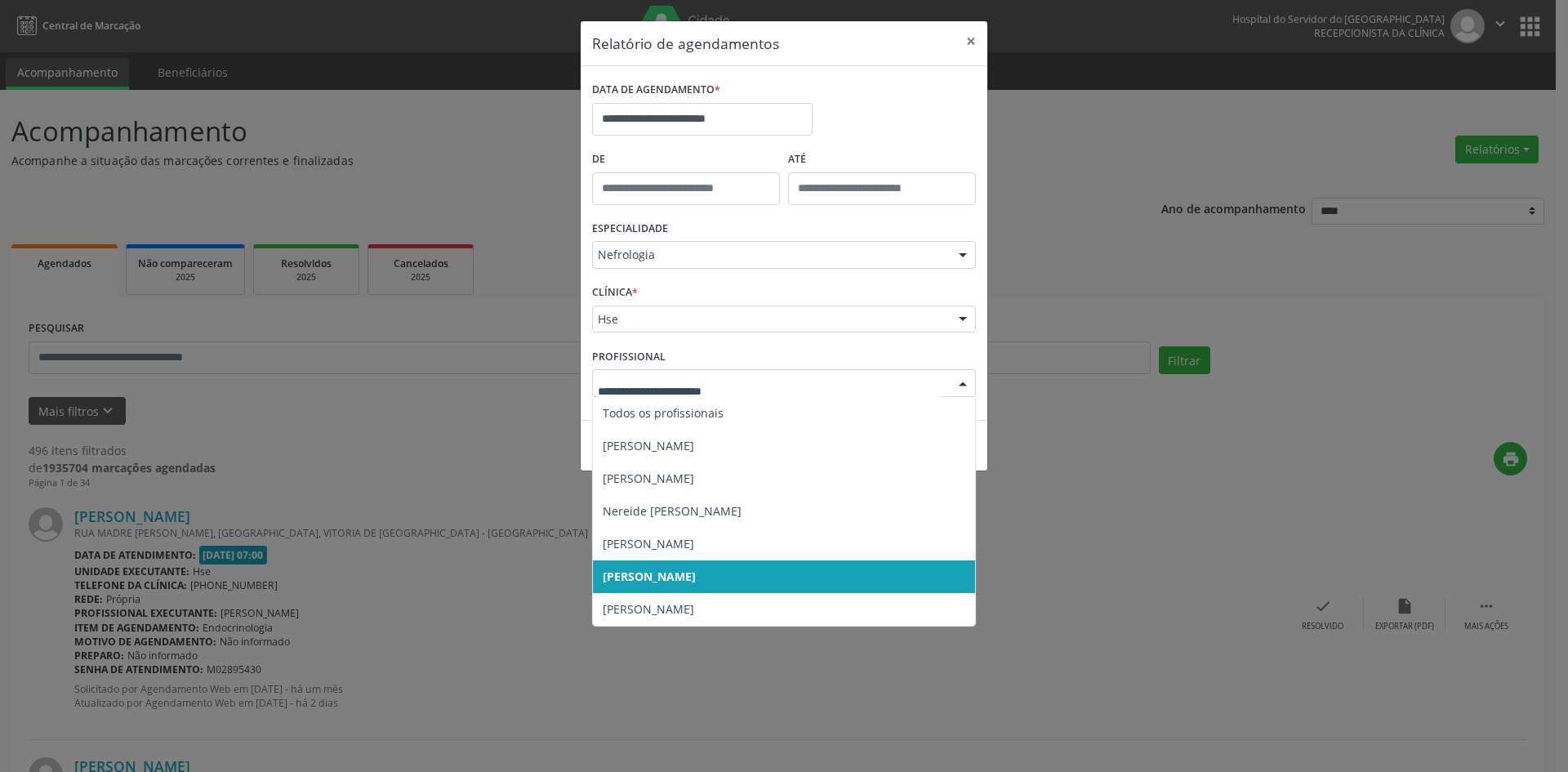
click at [959, 381] on div at bounding box center [963, 384] width 24 height 28
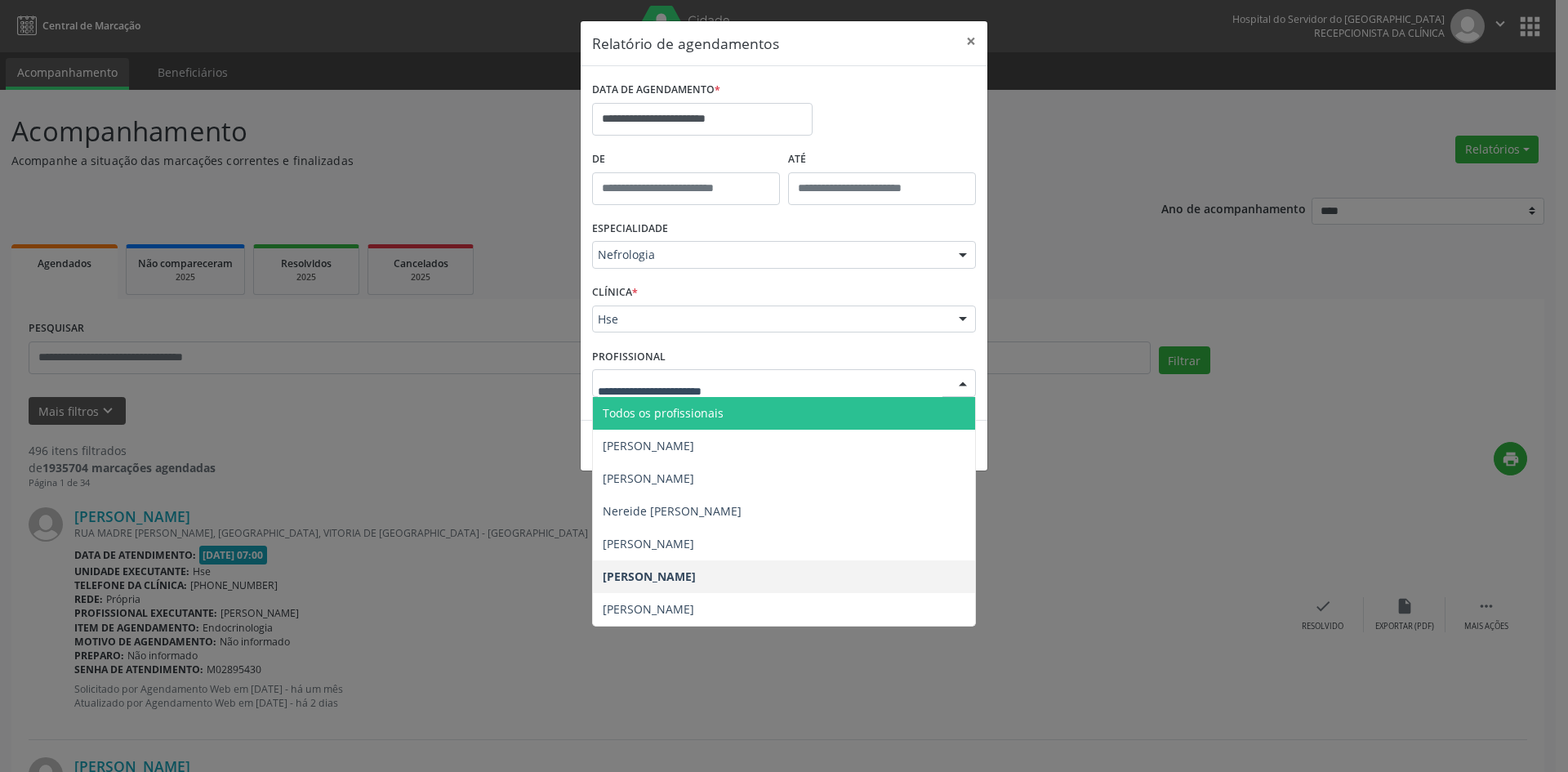
click at [863, 409] on span "Todos os profissionais" at bounding box center [784, 414] width 382 height 33
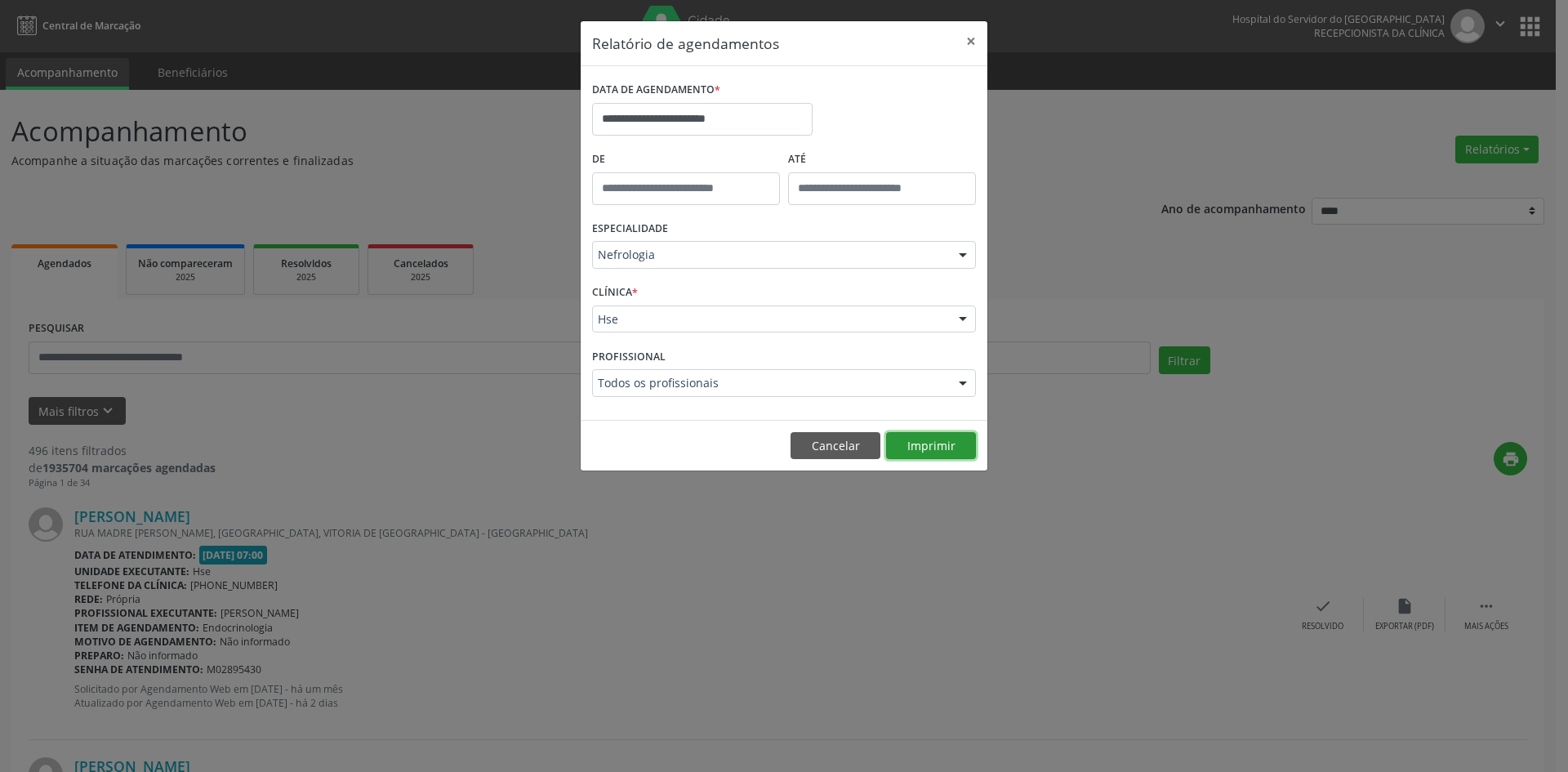
click at [929, 446] on button "Imprimir" at bounding box center [930, 445] width 90 height 28
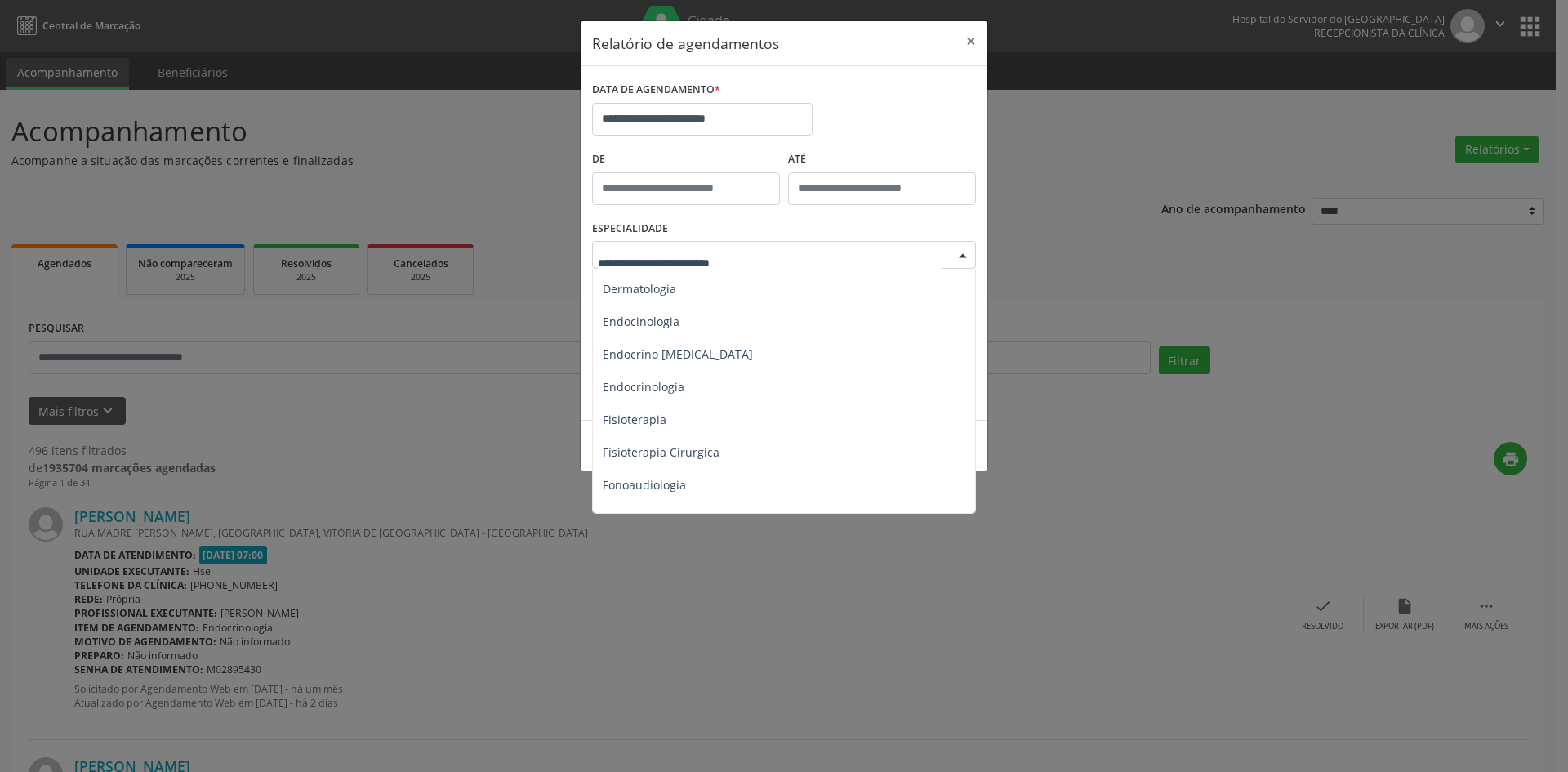
scroll to position [817, 0]
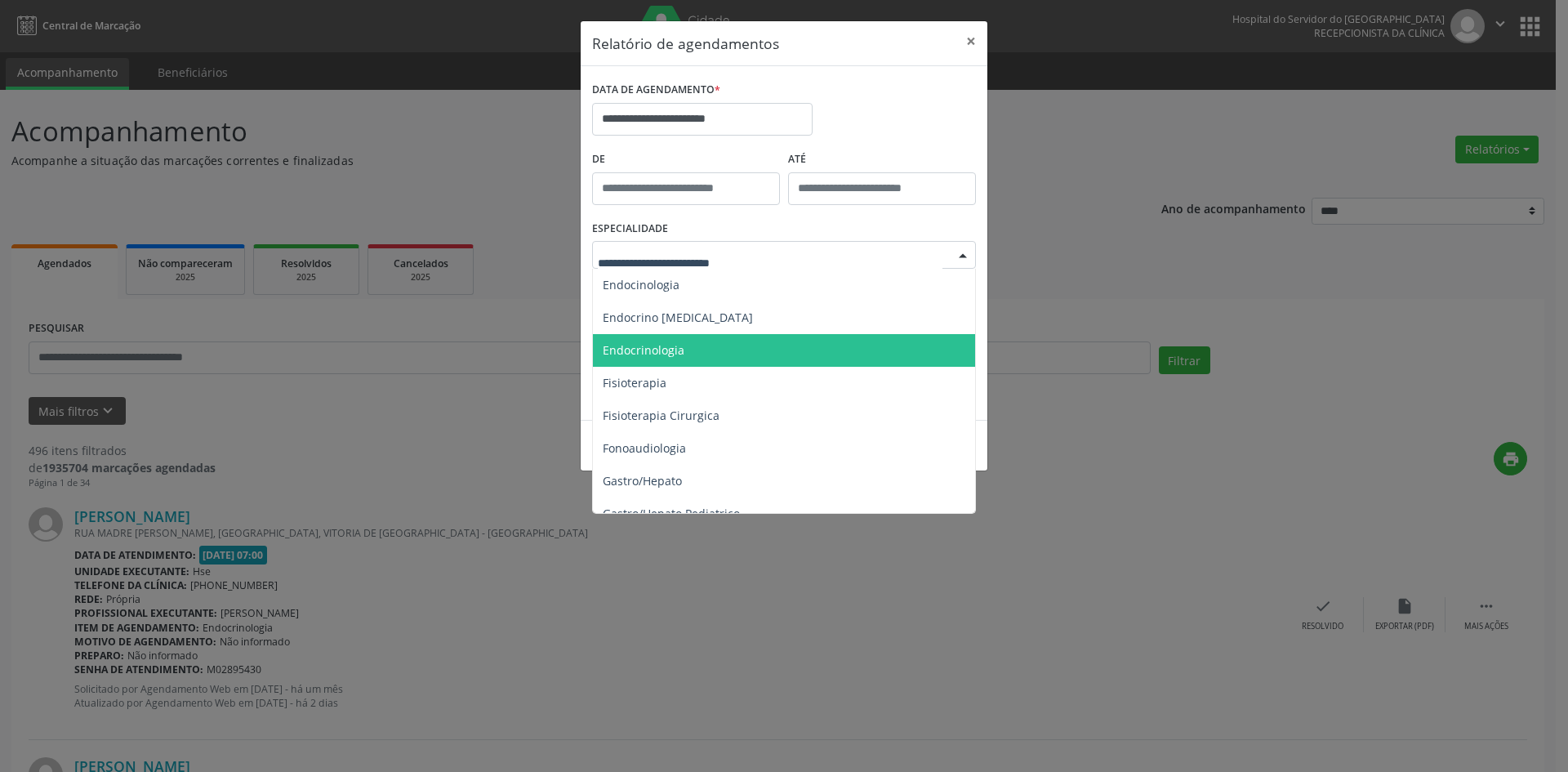
click at [715, 347] on span "Endocrinologia" at bounding box center [784, 350] width 385 height 33
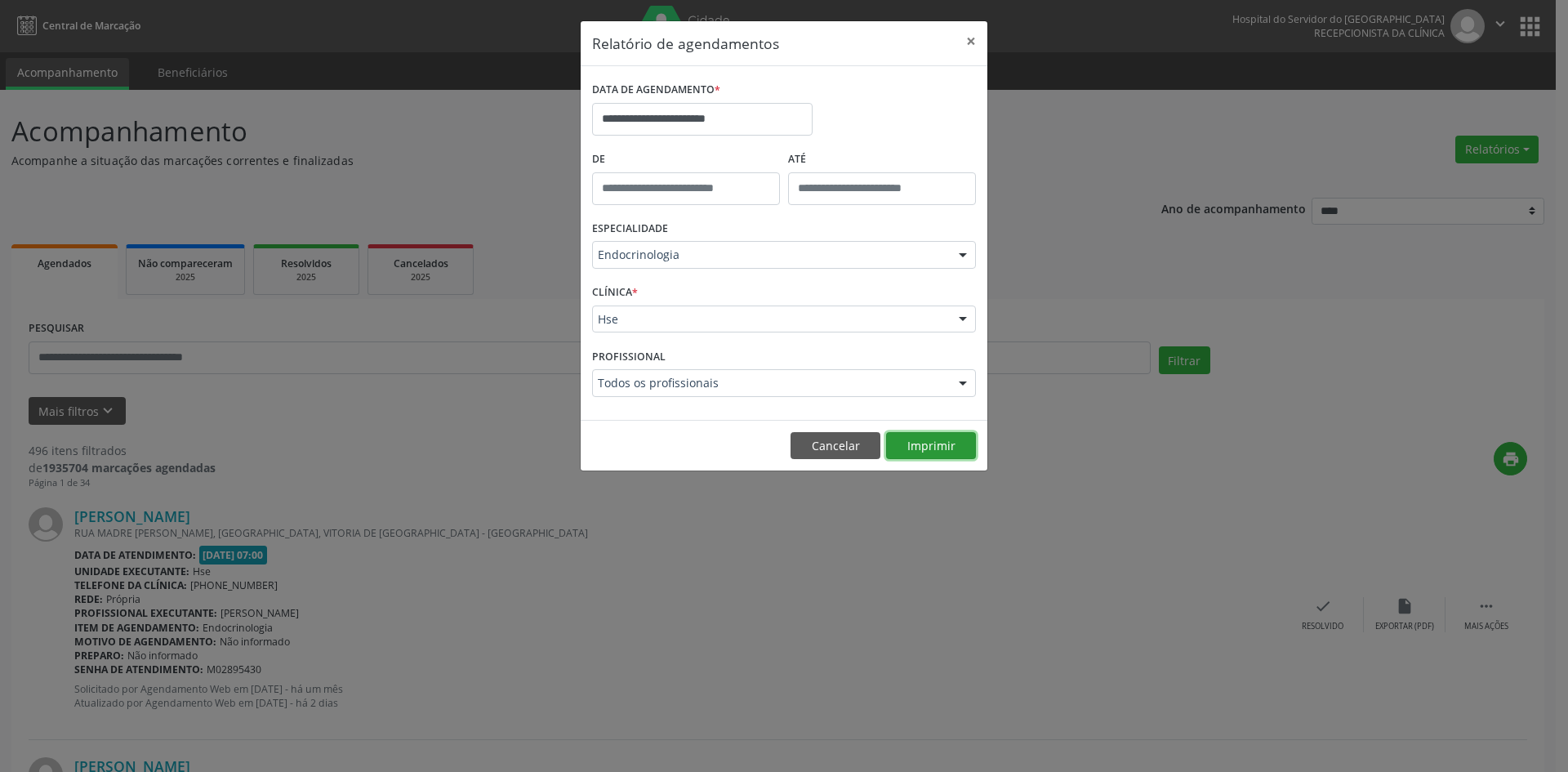
click at [929, 448] on button "Imprimir" at bounding box center [930, 445] width 90 height 28
